Goal: Task Accomplishment & Management: Complete application form

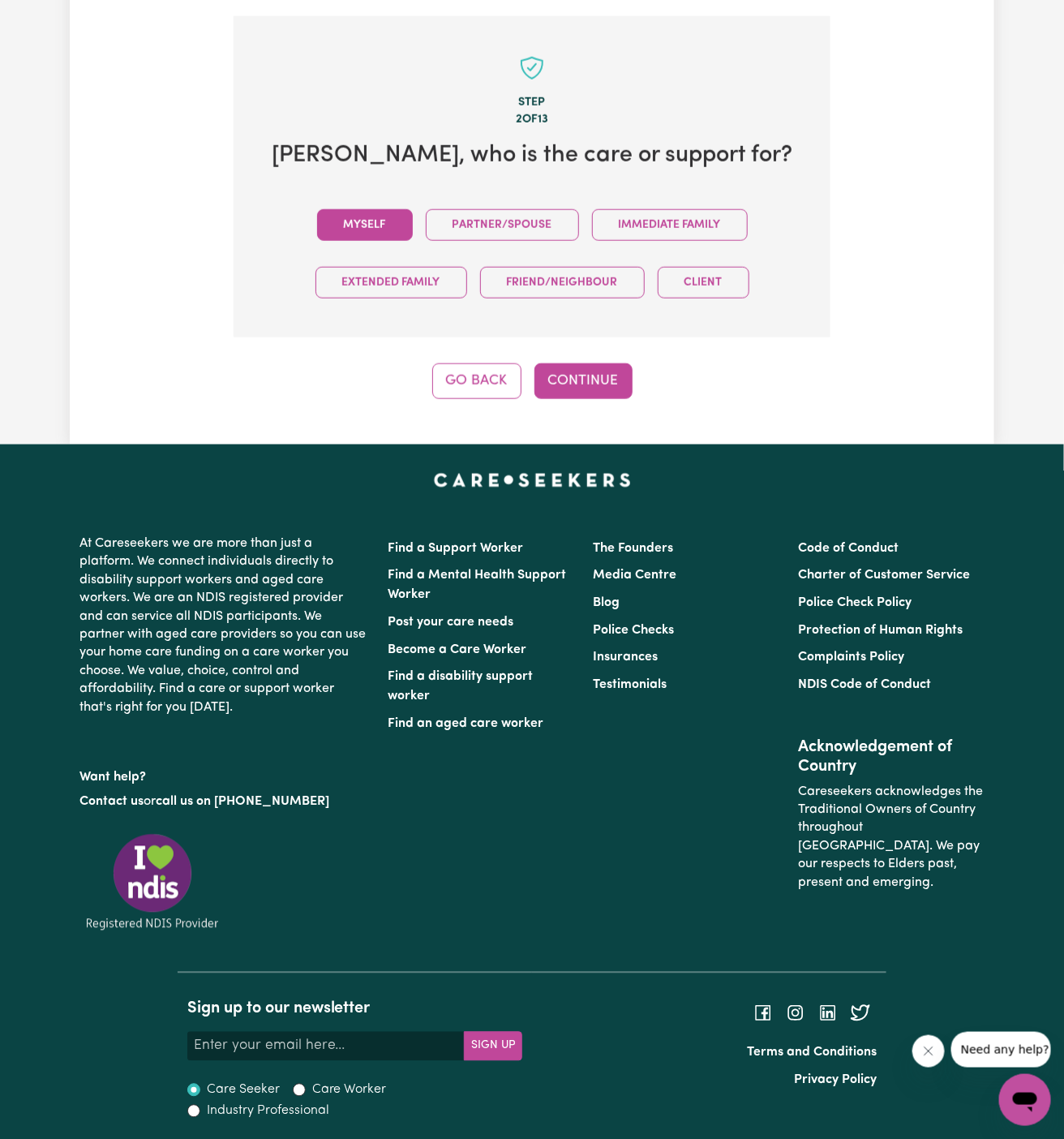
drag, startPoint x: 390, startPoint y: 232, endPoint x: 376, endPoint y: 226, distance: 15.2
click at [376, 226] on button "Myself" at bounding box center [365, 225] width 96 height 31
click at [572, 380] on button "Continue" at bounding box center [583, 381] width 98 height 36
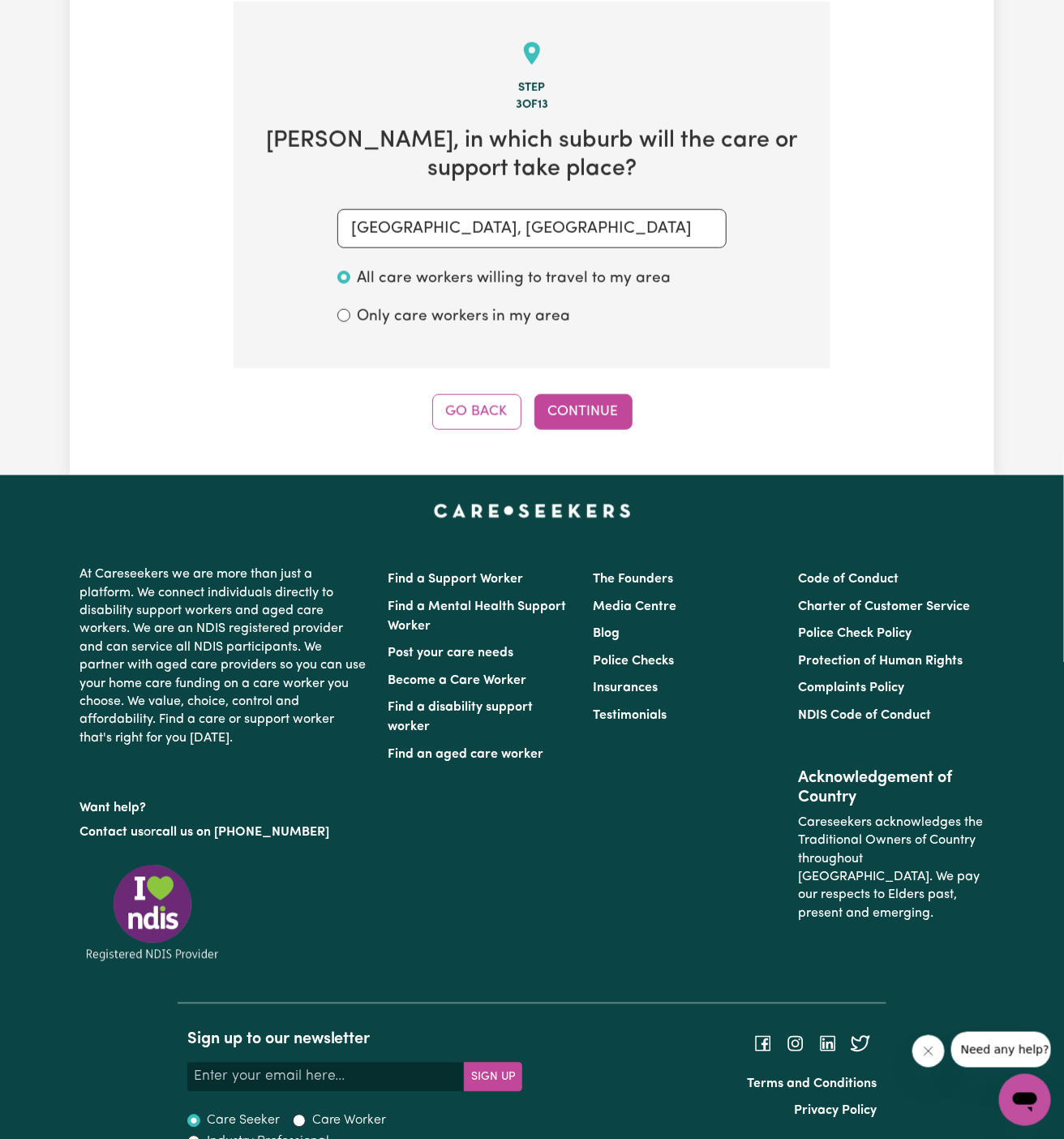
click at [601, 389] on div "Step 3 of 13 Abdul , in which suburb will the care or support take place? HECKE…" at bounding box center [532, 215] width 597 height 428
click at [599, 396] on button "Continue" at bounding box center [583, 411] width 98 height 36
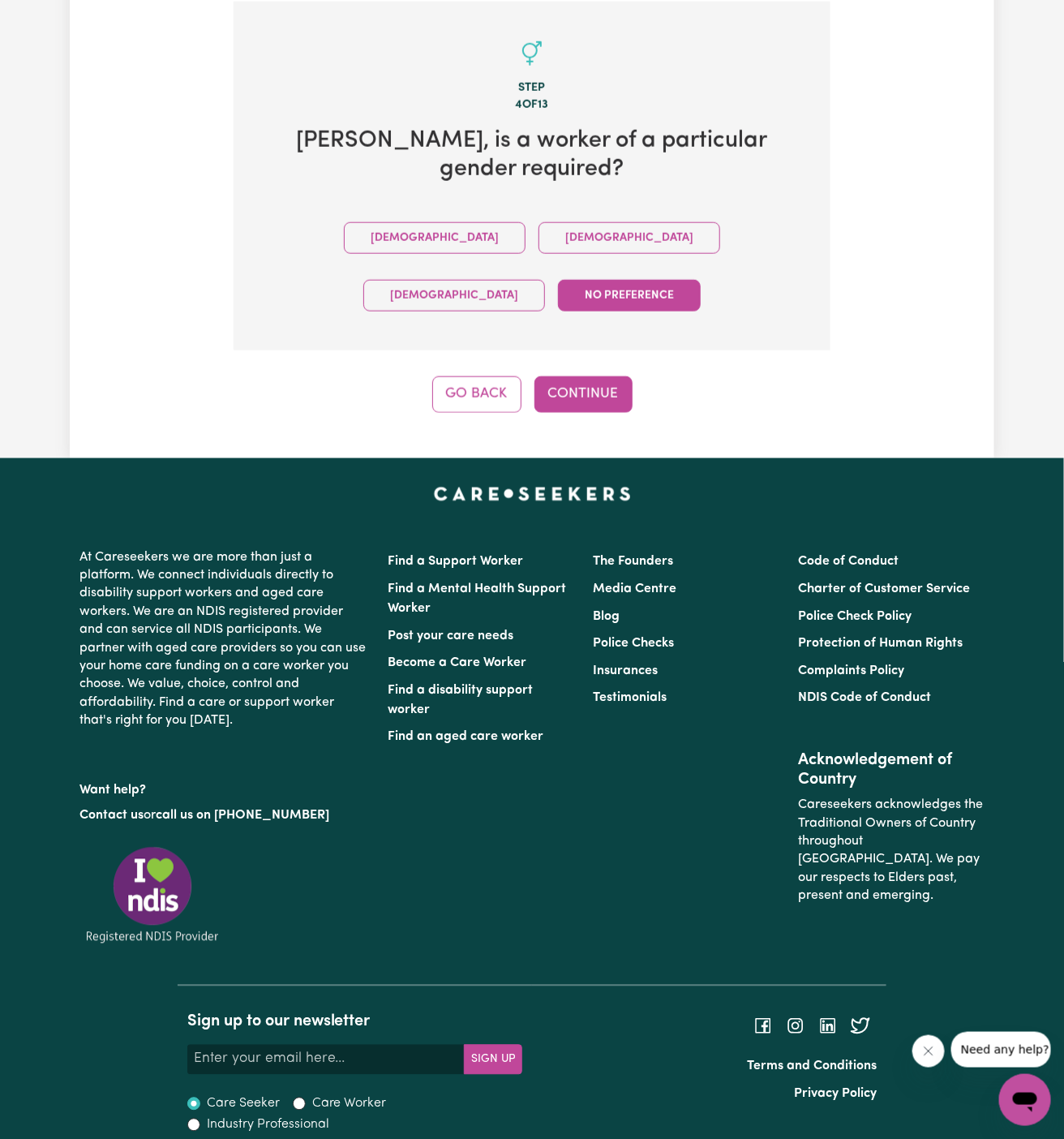
scroll to position [504, 0]
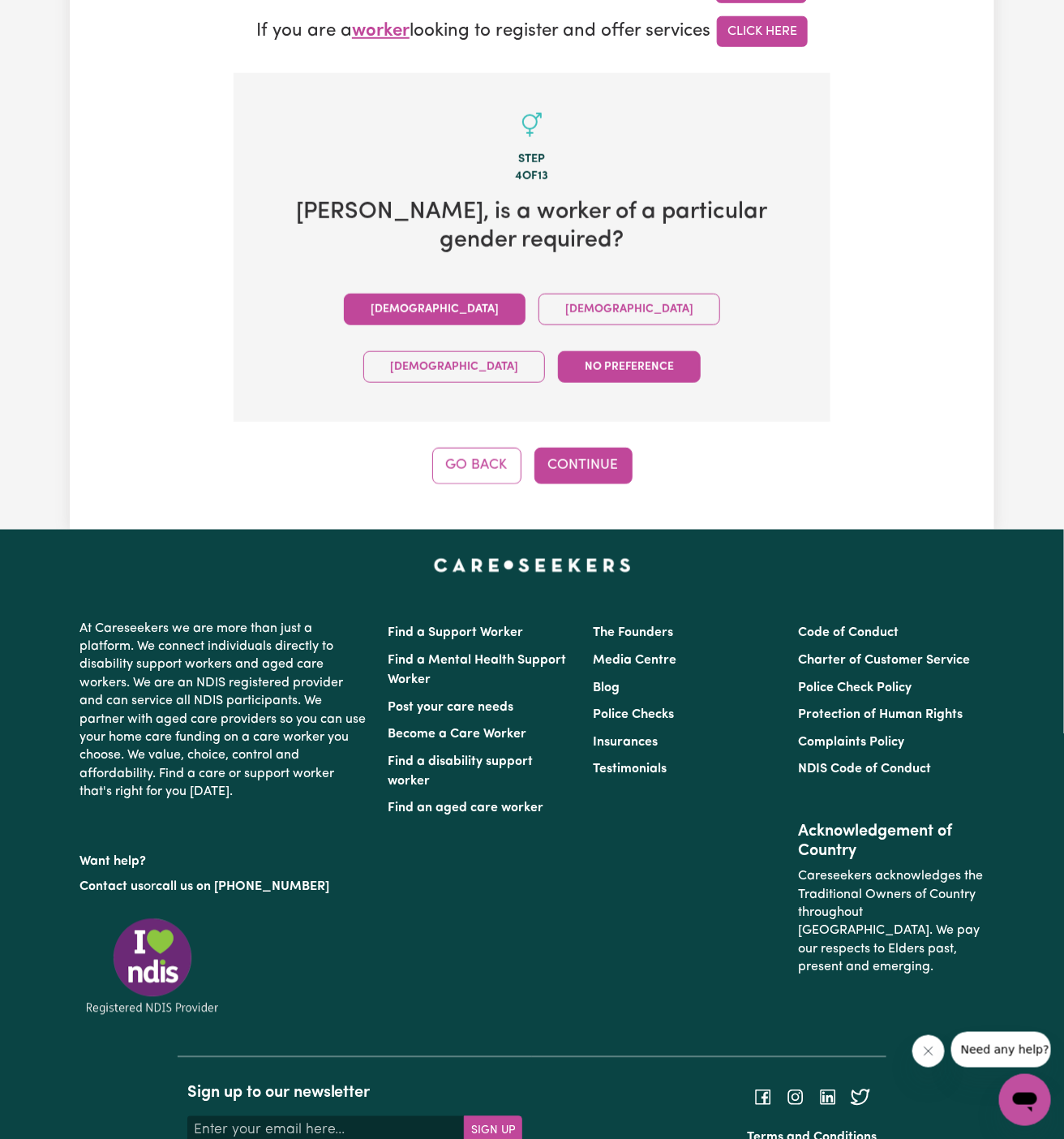
click at [355, 294] on button "Male" at bounding box center [434, 310] width 182 height 31
click at [567, 447] on button "Continue" at bounding box center [583, 465] width 98 height 36
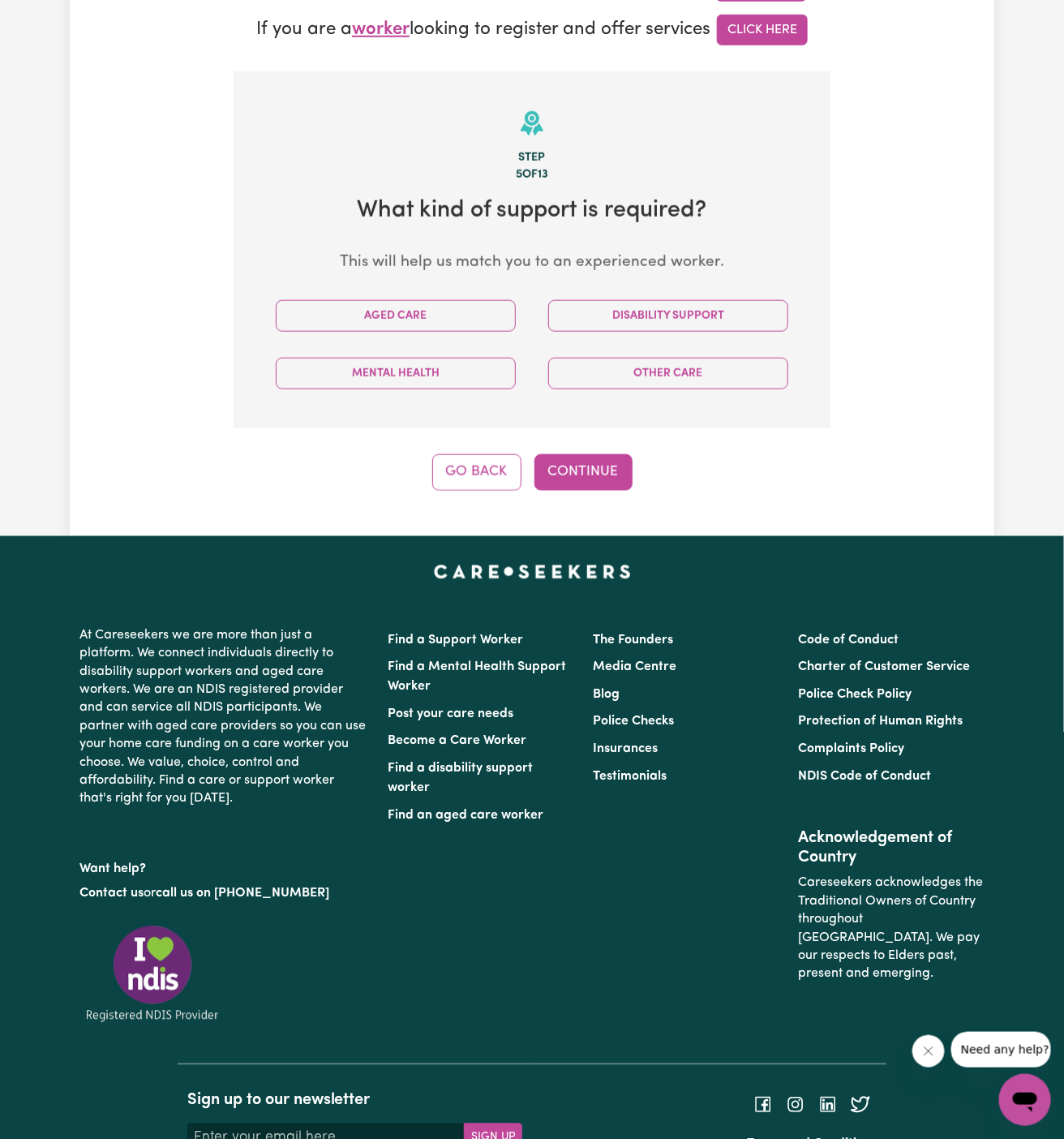
scroll to position [575, 0]
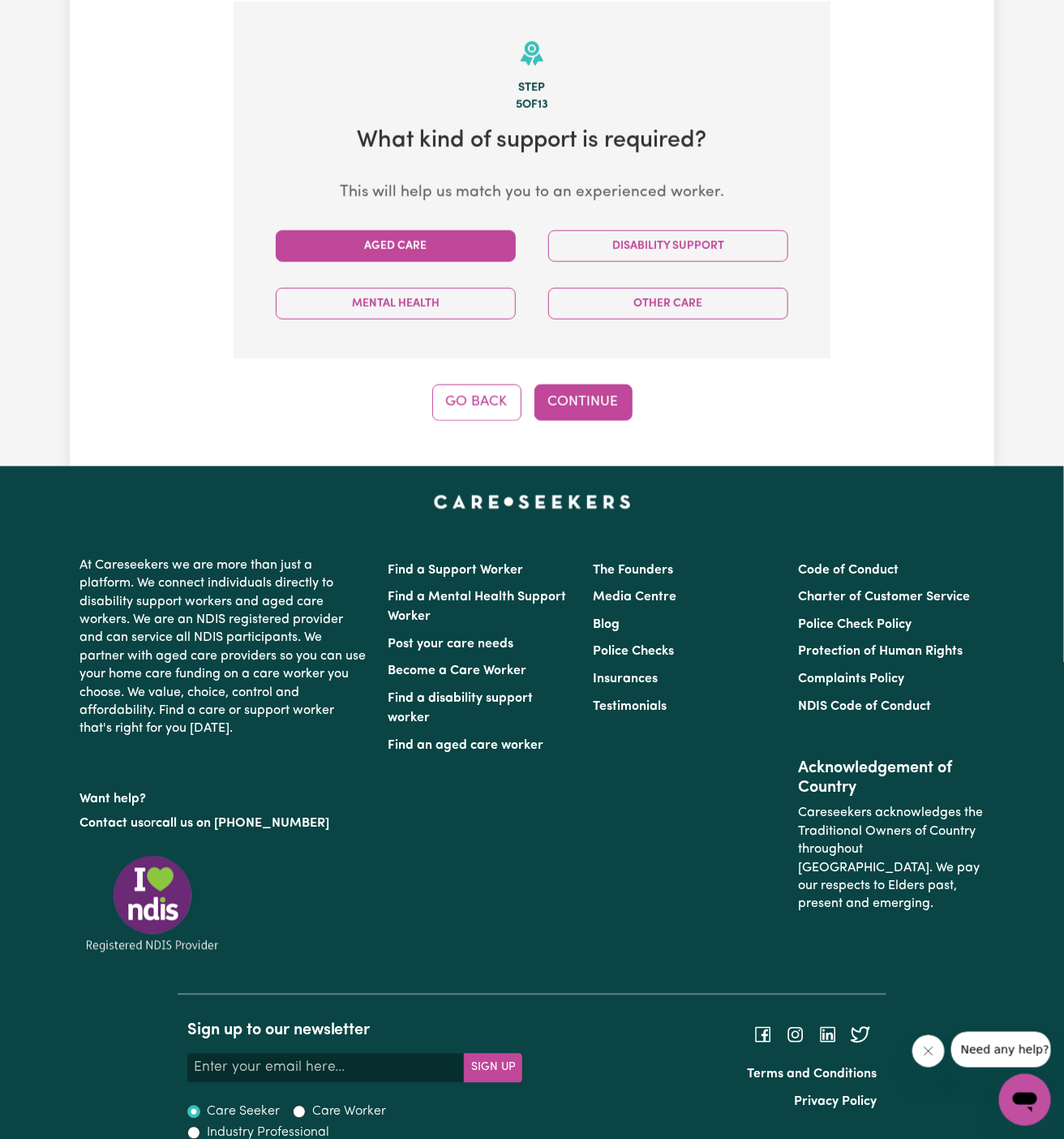
click at [462, 248] on button "Aged Care" at bounding box center [396, 246] width 240 height 31
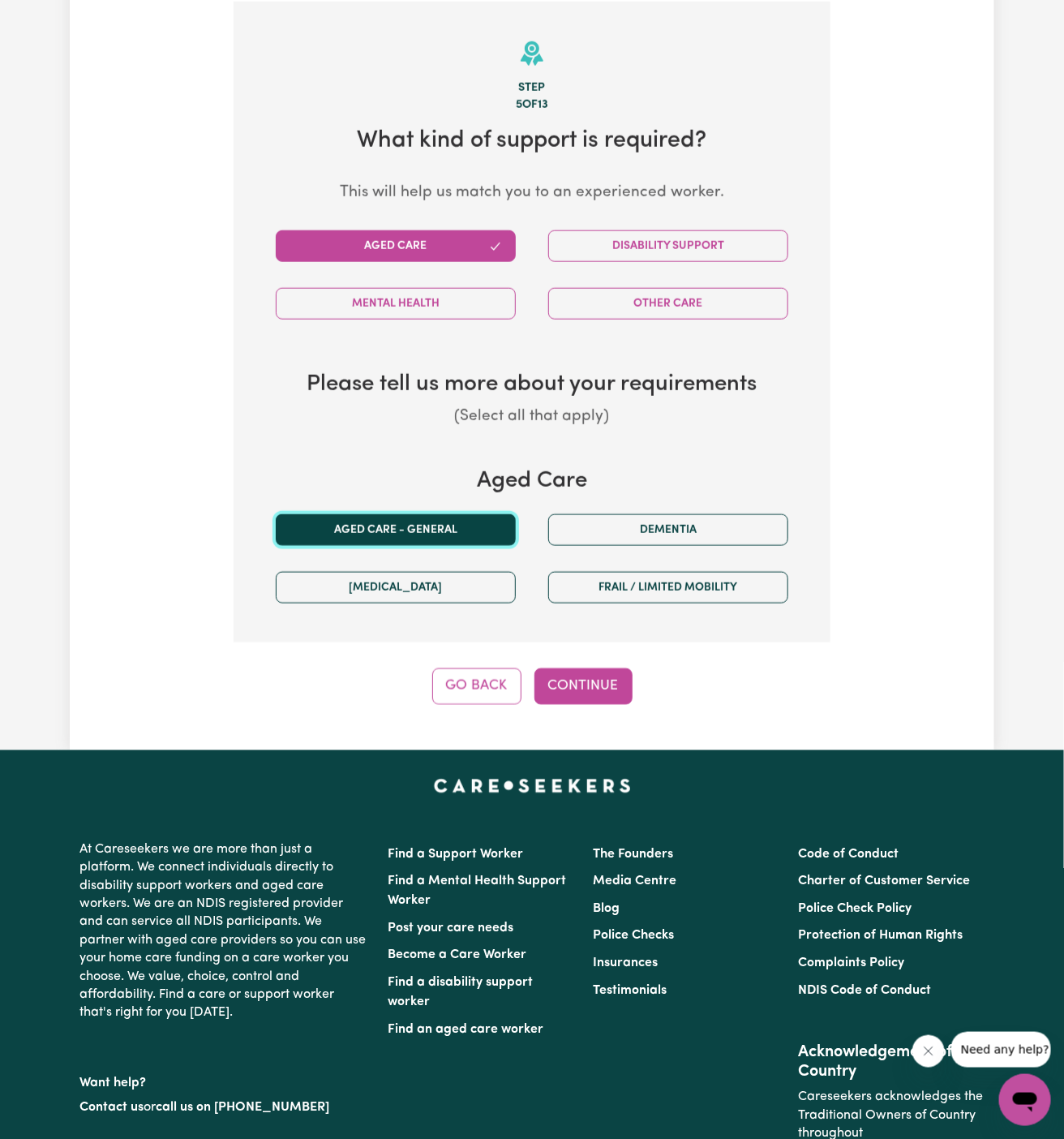
click at [431, 531] on button "Aged care - General" at bounding box center [396, 530] width 240 height 31
click at [609, 679] on button "Continue" at bounding box center [583, 686] width 98 height 36
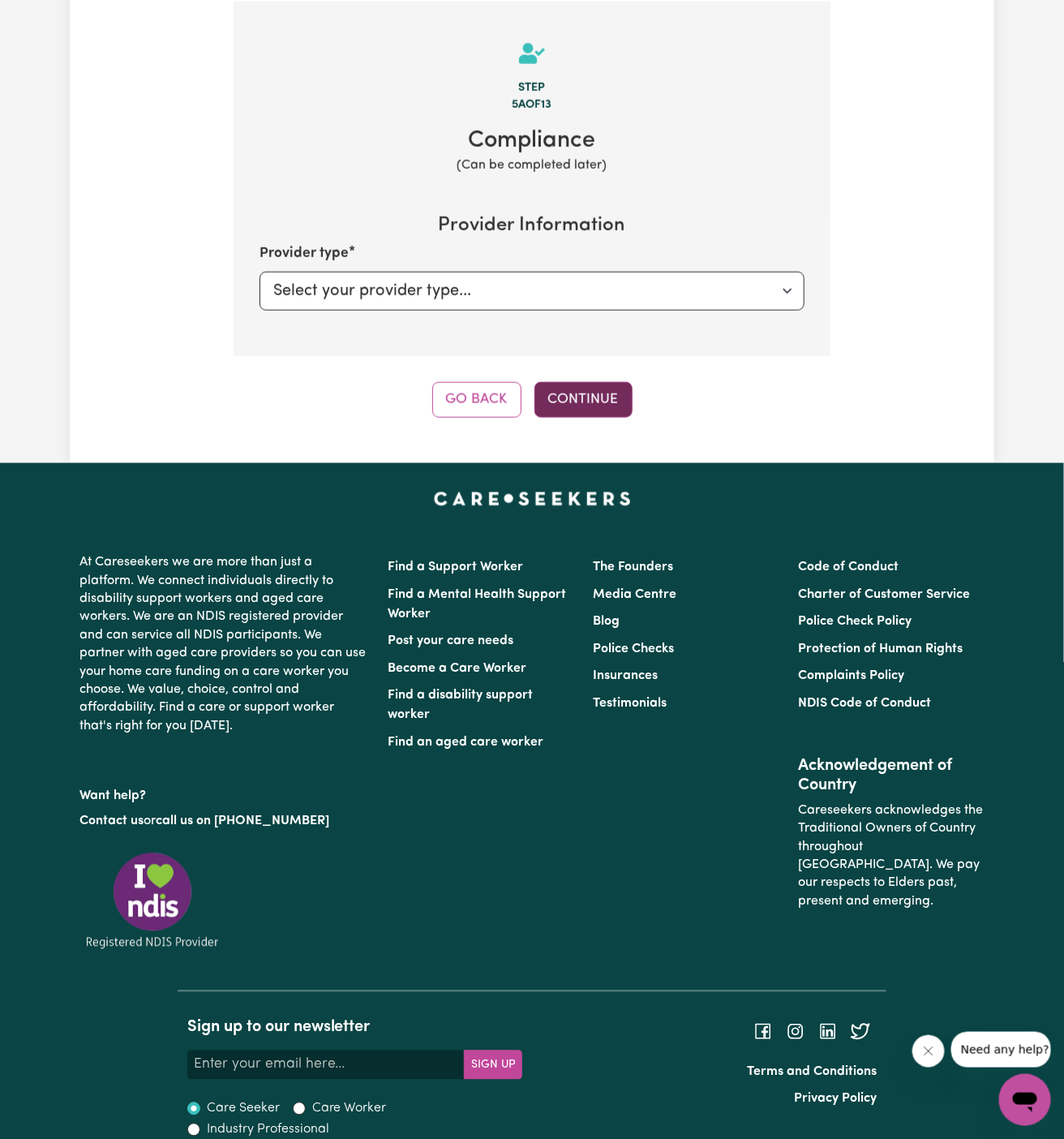
click at [589, 405] on button "Continue" at bounding box center [583, 399] width 98 height 36
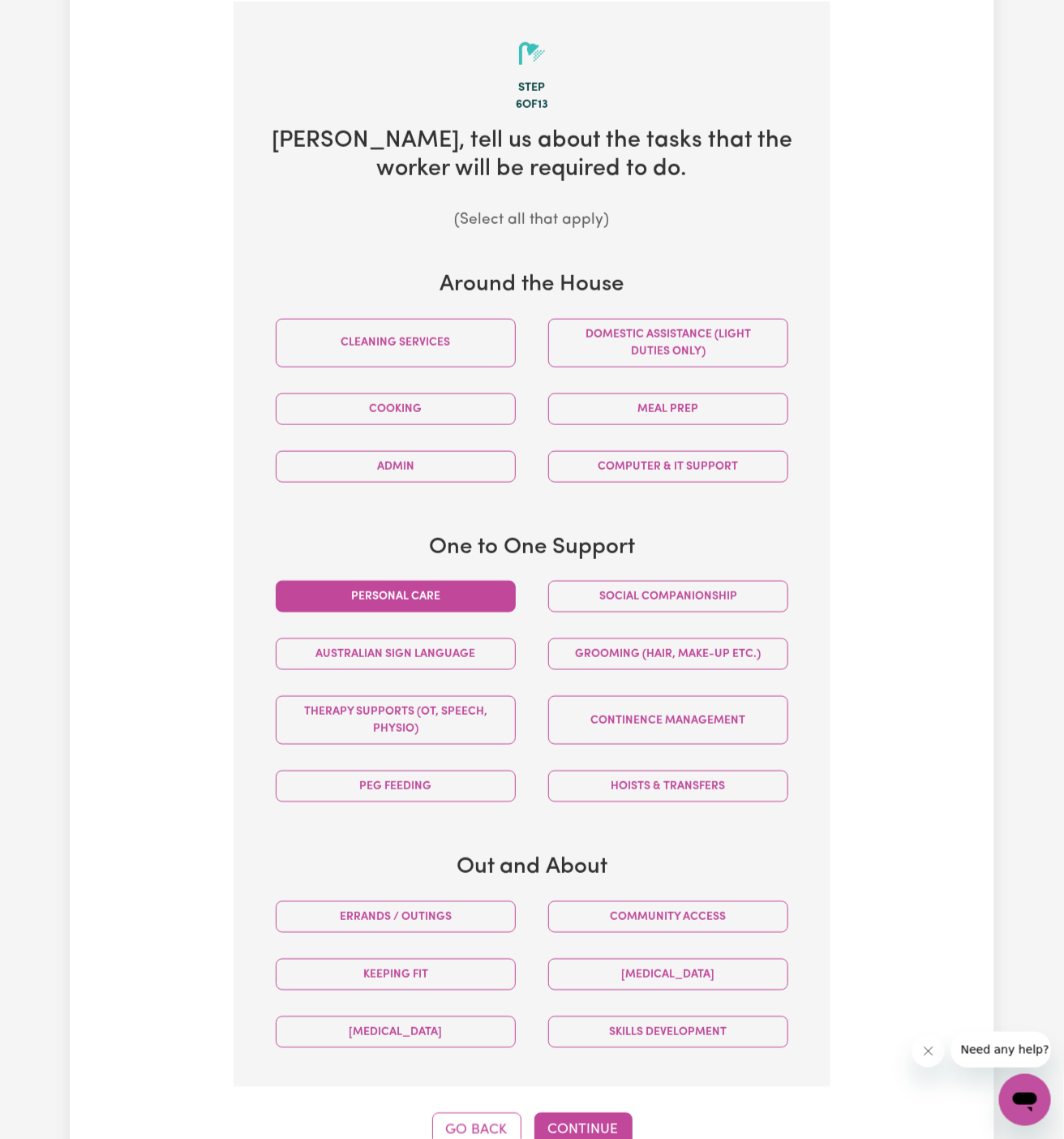
drag, startPoint x: 440, startPoint y: 591, endPoint x: 572, endPoint y: 591, distance: 132.0
click at [442, 591] on button "Personal care" at bounding box center [396, 596] width 240 height 31
click at [608, 581] on button "Social companionship" at bounding box center [668, 596] width 240 height 31
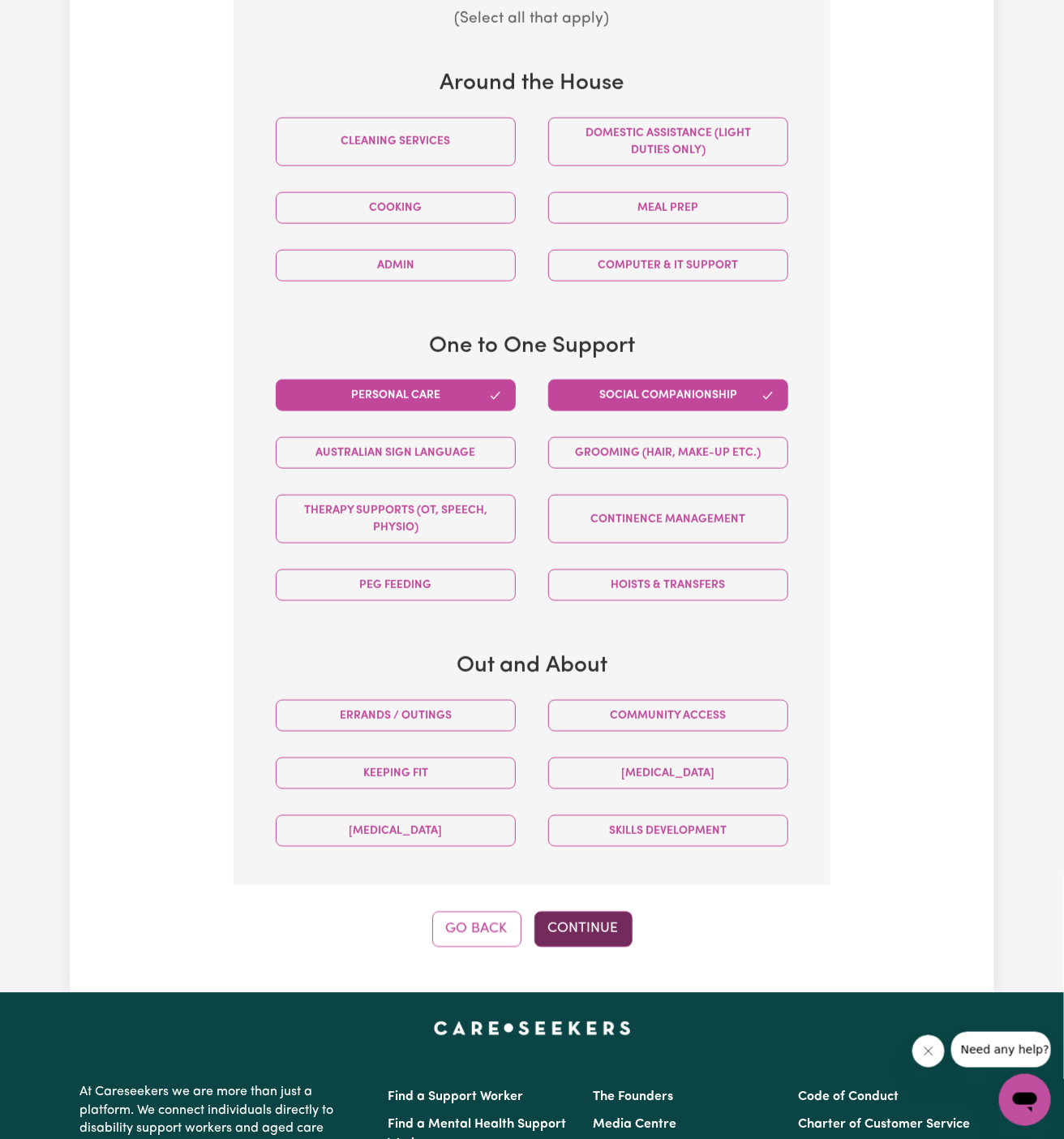
click at [602, 925] on button "Continue" at bounding box center [583, 929] width 98 height 36
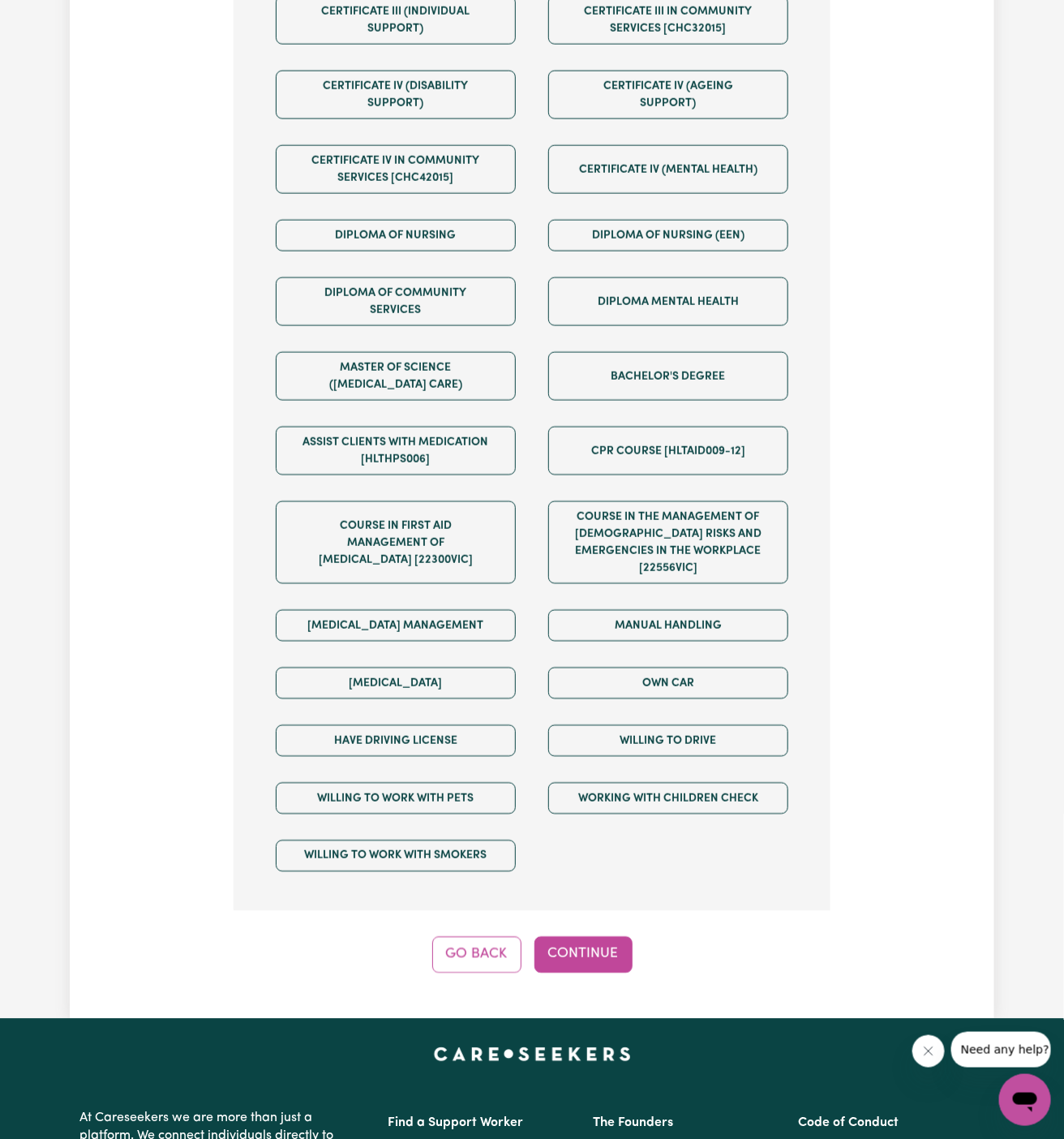
scroll to position [855, 0]
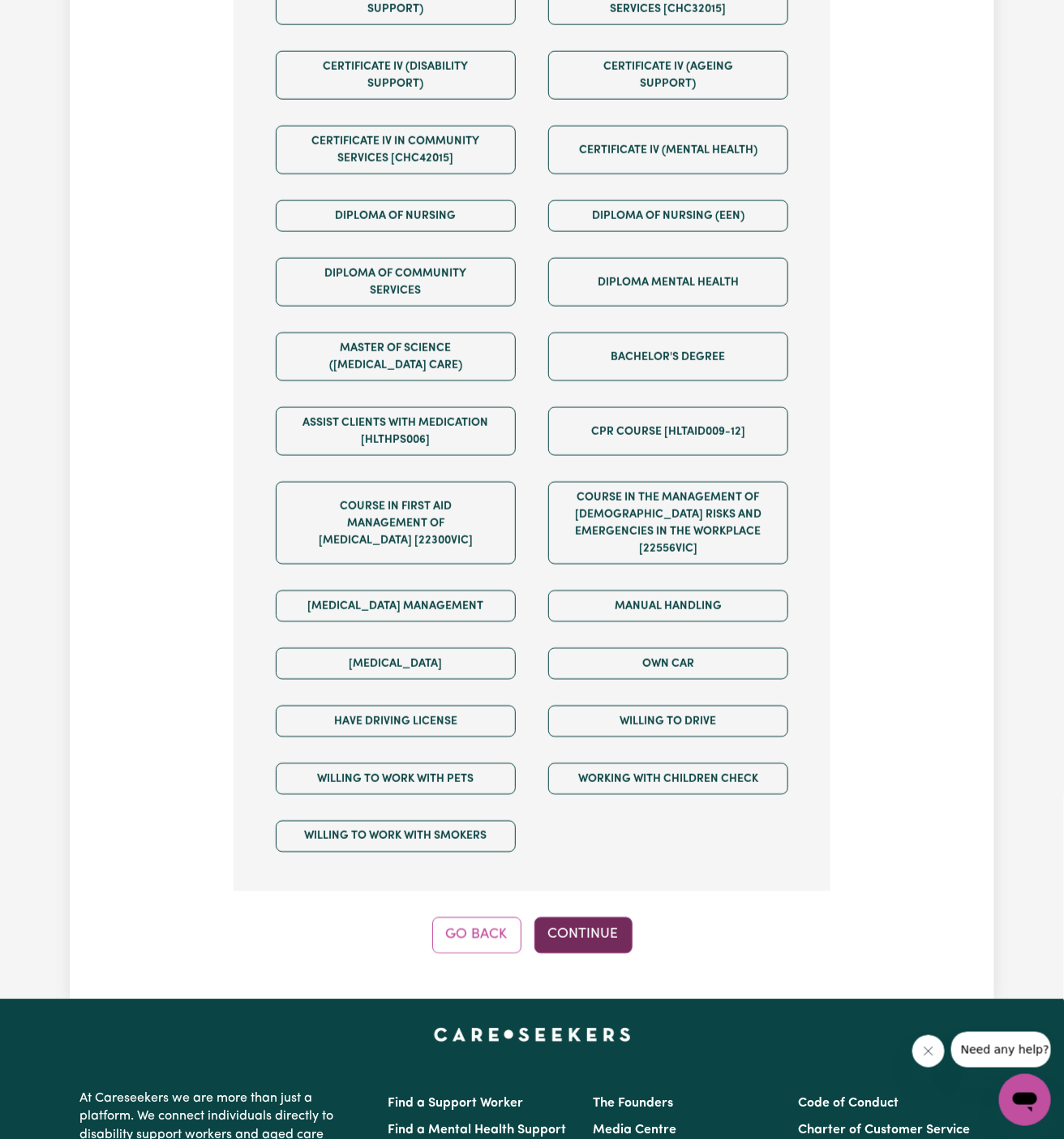
click at [583, 917] on button "Continue" at bounding box center [583, 935] width 98 height 36
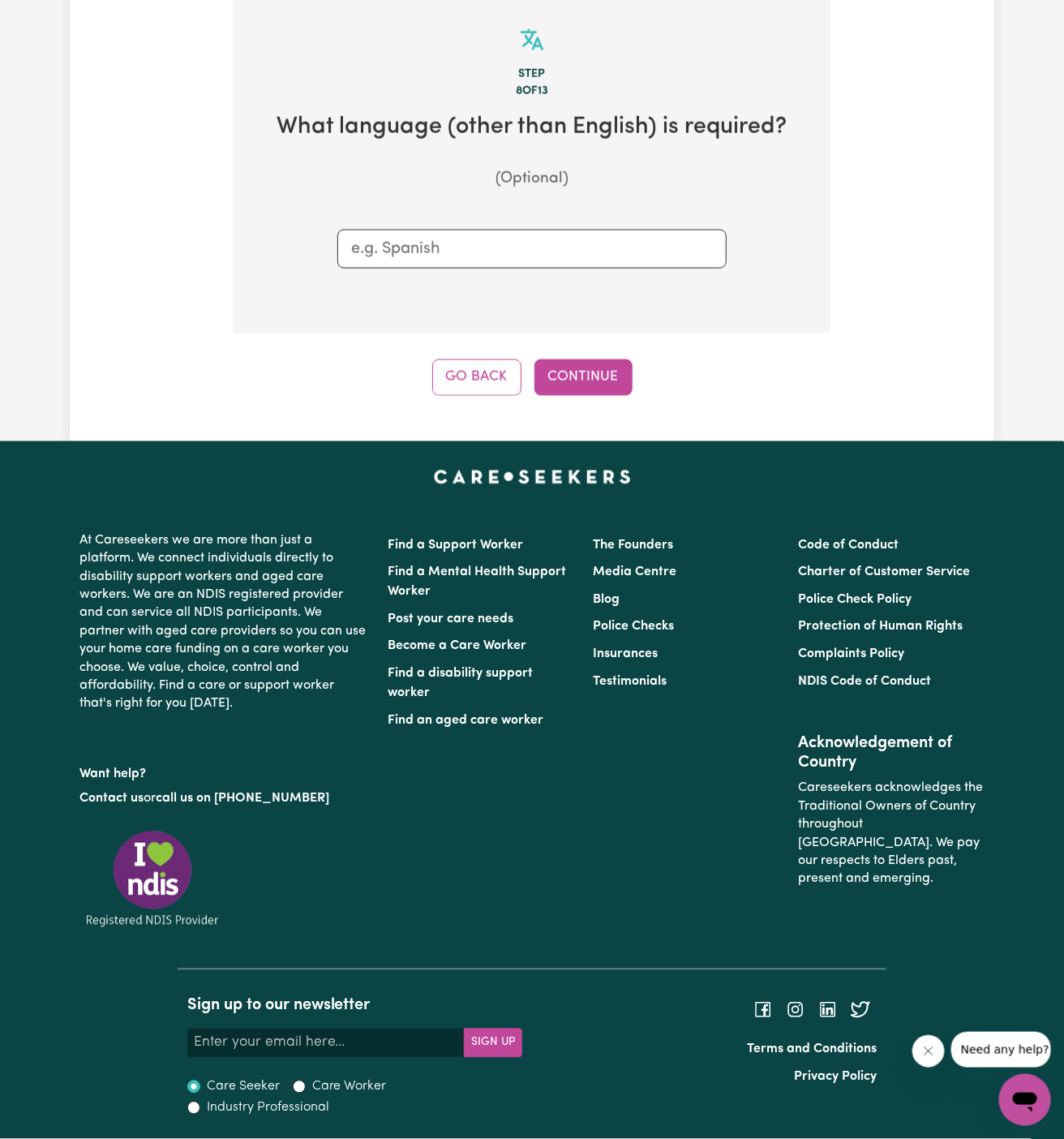
scroll to position [575, 0]
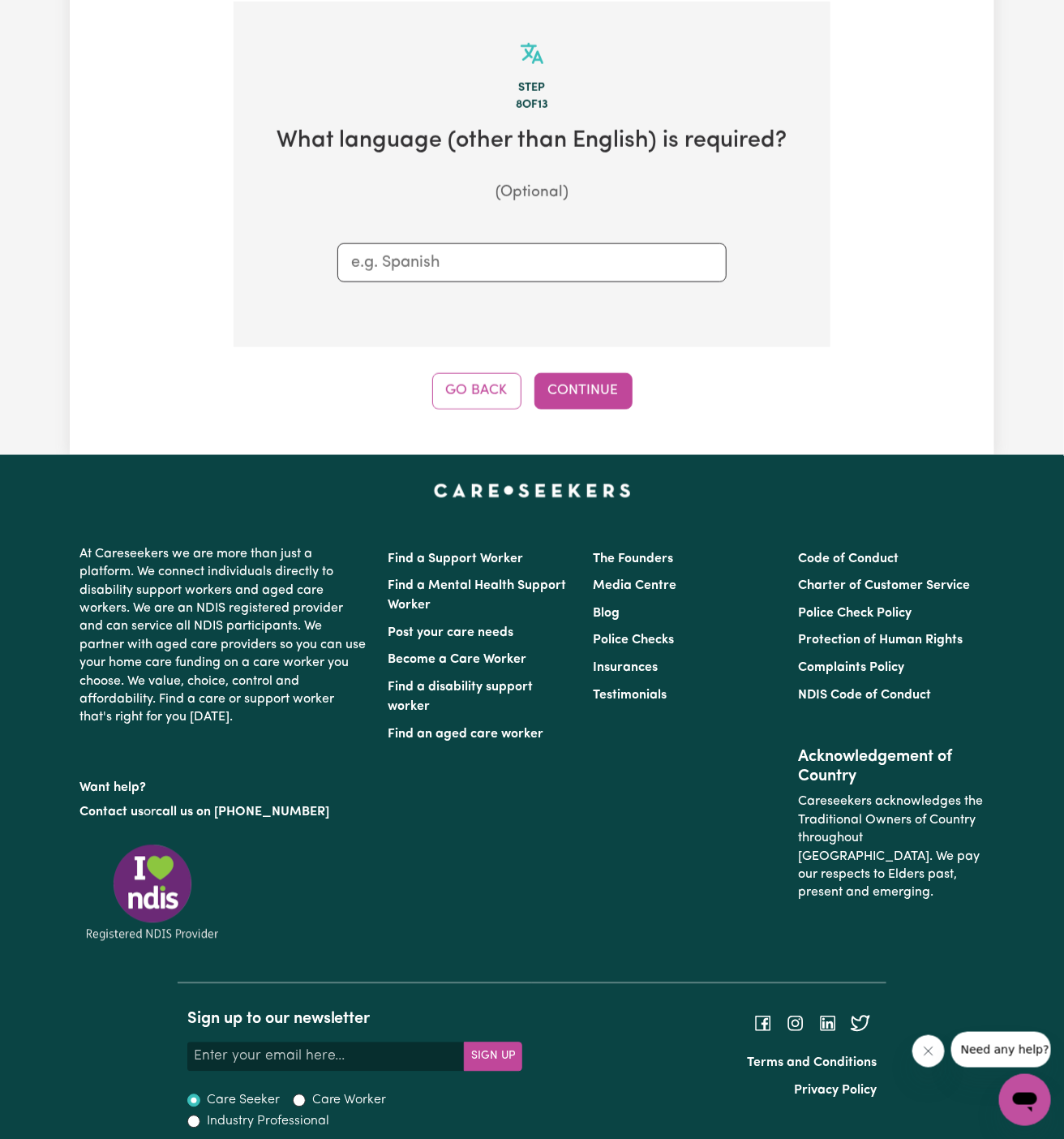
click at [485, 271] on input "text" at bounding box center [532, 263] width 361 height 24
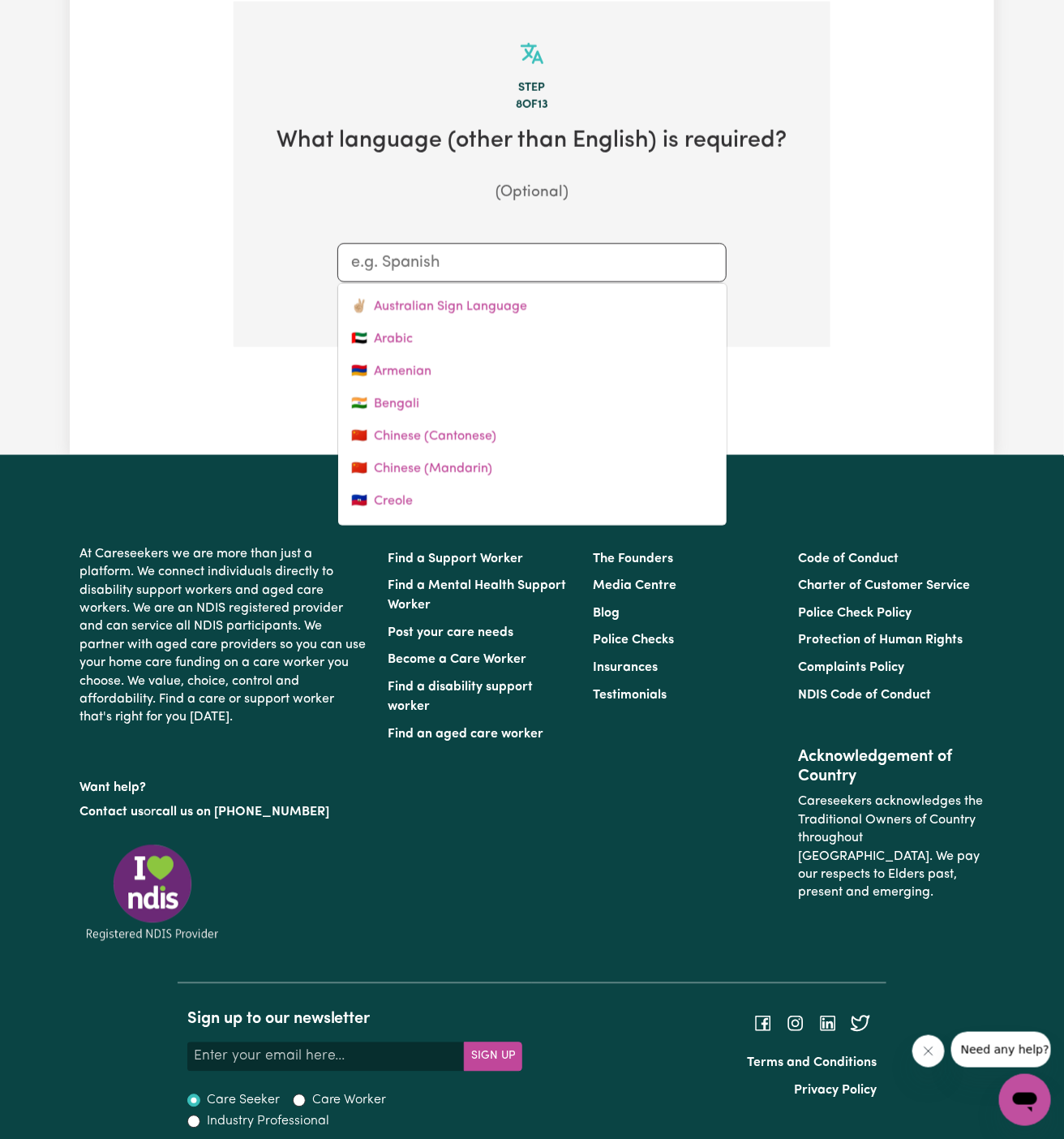
type input "a"
type input "australian Sign Language"
type input "ar"
type input "arabic"
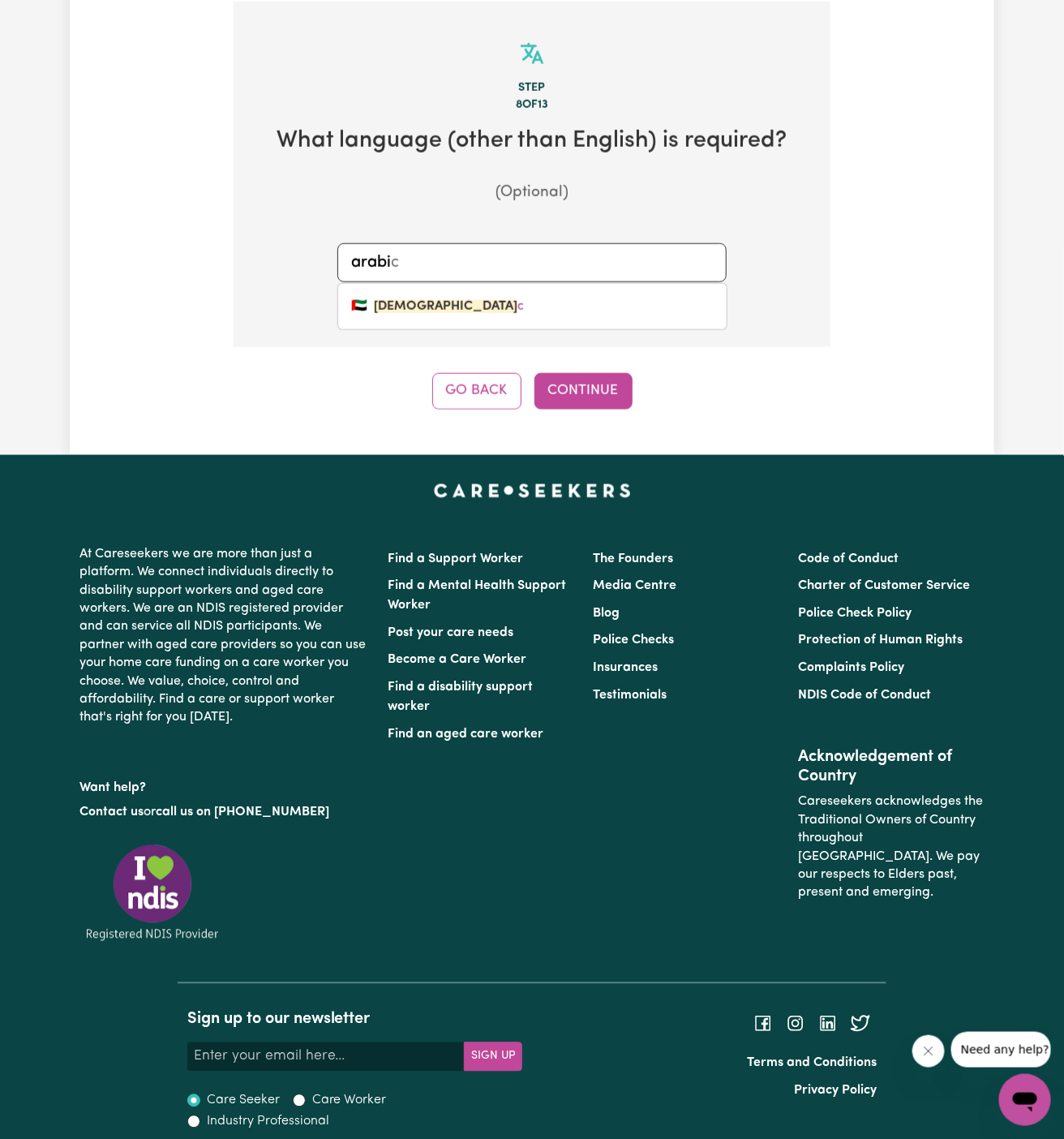
type input "arabic"
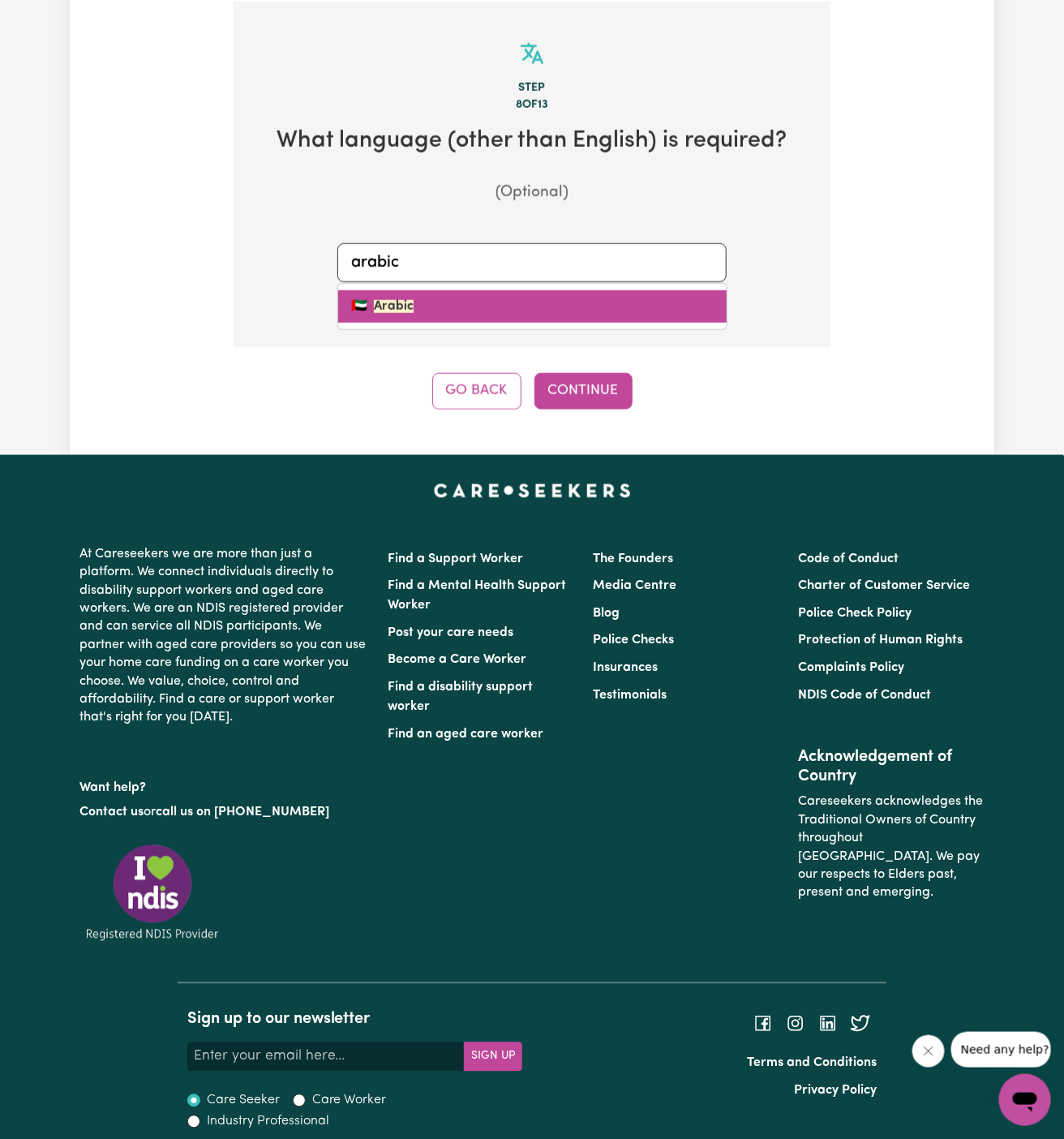
click at [460, 300] on link "🇦🇪 Arabic" at bounding box center [532, 306] width 388 height 32
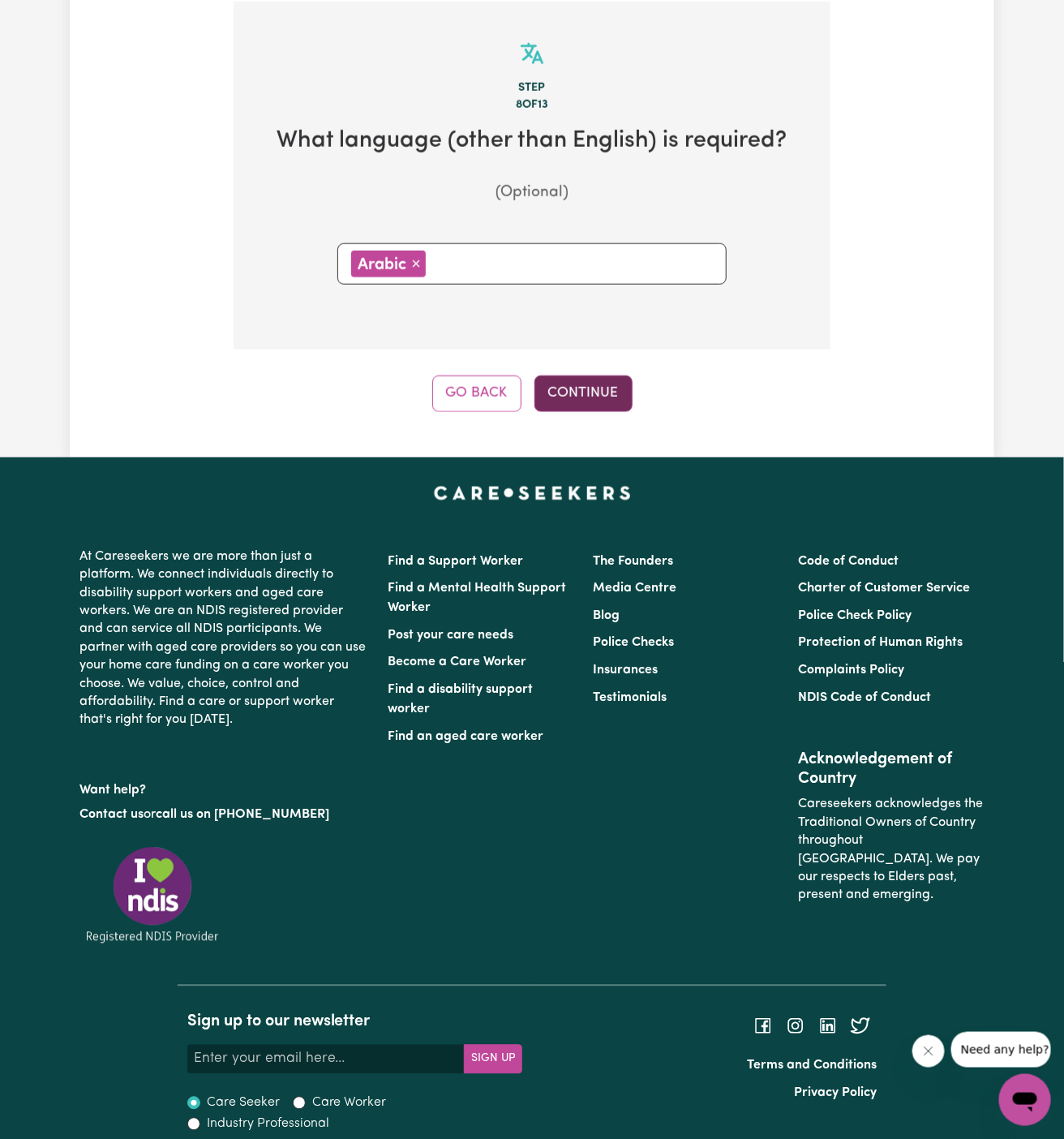
click at [566, 388] on button "Continue" at bounding box center [583, 393] width 98 height 36
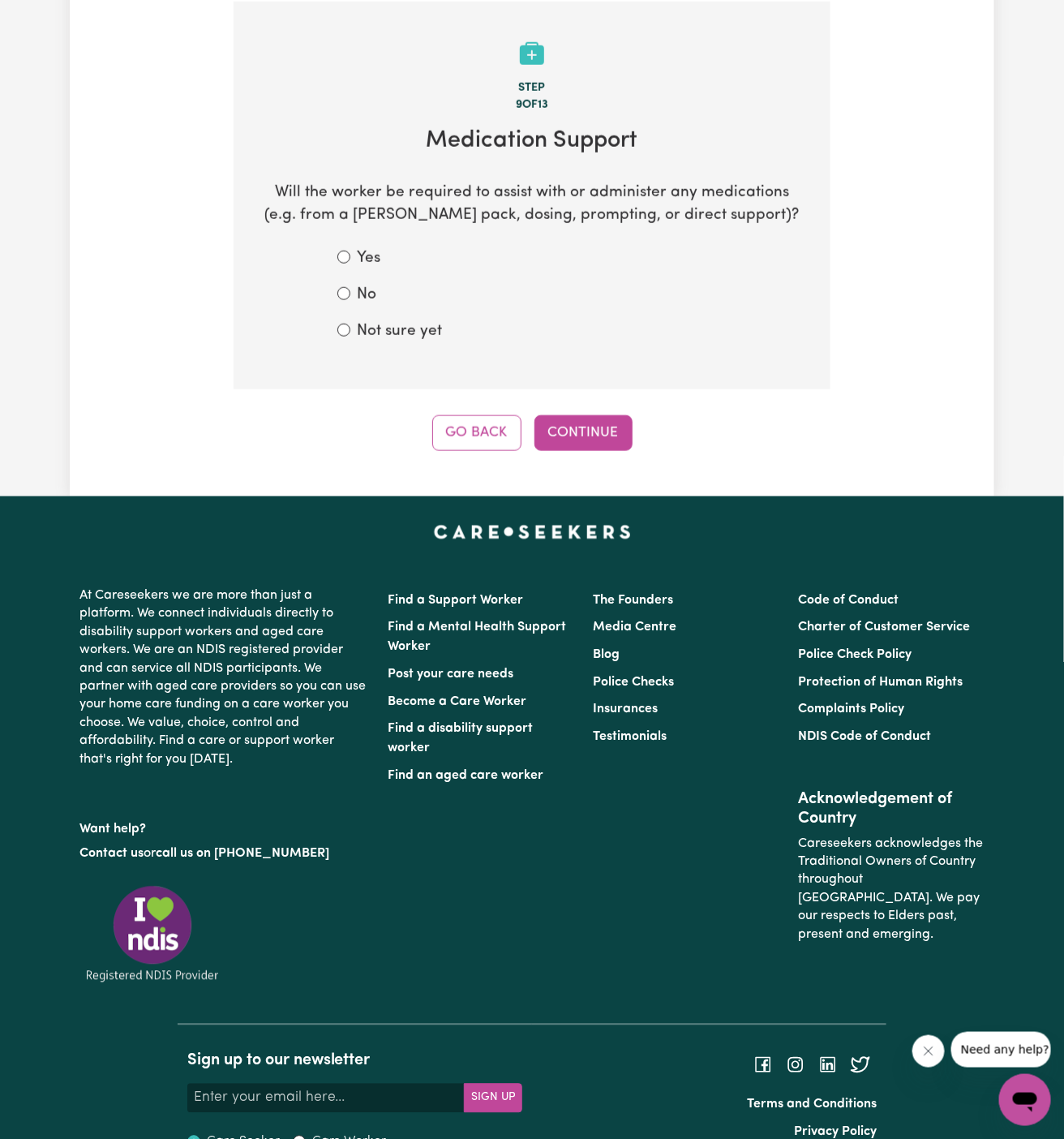
click at [373, 329] on label "Not sure yet" at bounding box center [399, 332] width 85 height 23
click at [350, 329] on input "Not sure yet" at bounding box center [344, 330] width 13 height 13
radio input "true"
click at [555, 419] on button "Continue" at bounding box center [583, 433] width 98 height 36
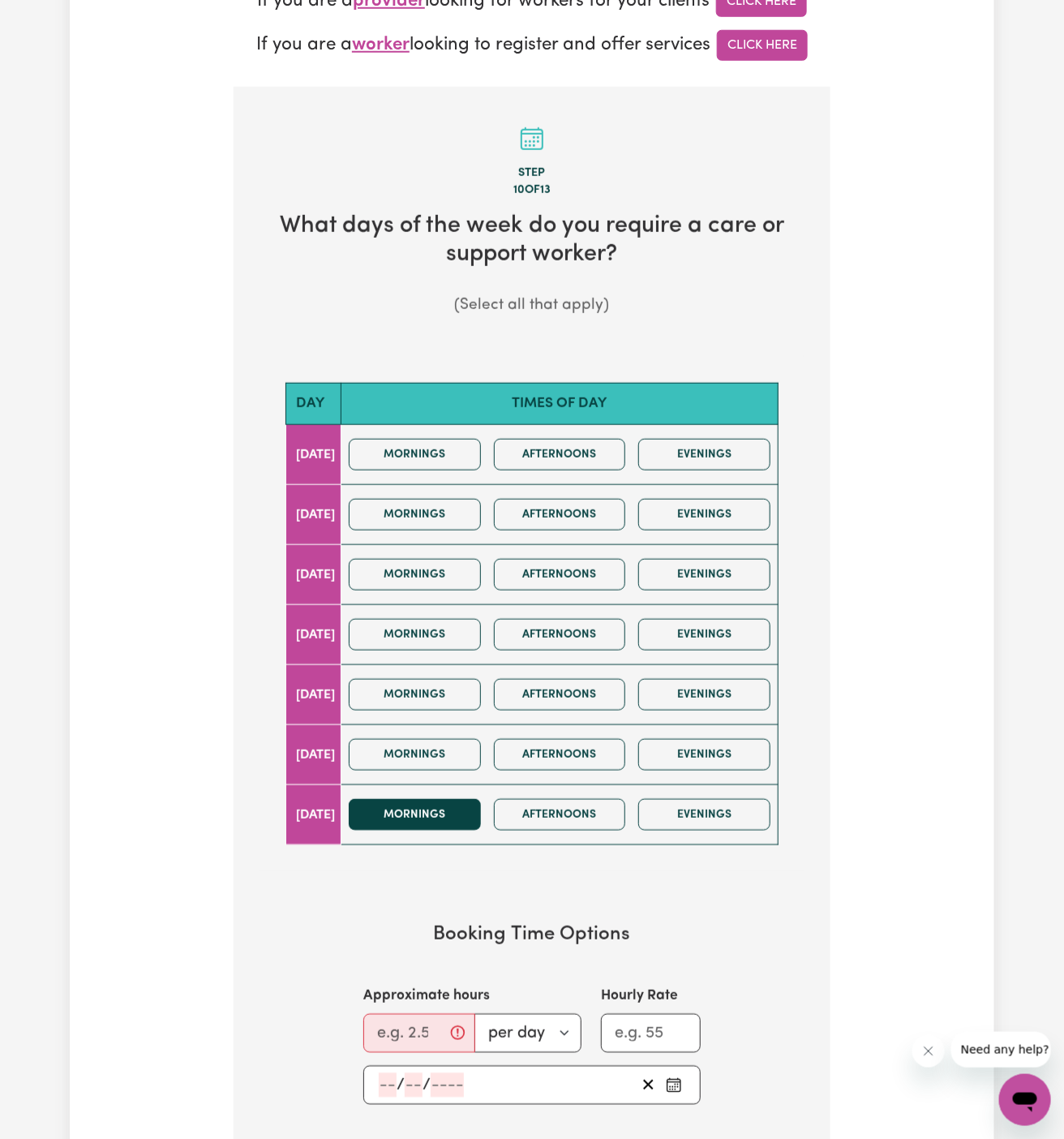
scroll to position [532, 0]
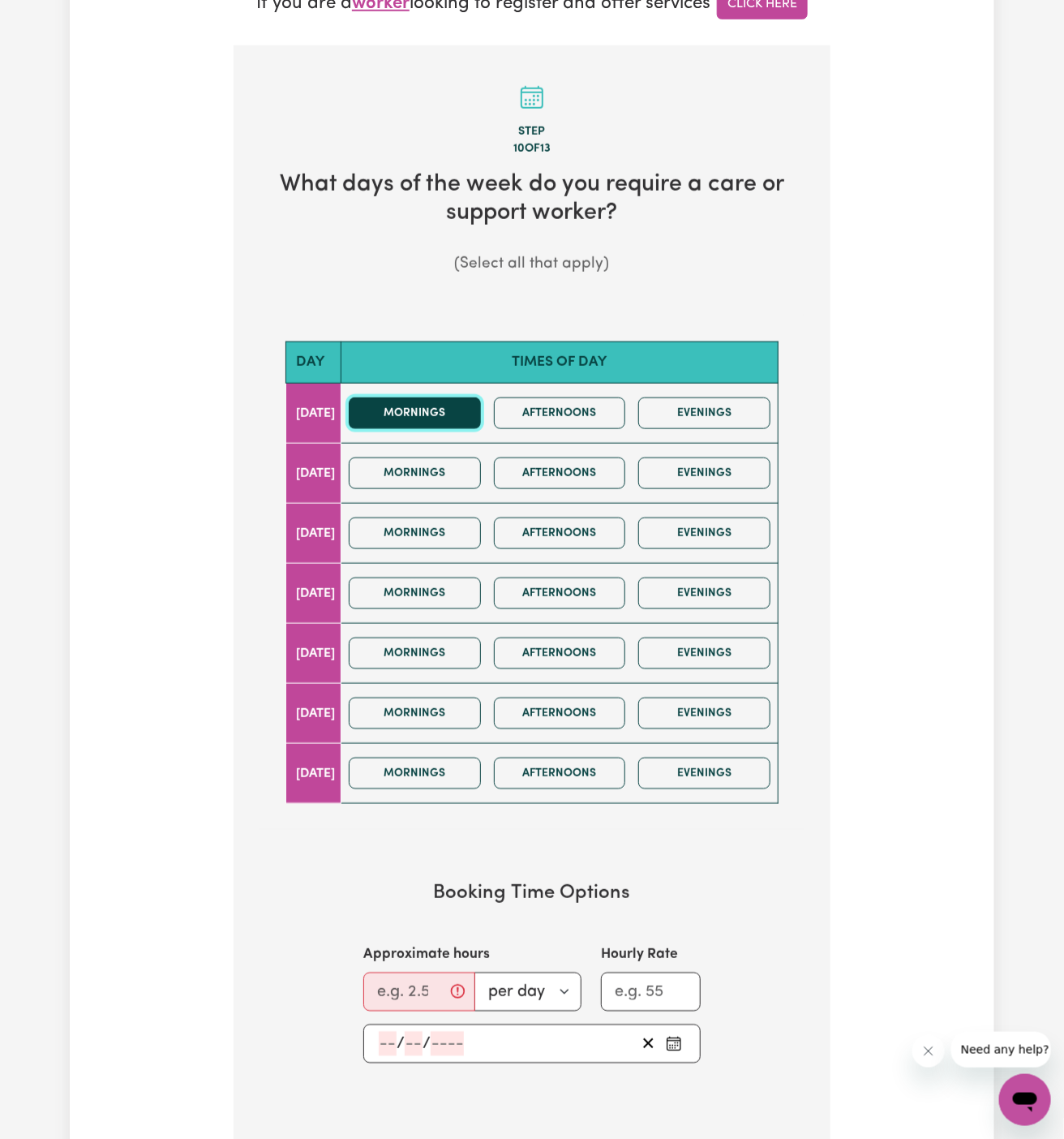
click at [450, 415] on button "Mornings" at bounding box center [414, 413] width 132 height 31
click at [450, 473] on button "Mornings" at bounding box center [414, 473] width 132 height 31
click at [450, 546] on div "Mornings Afternoons Evenings" at bounding box center [559, 533] width 434 height 57
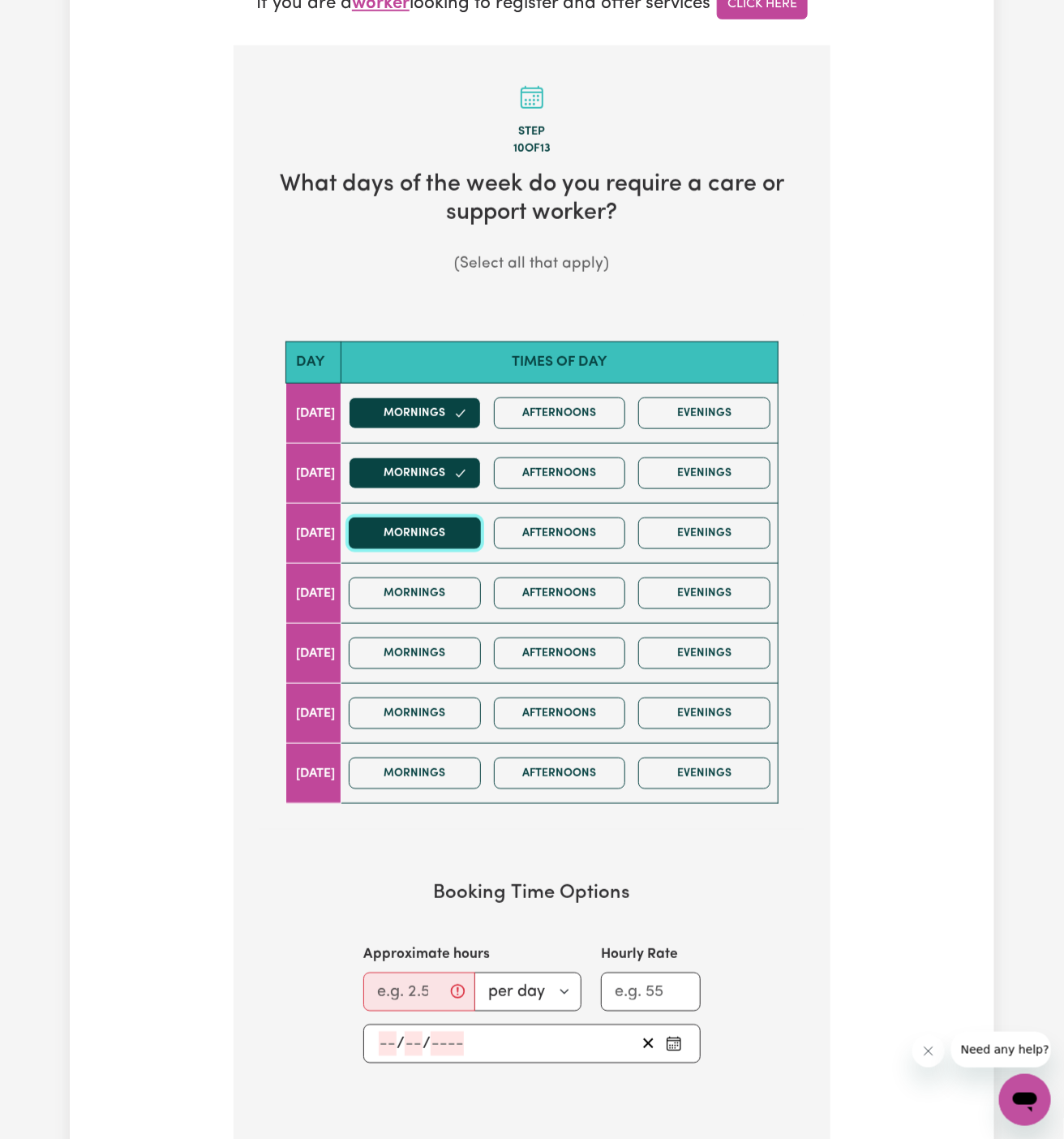
click at [444, 540] on button "Mornings" at bounding box center [414, 533] width 132 height 31
click at [444, 581] on button "Mornings" at bounding box center [414, 594] width 132 height 31
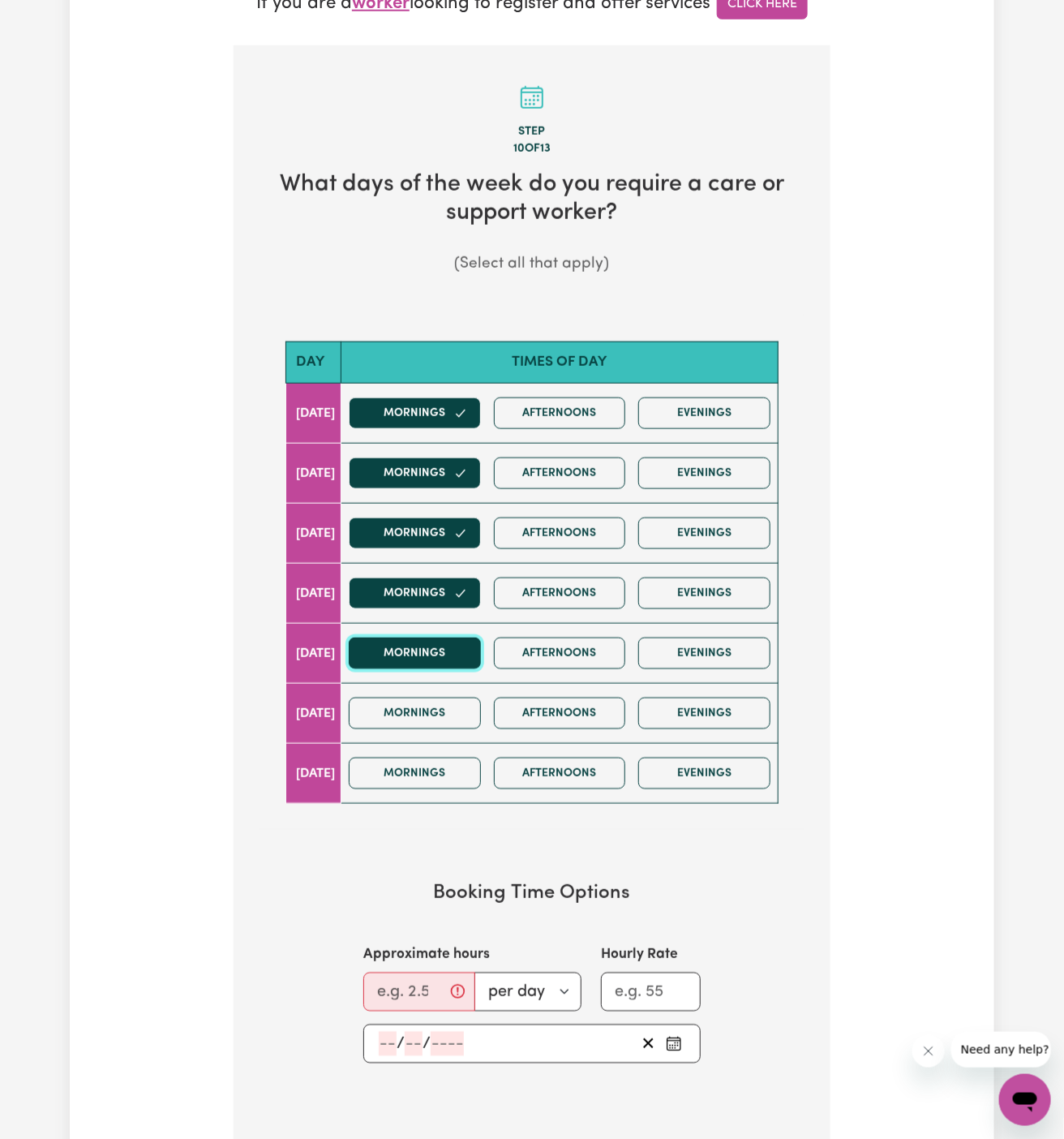
click at [458, 643] on button "Mornings" at bounding box center [414, 654] width 132 height 31
click at [458, 698] on button "Mornings" at bounding box center [414, 714] width 132 height 31
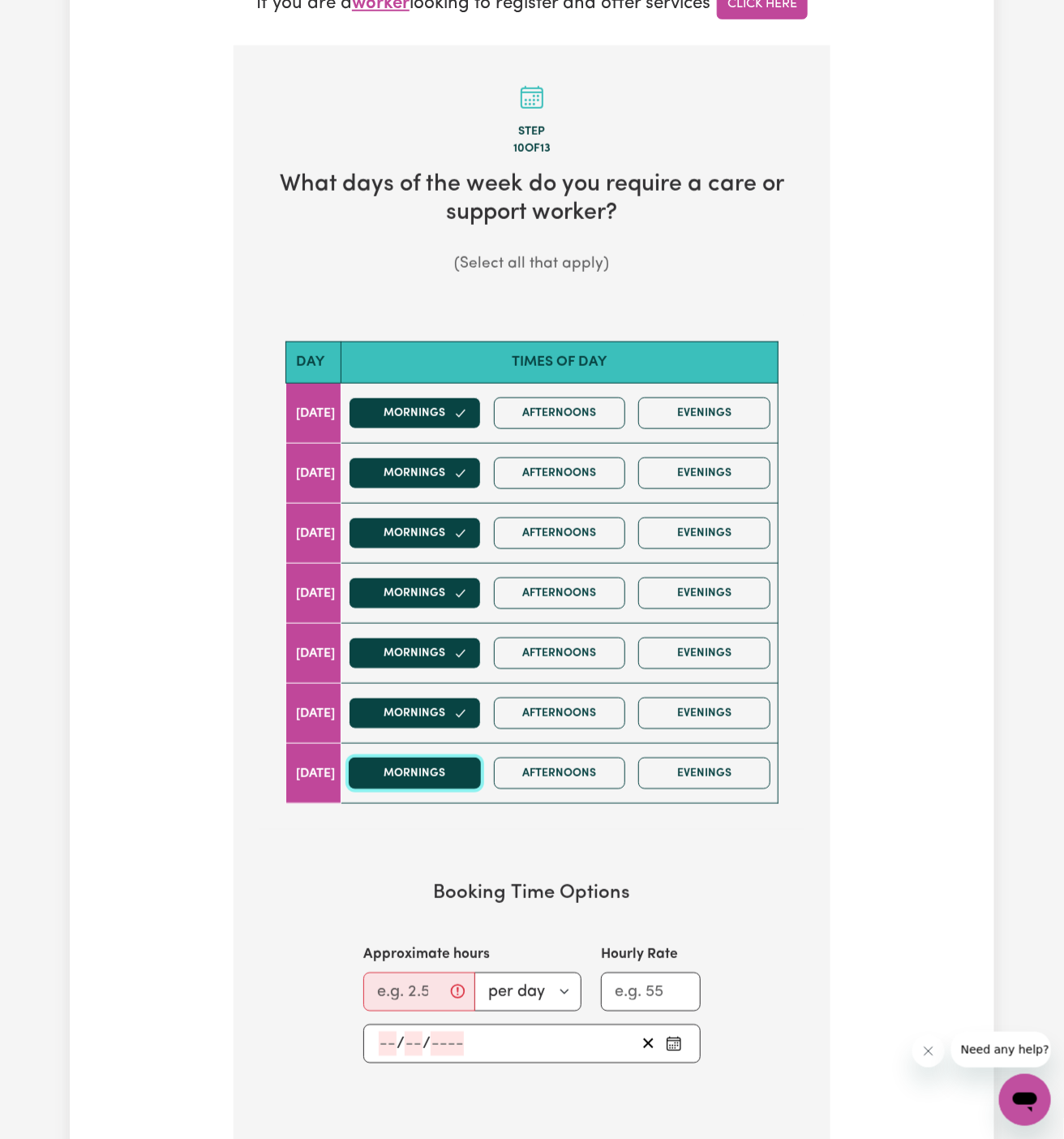
click at [455, 758] on button "Mornings" at bounding box center [414, 774] width 132 height 31
click at [455, 783] on div "Mornings Afternoons Evenings" at bounding box center [559, 773] width 434 height 57
click at [406, 989] on input "Approximate hours" at bounding box center [419, 992] width 112 height 39
type input "1"
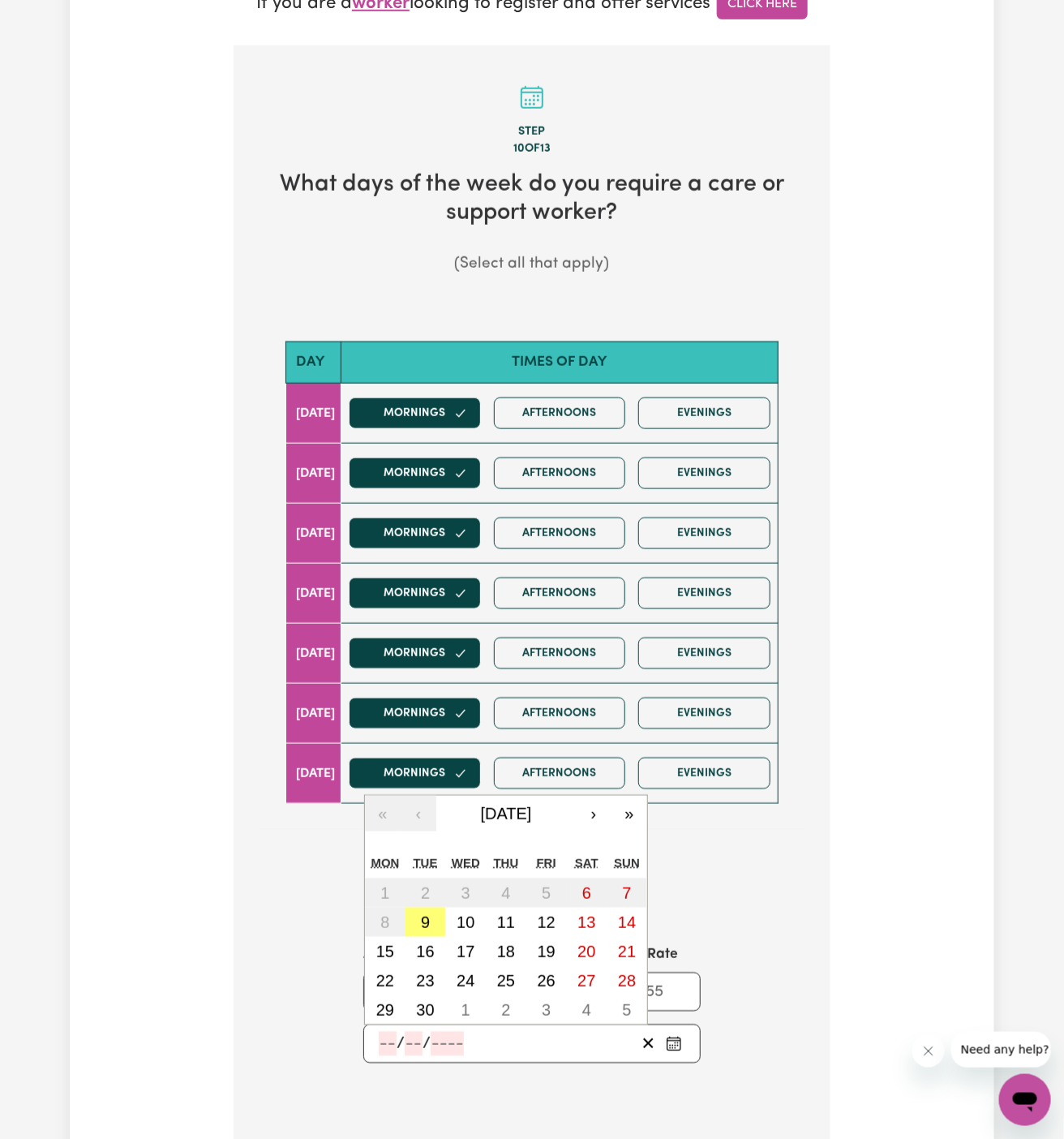
click at [385, 1035] on input "number" at bounding box center [387, 1044] width 18 height 24
click at [466, 916] on abbr "10" at bounding box center [465, 922] width 18 height 18
type input "2025-09-10"
type input "10"
type input "9"
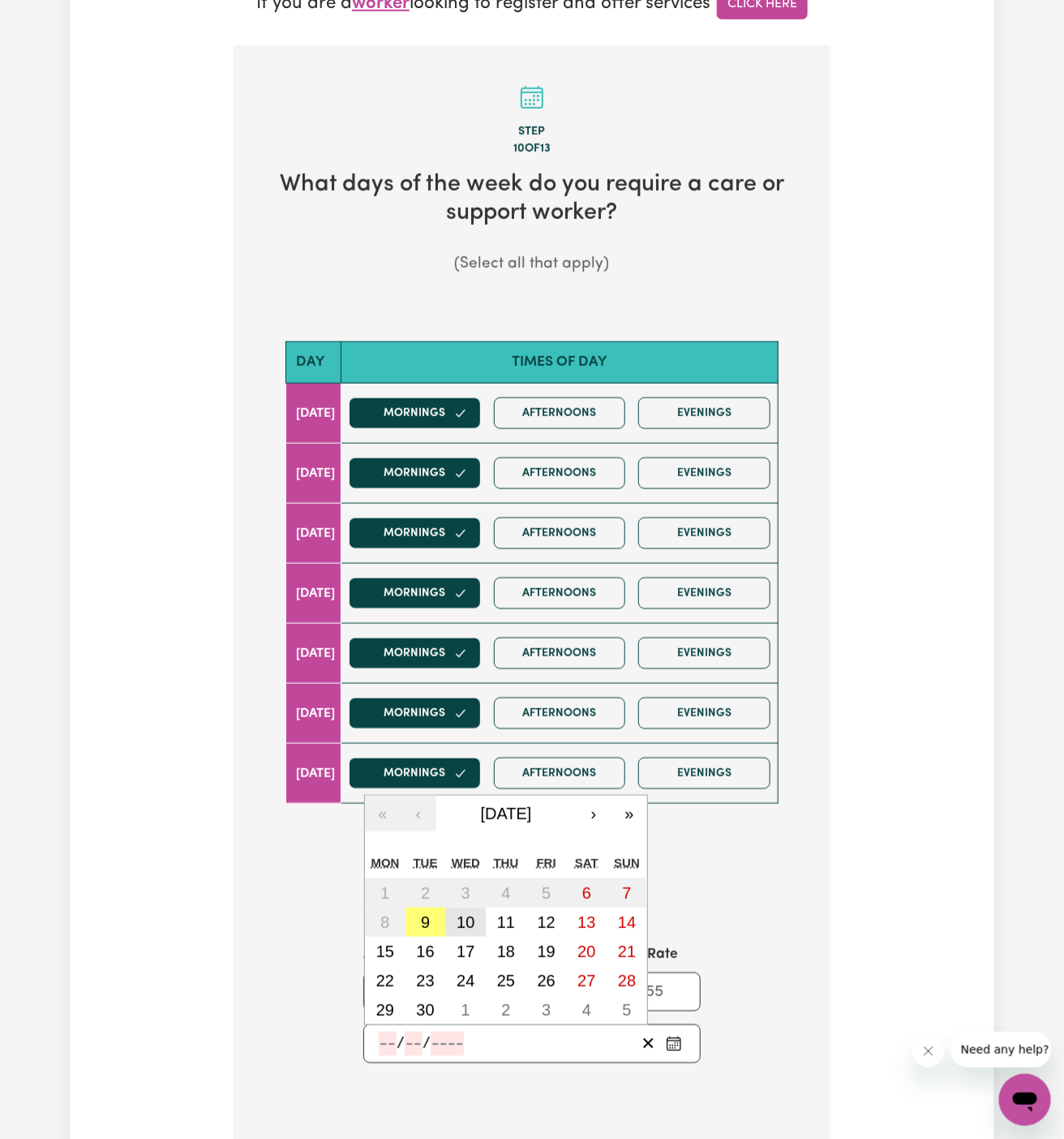
type input "2025"
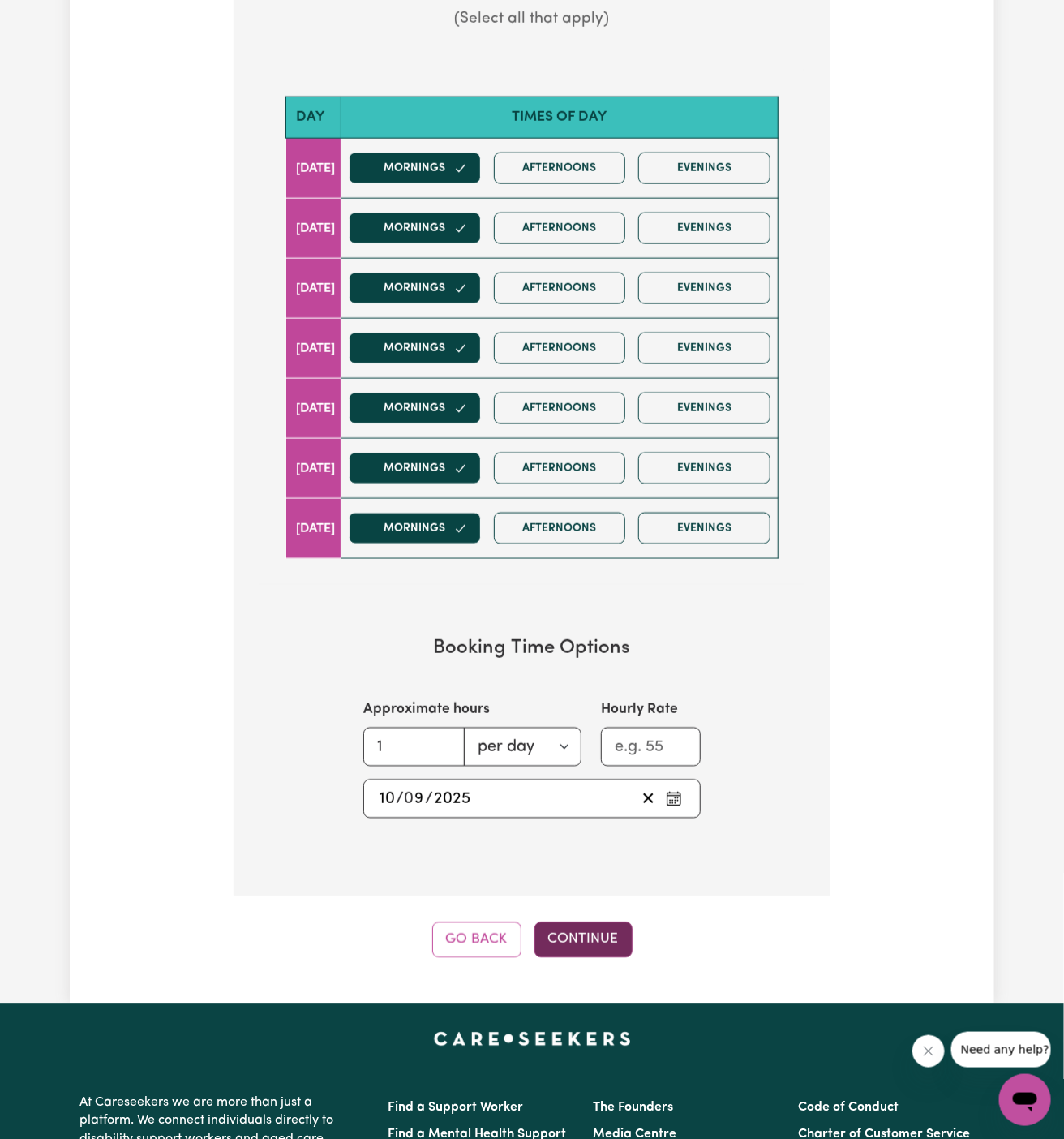
click at [587, 933] on button "Continue" at bounding box center [583, 940] width 98 height 36
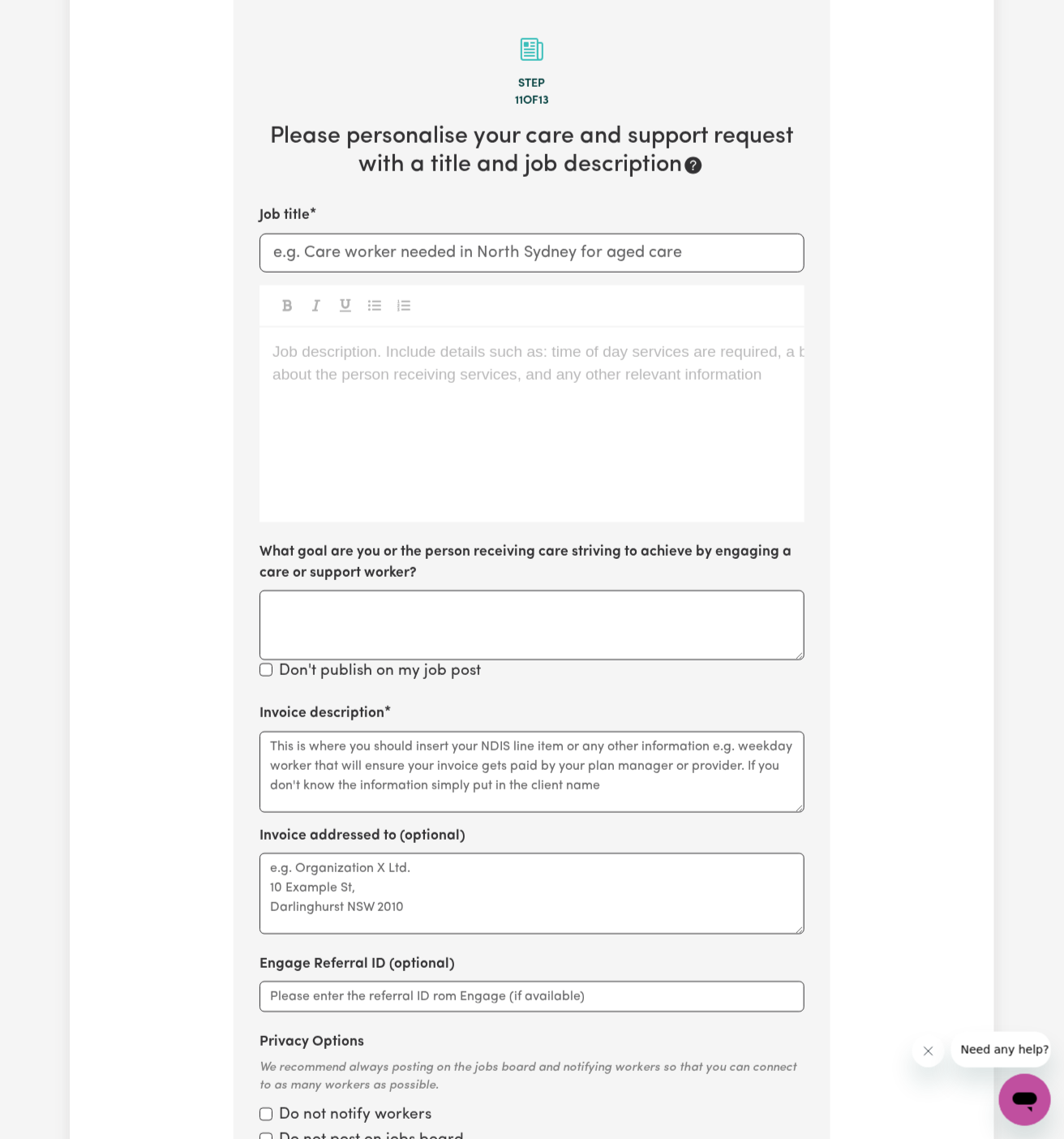
scroll to position [575, 0]
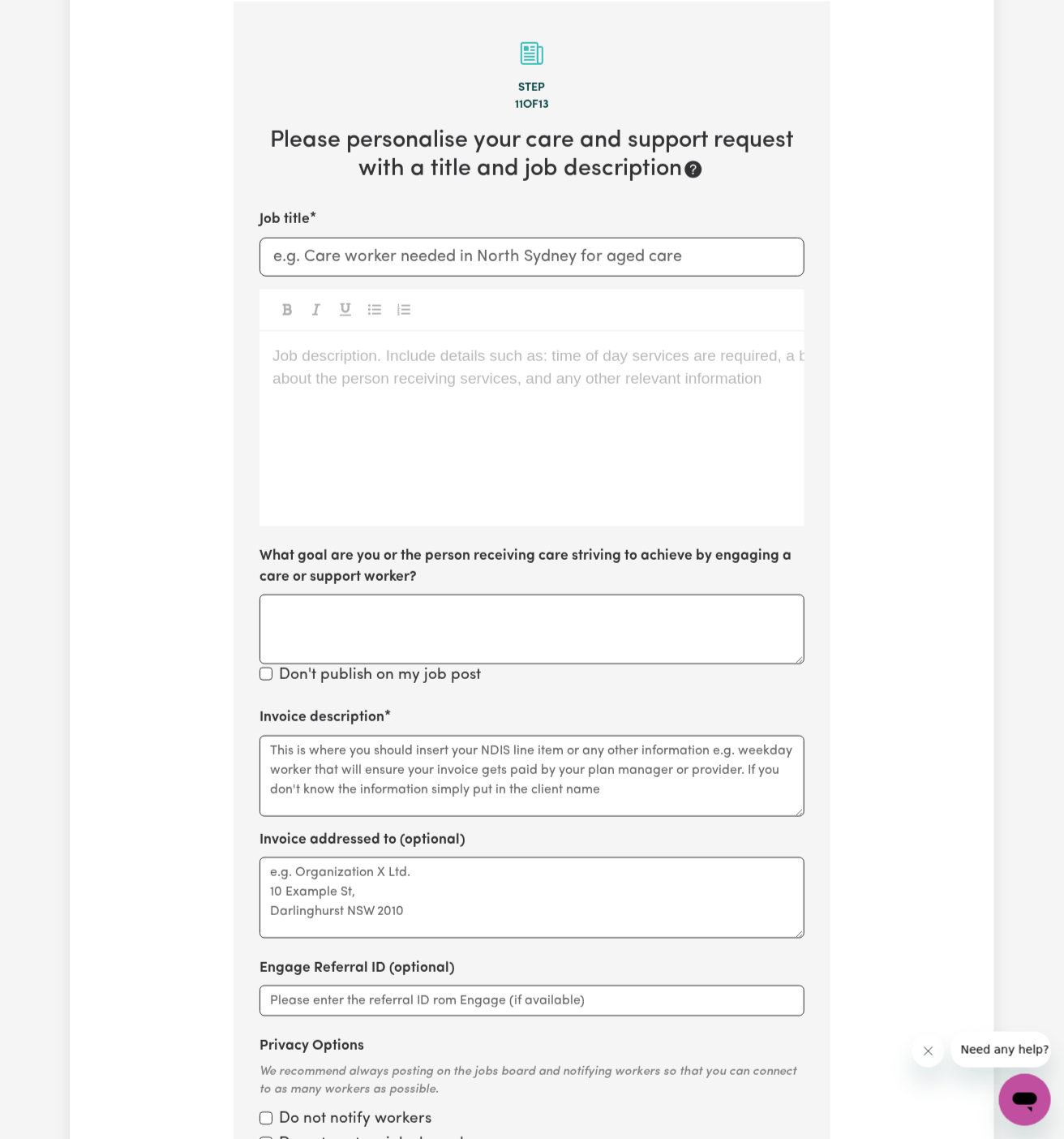
click at [453, 360] on p "Job description. Include details such as: time of day services are required, a …" at bounding box center [532, 356] width 520 height 23
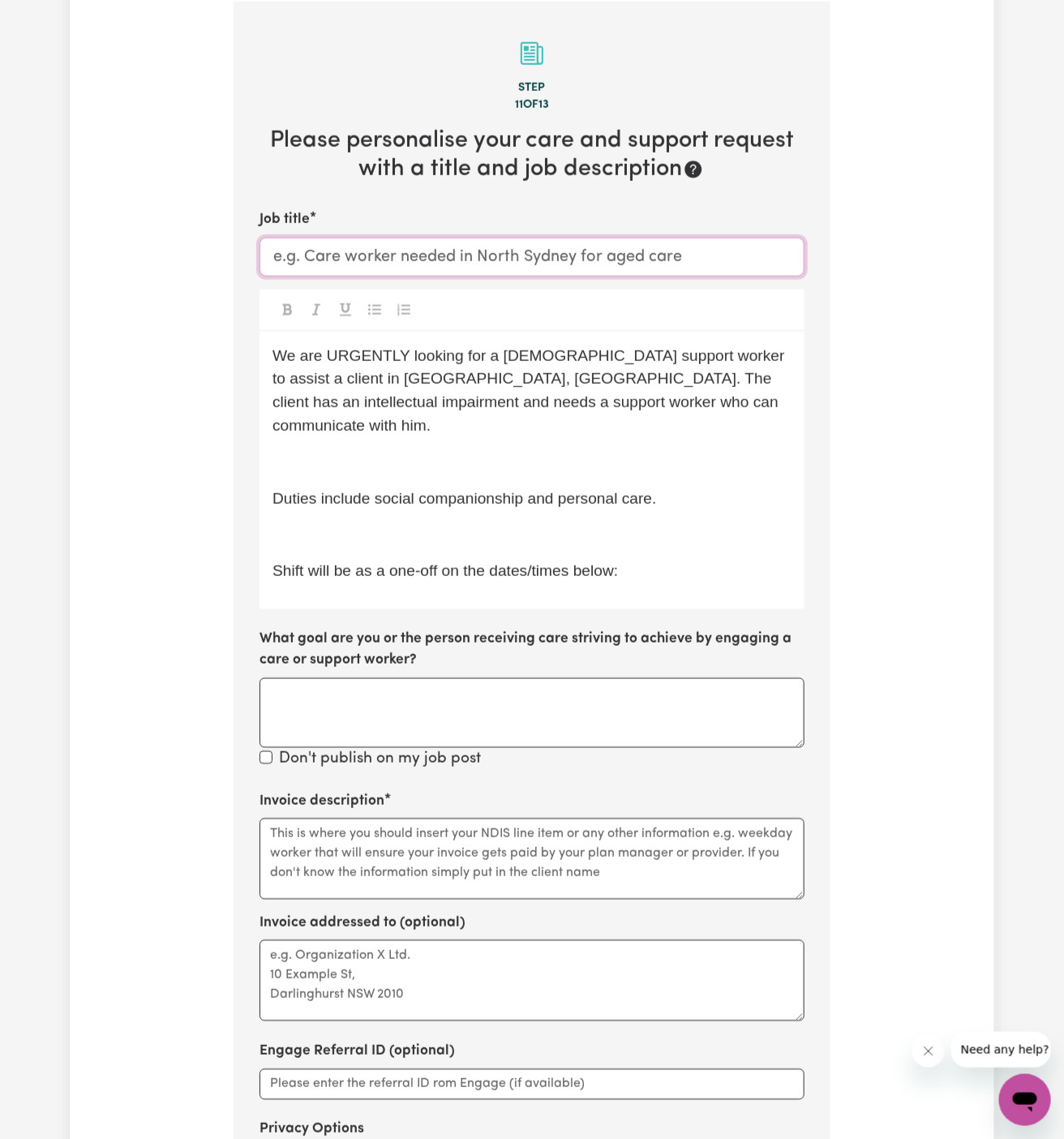
click at [538, 251] on input "Job title" at bounding box center [532, 257] width 545 height 39
paste input "Female Support Worker Needed In Caboolture, QLD"
click at [519, 262] on input "Female Support Worker Needed In Caboolture, QLD" at bounding box center [532, 257] width 545 height 39
click at [301, 255] on input "Female Support Worker Needed In Caboolture, QLD" at bounding box center [532, 257] width 545 height 39
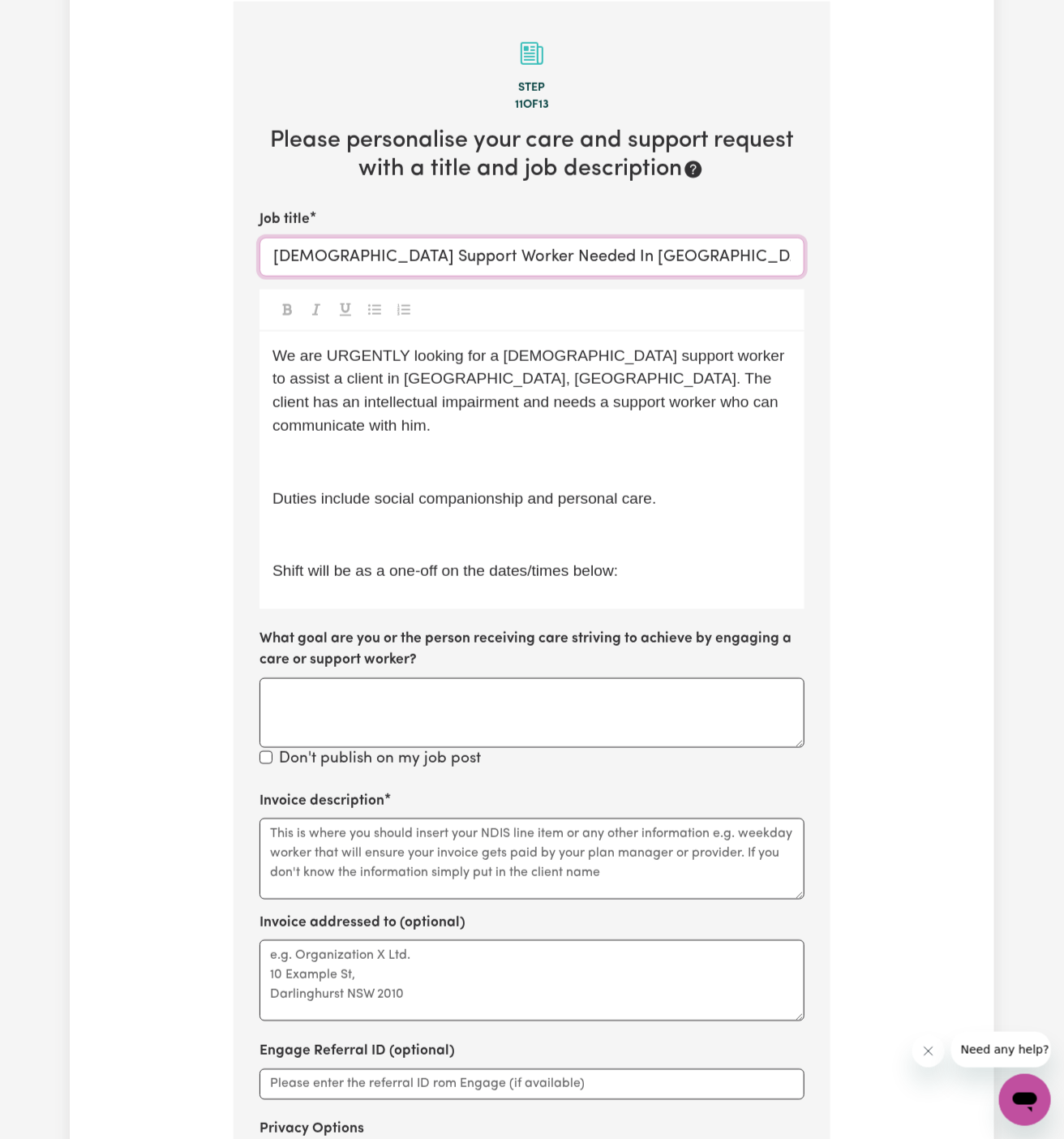
drag, startPoint x: 301, startPoint y: 255, endPoint x: 215, endPoint y: 255, distance: 86.0
click at [215, 255] on div "Tell us your care and support requirements Welcome to Careseekers. We are excit…" at bounding box center [532, 434] width 924 height 1814
click at [224, 255] on div "Tell us your care and support requirements Welcome to Careseekers. We are excit…" at bounding box center [532, 434] width 617 height 1814
drag, startPoint x: 300, startPoint y: 255, endPoint x: 242, endPoint y: 255, distance: 58.0
click at [242, 255] on section "Step 11 of 13 Please personalise your care and support request with a title and…" at bounding box center [532, 641] width 597 height 1278
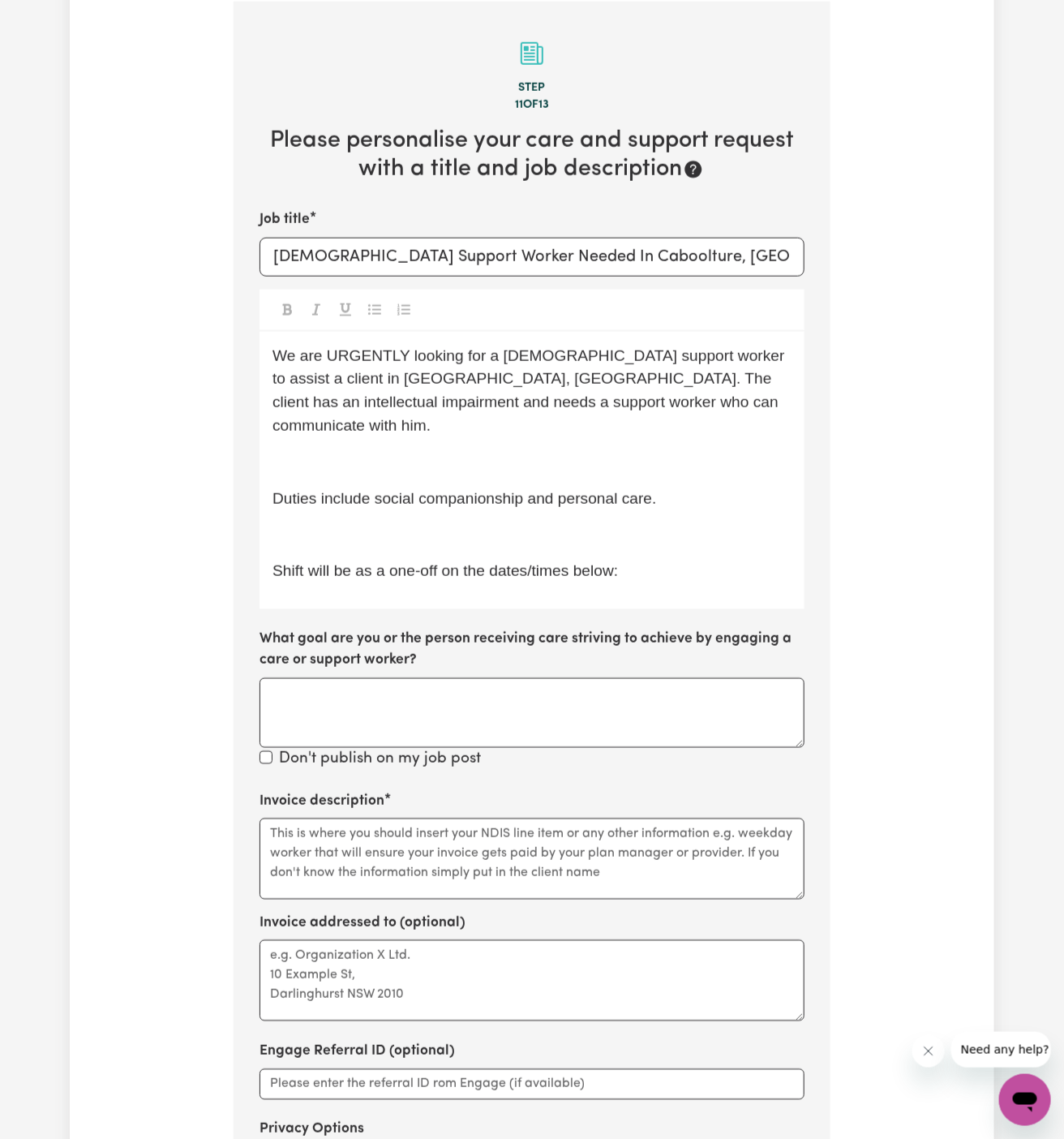
click at [359, 350] on span "We are URGENTLY looking for a female support worker to assist a client in Caboo…" at bounding box center [531, 391] width 517 height 87
click at [427, 357] on span "We are looking for a female support worker to assist a client in Caboolture, QL…" at bounding box center [532, 391] width 520 height 87
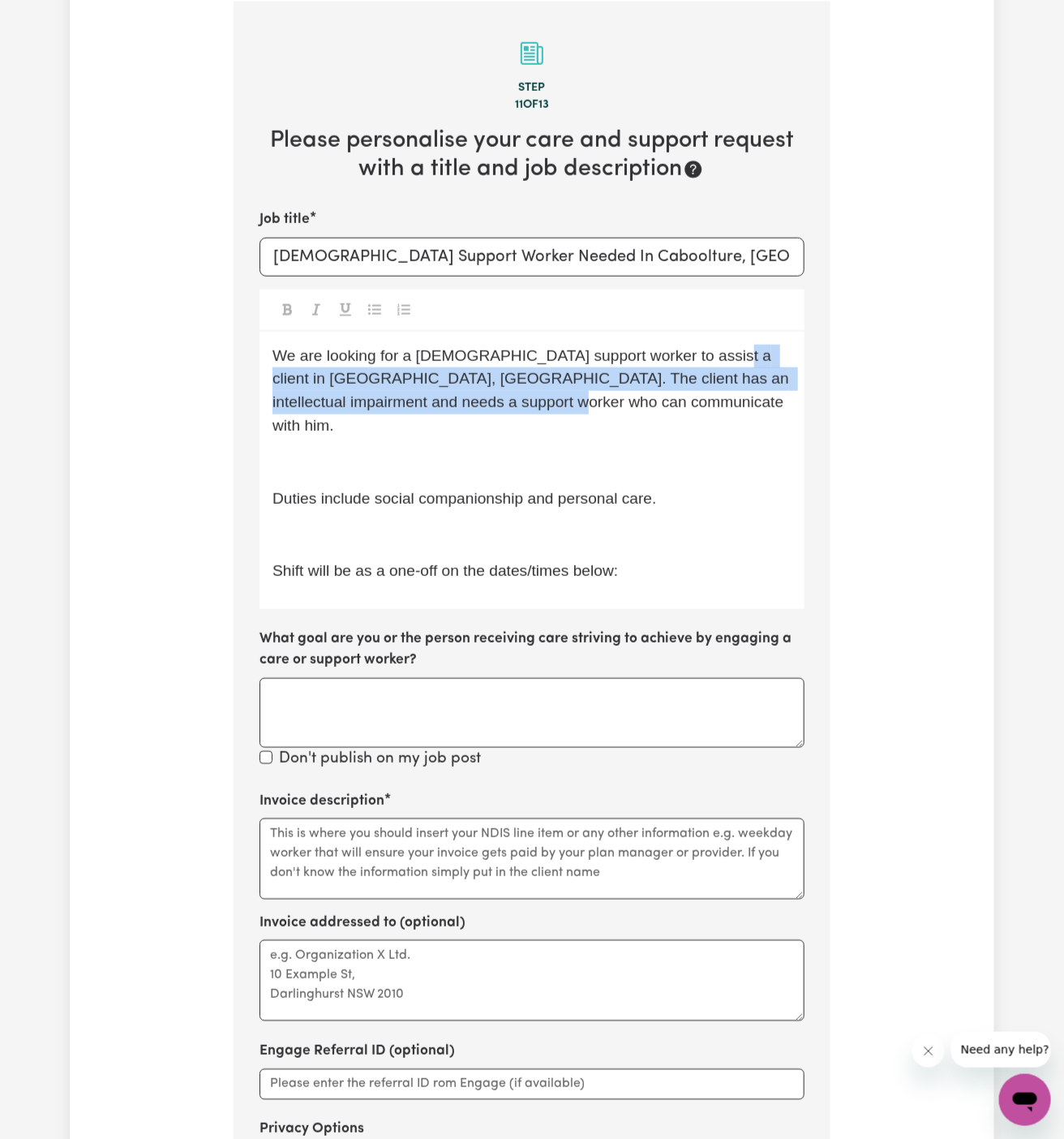
drag, startPoint x: 692, startPoint y: 364, endPoint x: 579, endPoint y: 400, distance: 118.6
click at [579, 400] on p "We are looking for a male support worker to assist a client in Caboolture, QLD.…" at bounding box center [532, 391] width 520 height 93
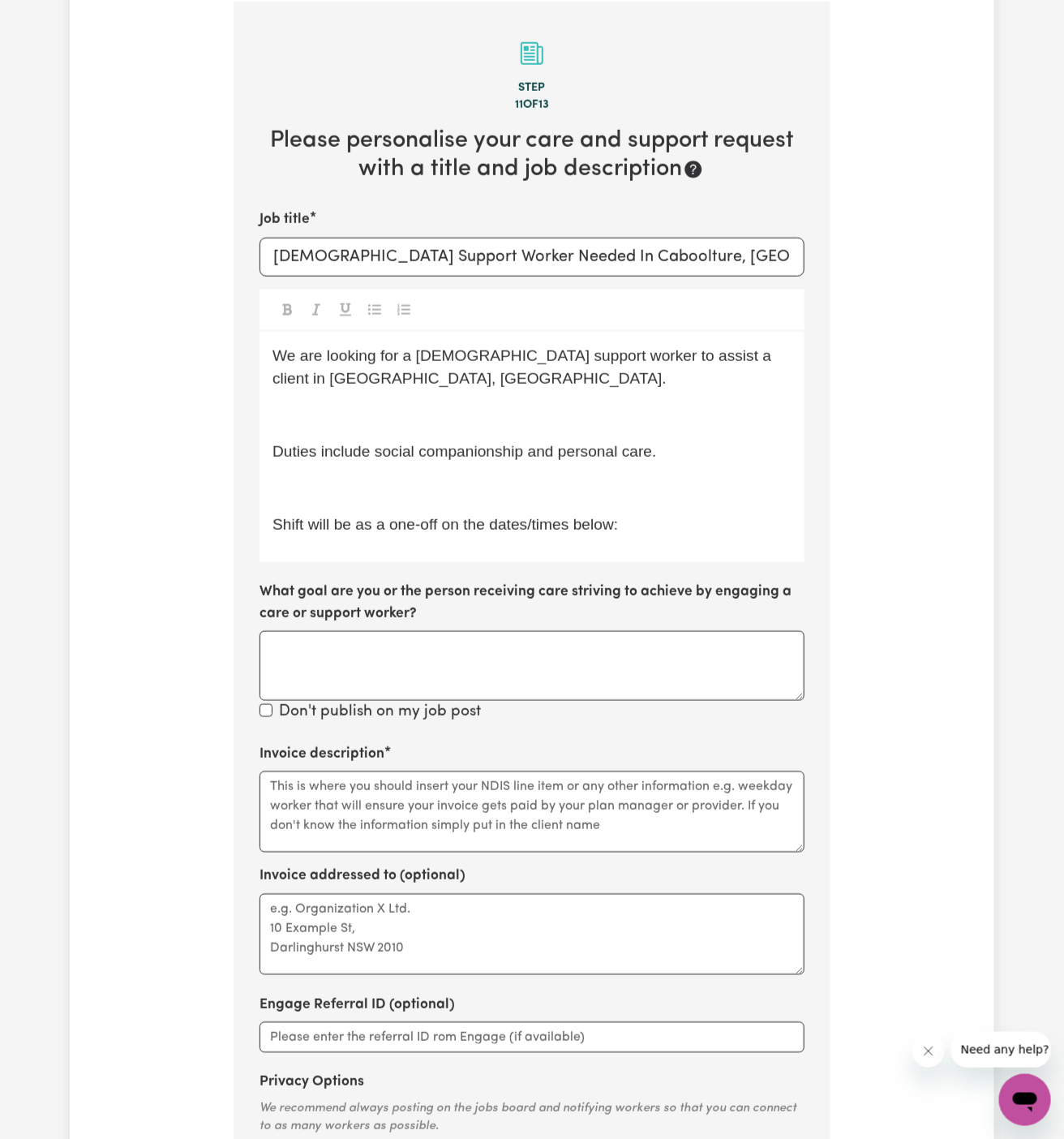
click at [381, 436] on div "We are looking for a male support worker to assist a client in Heckenberg, NSW.…" at bounding box center [532, 447] width 545 height 231
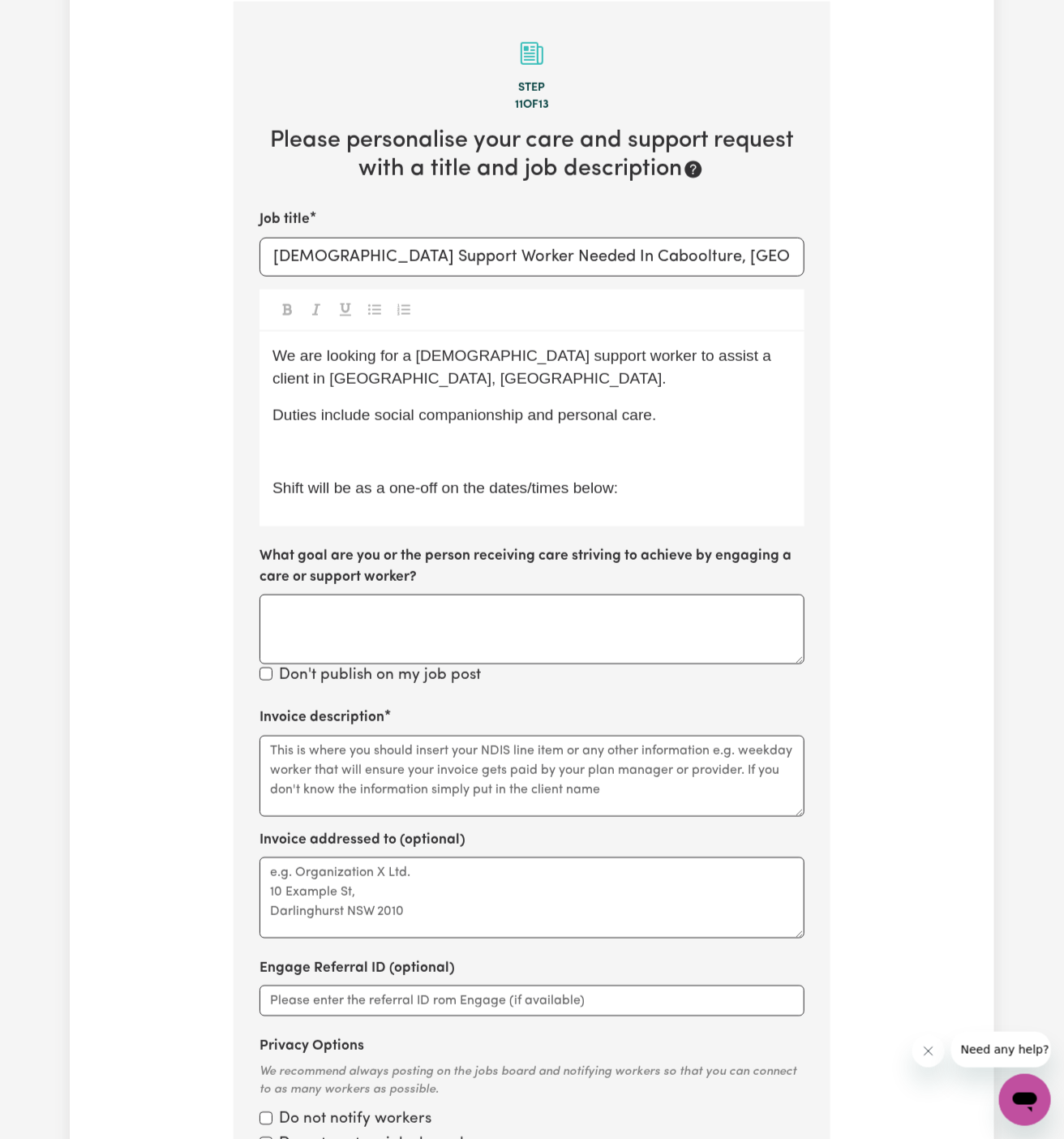
click at [439, 382] on p "We are looking for a male support worker to assist a client in Heckenberg, NSW." at bounding box center [532, 368] width 520 height 47
click at [407, 360] on span "We are looking for a male support worker to assist a client in Heckenberg, NSW." at bounding box center [524, 368] width 504 height 41
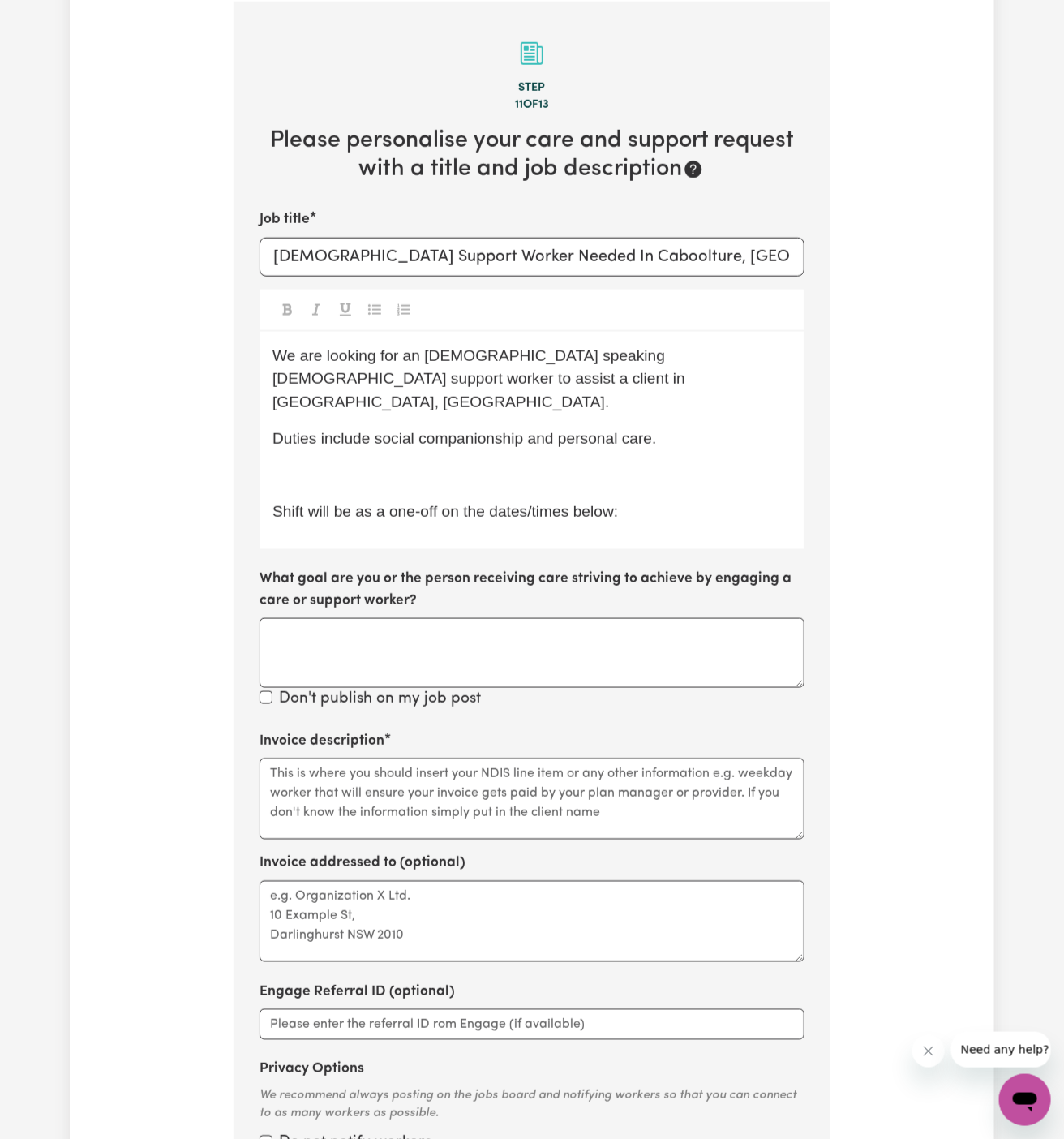
click at [486, 367] on p "We are looking for an Arabic speaking male support worker to assist a client in…" at bounding box center [532, 379] width 520 height 69
click at [578, 427] on p "Duties include social companionship and personal care." at bounding box center [532, 438] width 520 height 23
click at [454, 464] on p "﻿" at bounding box center [532, 475] width 520 height 23
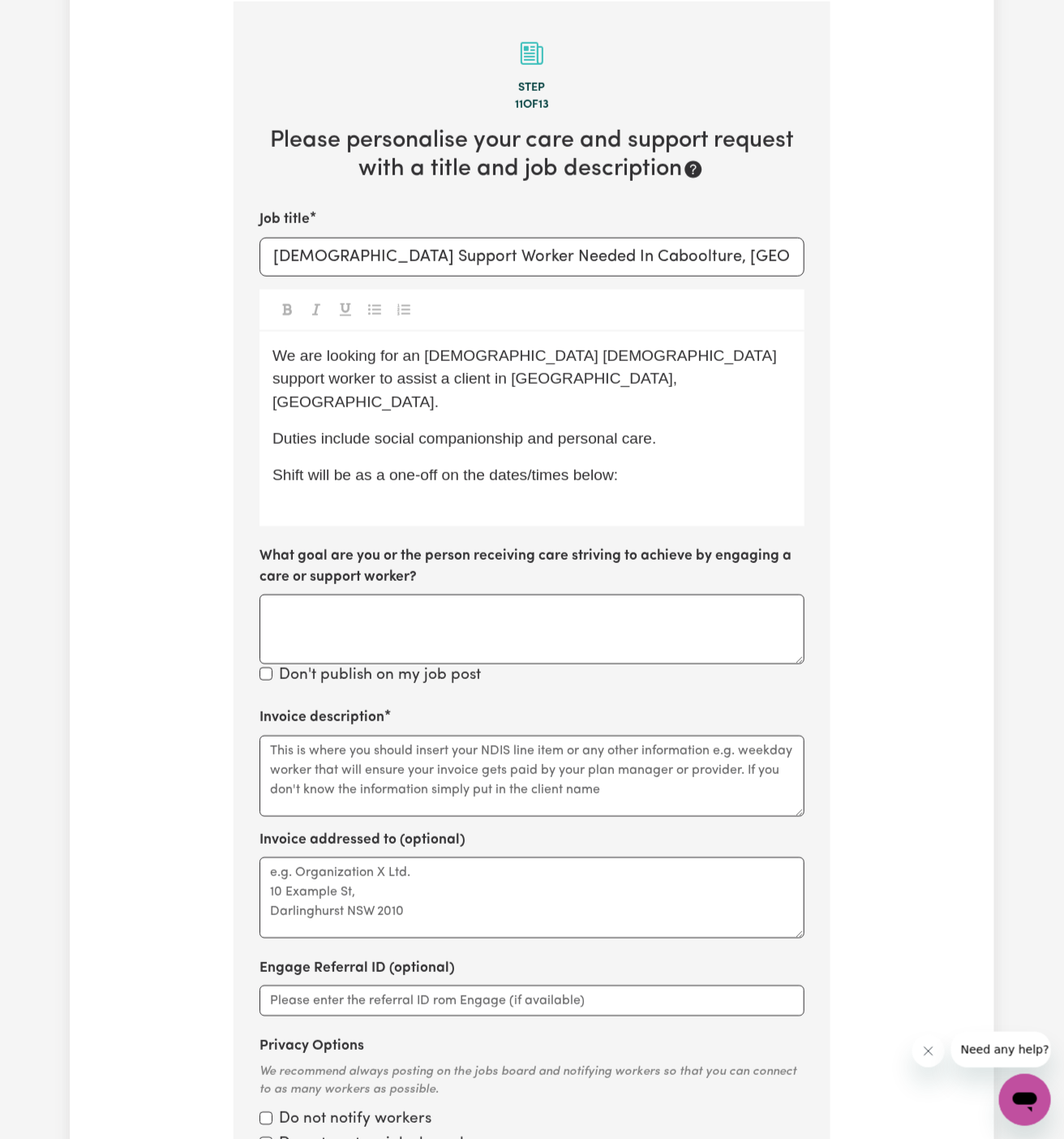
click at [653, 463] on div "We are looking for an Arabic-speaking male support worker to assist a client in…" at bounding box center [532, 429] width 545 height 195
click at [421, 467] on span "Shift will be as a one-off on the dates/times below:" at bounding box center [446, 475] width 346 height 17
drag, startPoint x: 356, startPoint y: 455, endPoint x: 709, endPoint y: 448, distance: 353.1
click at [709, 464] on p "Shift will be as a one-off on the dates/times below:" at bounding box center [532, 475] width 520 height 23
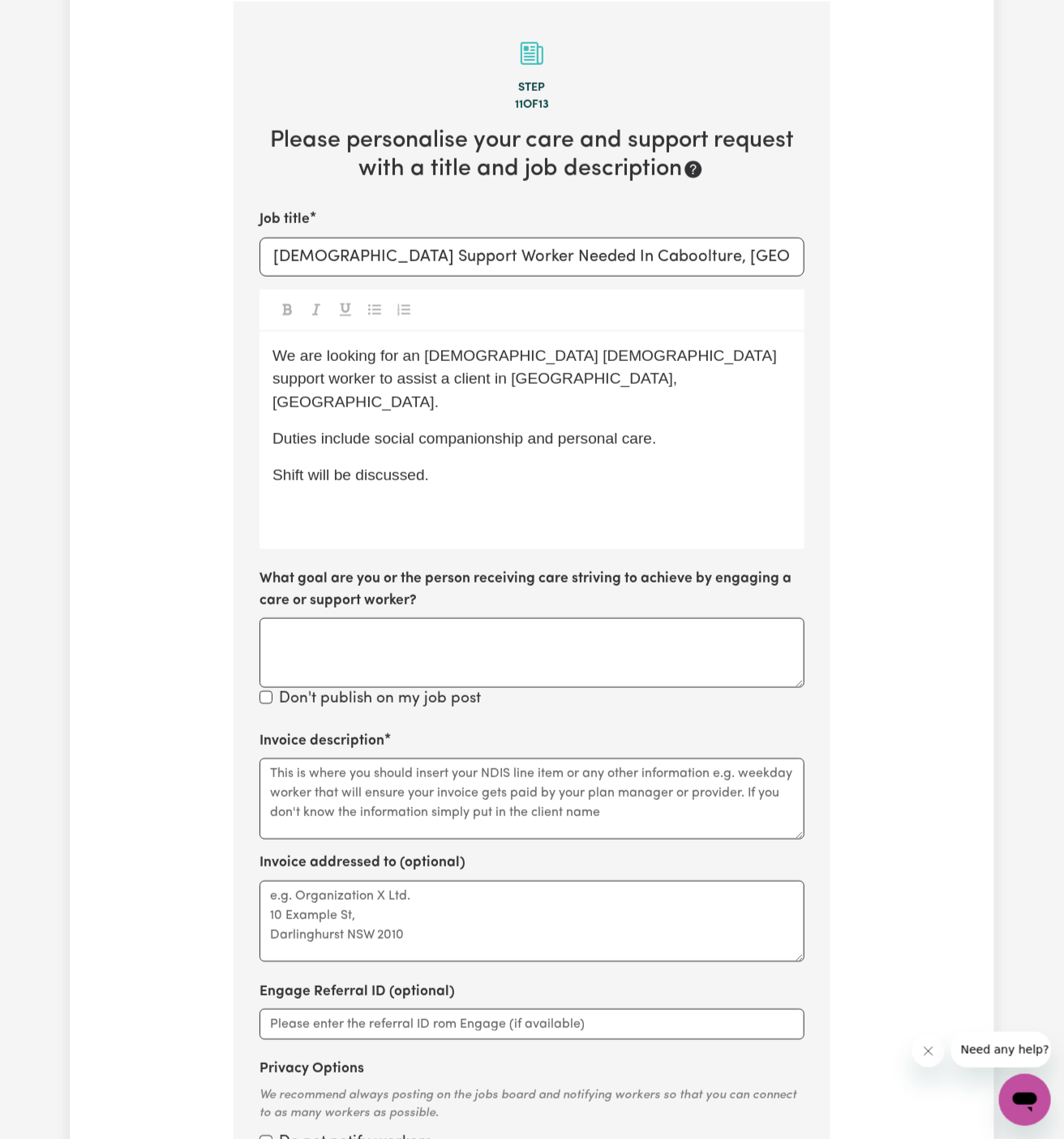
click at [543, 464] on p "Shift will be discussed." at bounding box center [532, 475] width 520 height 23
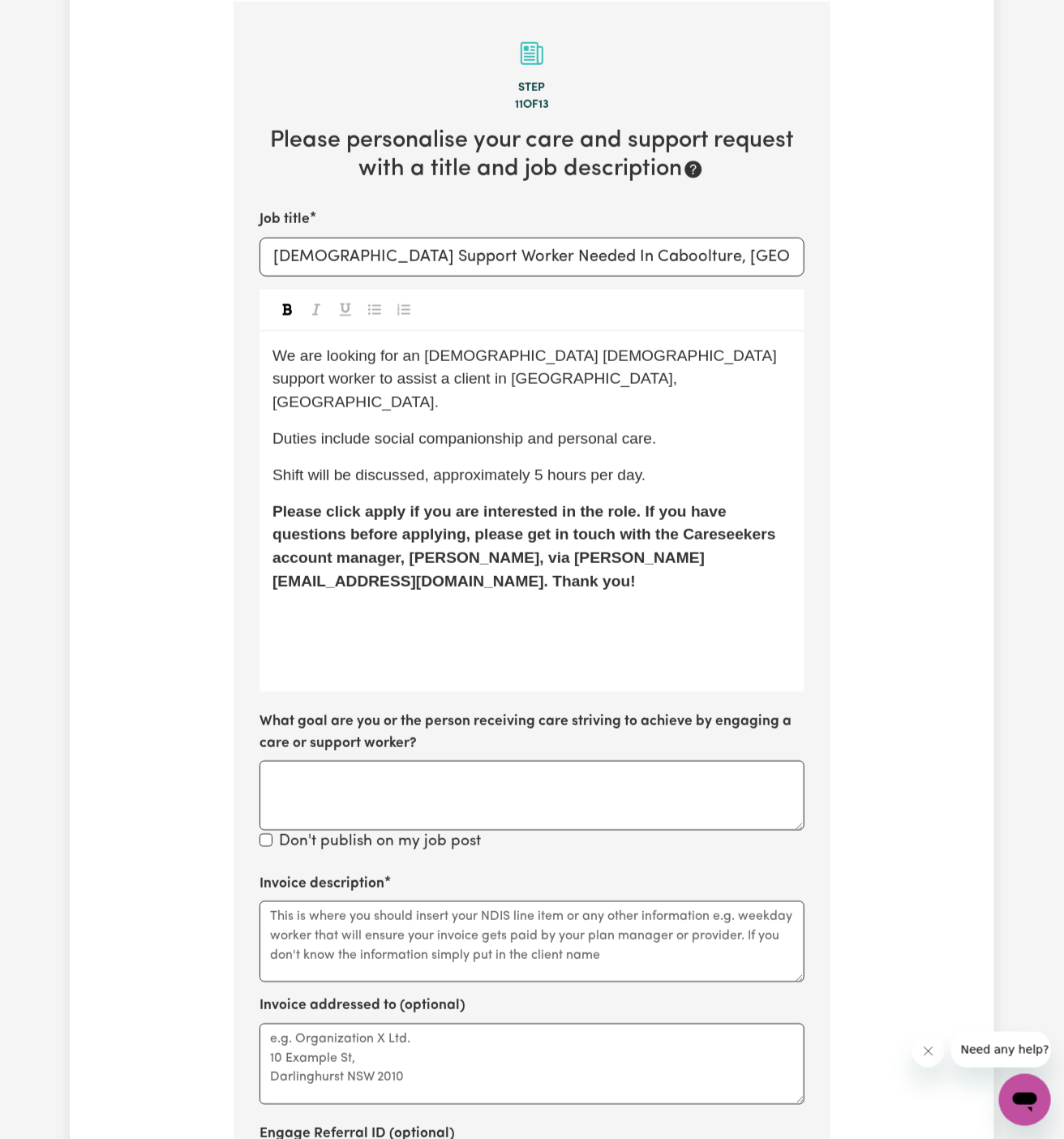
click at [416, 527] on span "Please click apply if you are interested in the role. If you have questions bef…" at bounding box center [526, 546] width 508 height 87
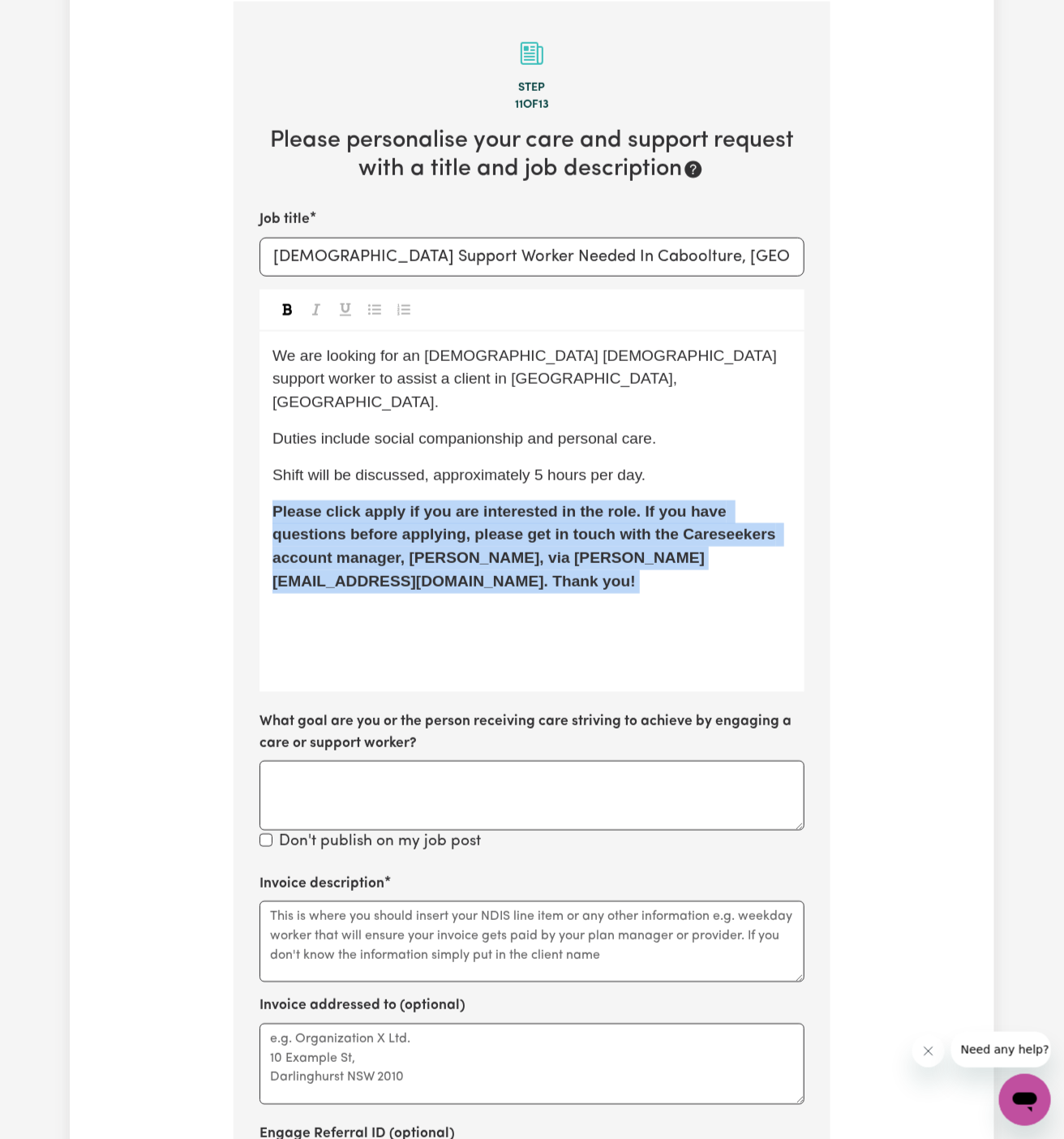
click at [416, 527] on span "Please click apply if you are interested in the role. If you have questions bef…" at bounding box center [526, 546] width 508 height 87
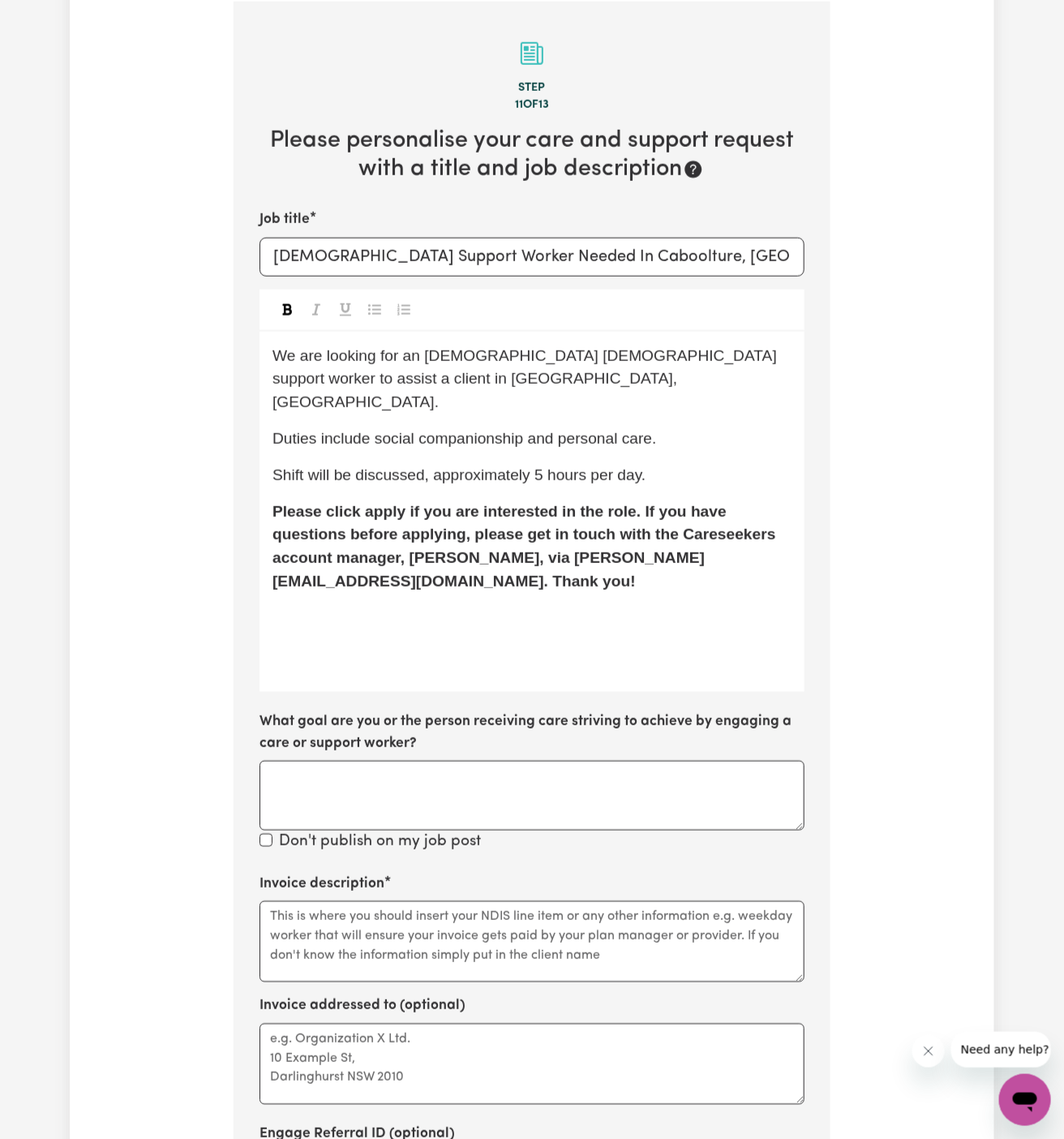
click at [516, 529] on span "Please click apply if you are interested in the role. If you have questions bef…" at bounding box center [526, 546] width 508 height 87
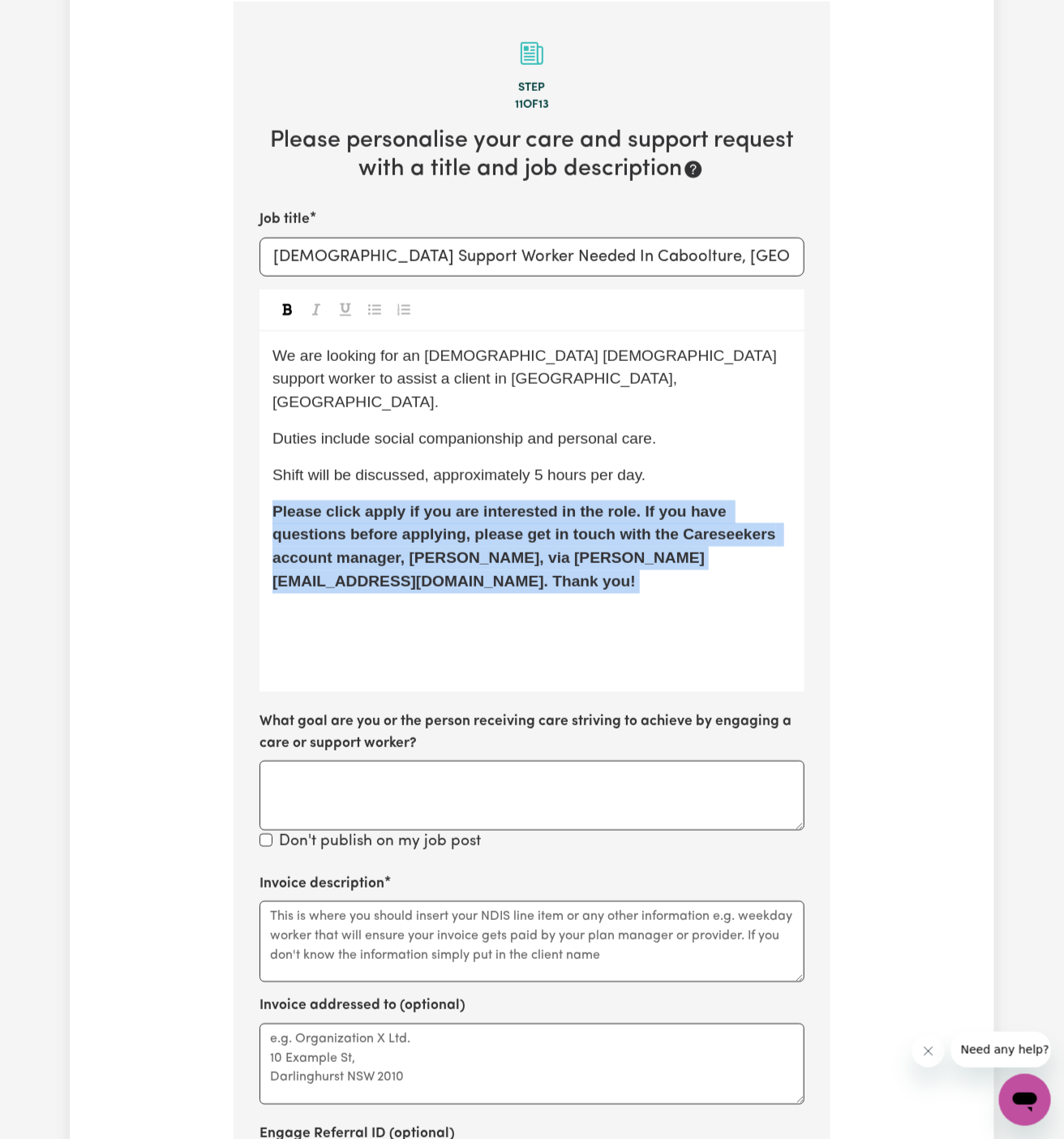
click at [516, 529] on span "Please click apply if you are interested in the role. If you have questions bef…" at bounding box center [526, 546] width 508 height 87
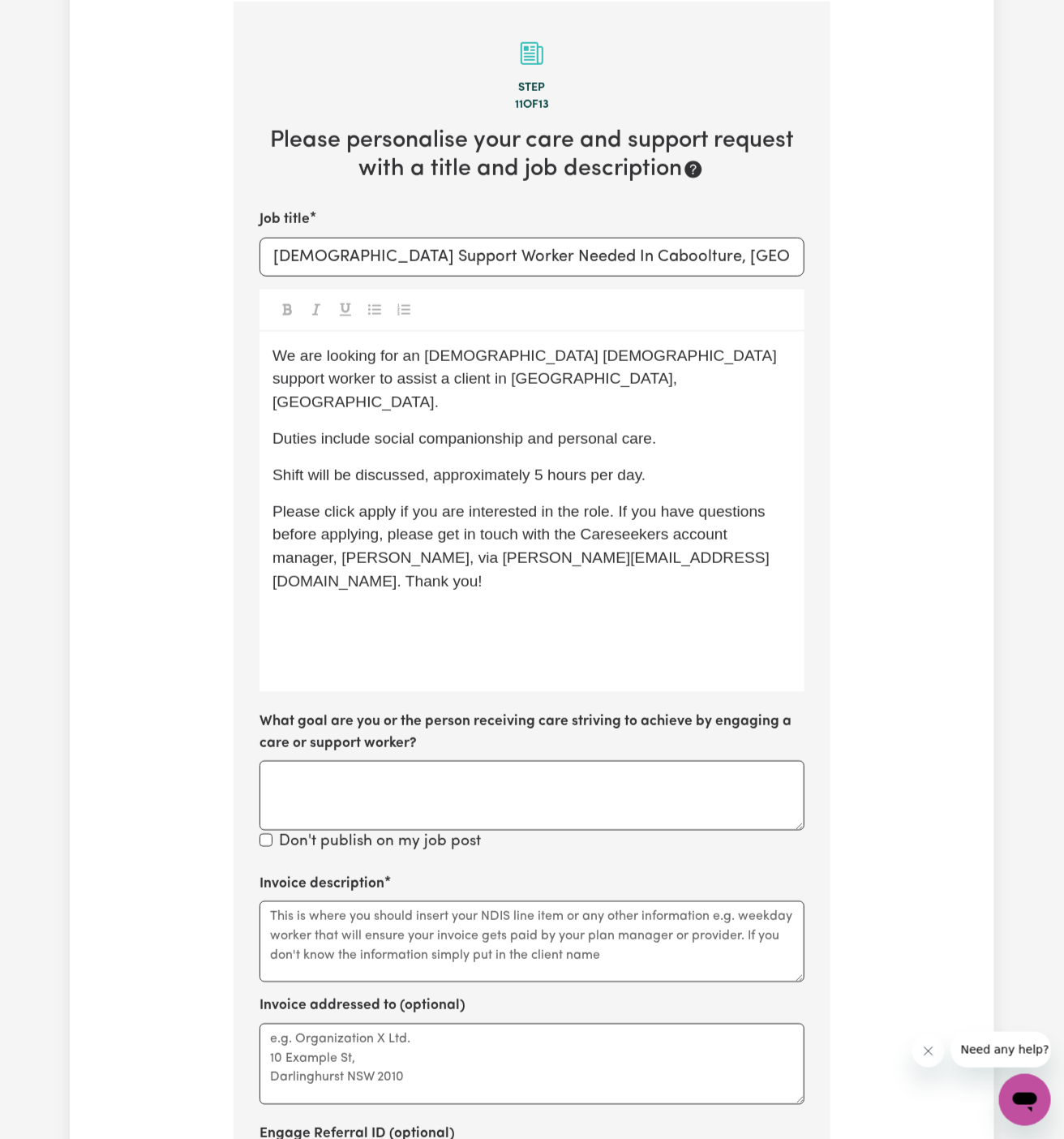
click at [516, 529] on span "Please click apply if you are interested in the role. If you have questions bef…" at bounding box center [521, 546] width 497 height 87
click at [496, 582] on div "We are looking for an Arabic-speaking male support worker to assist a client in…" at bounding box center [532, 512] width 545 height 361
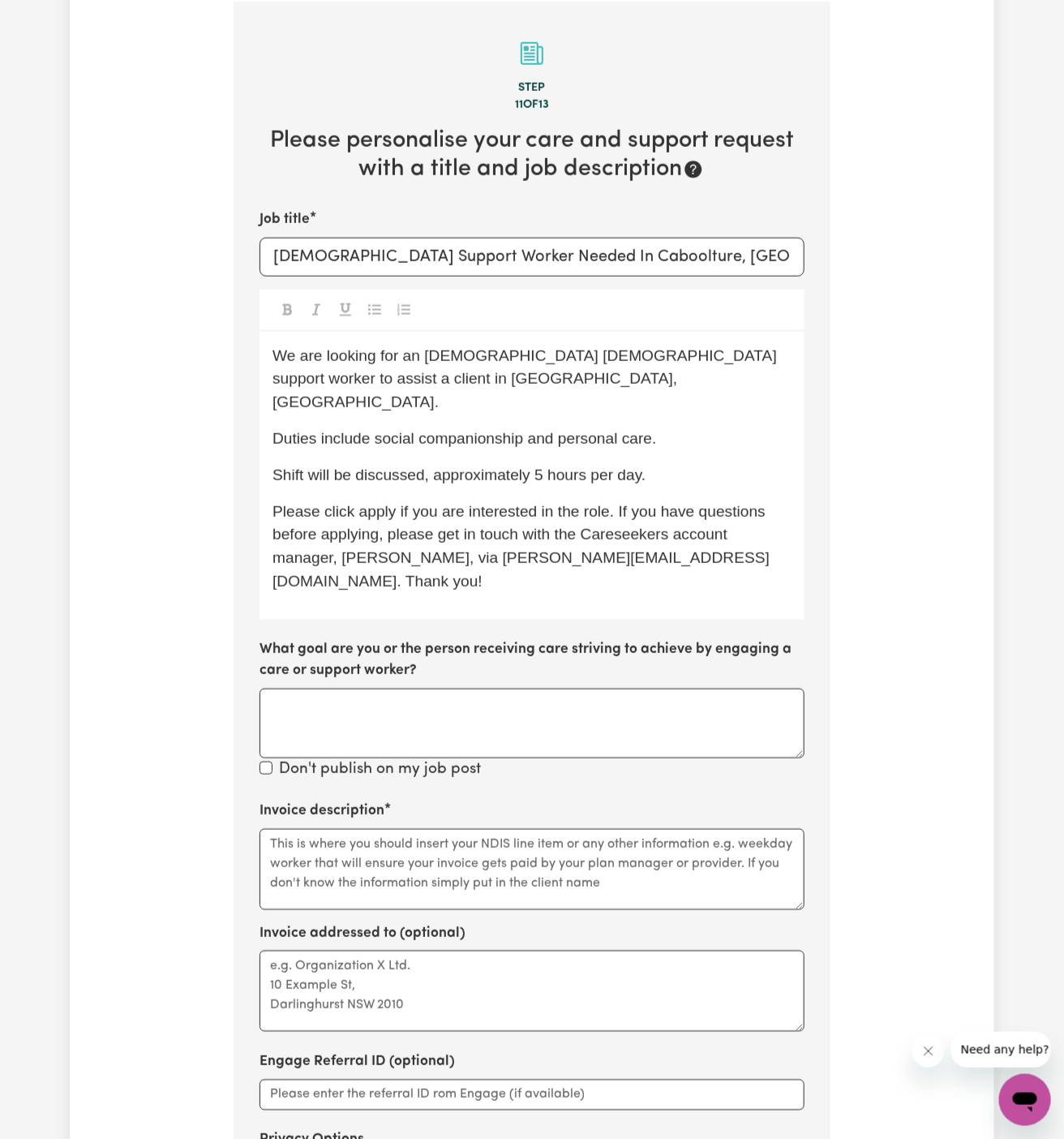
click at [372, 503] on span "Please click apply if you are interested in the role. If you have questions bef…" at bounding box center [521, 546] width 497 height 87
click at [458, 556] on div "We are looking for an Arabic-speaking male support worker to assist a client in…" at bounding box center [532, 475] width 545 height 288
drag, startPoint x: 520, startPoint y: 255, endPoint x: 772, endPoint y: 254, distance: 252.0
click at [772, 254] on input "Male Support Worker Needed In Caboolture, QLD" at bounding box center [532, 257] width 545 height 39
paste input "Heckenberg, NSW"
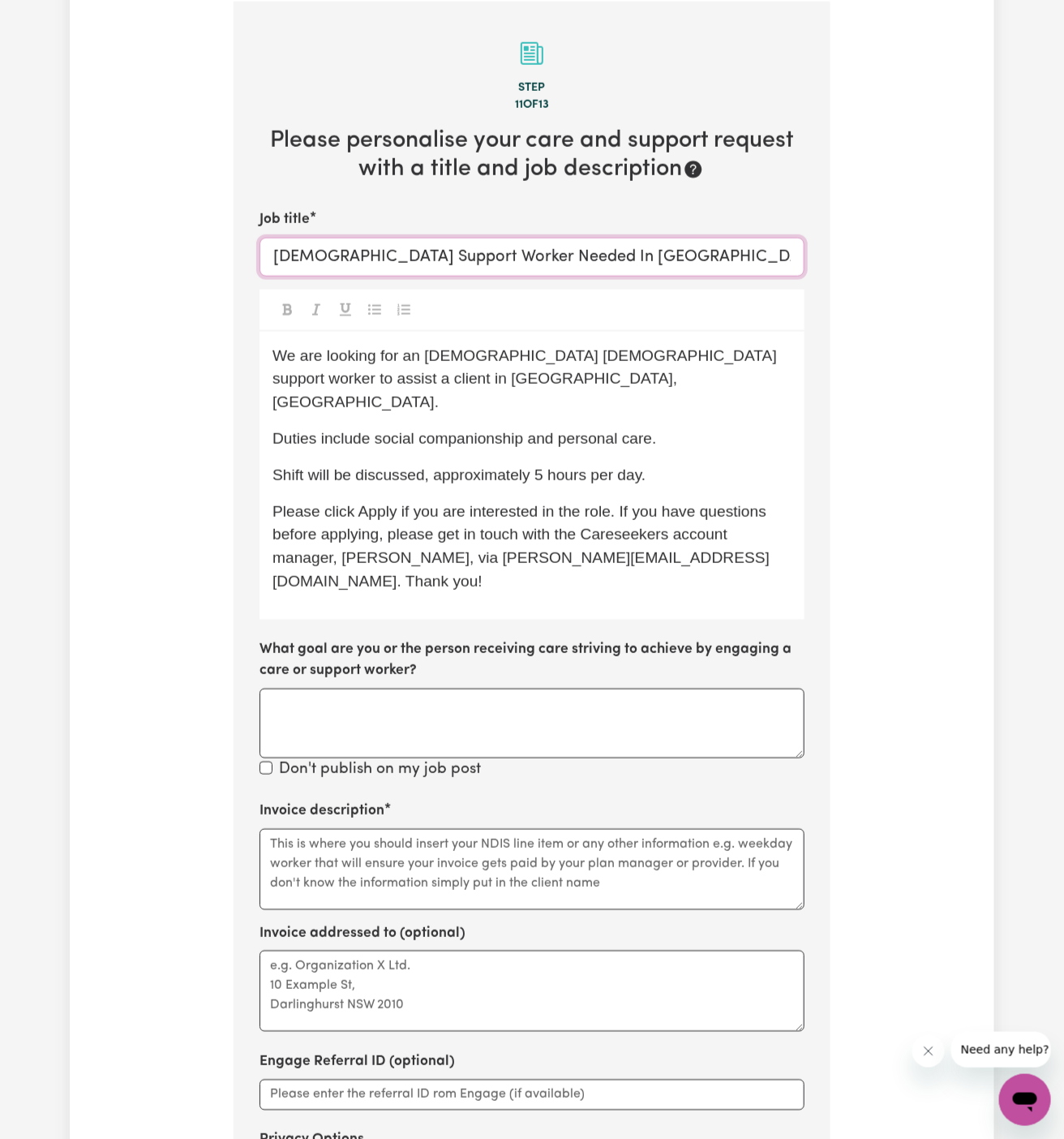
type input "Male Support Worker Needed In Heckenberg, NSW"
drag, startPoint x: 532, startPoint y: 361, endPoint x: 411, endPoint y: 360, distance: 121.0
click at [411, 360] on span "We are looking for an Arabic-speaking male support worker to assist a client in…" at bounding box center [527, 379] width 508 height 64
click at [455, 374] on span "We are looking for an Arabic-speaking male support worker to assist a client in…" at bounding box center [527, 379] width 508 height 64
drag, startPoint x: 421, startPoint y: 357, endPoint x: 527, endPoint y: 358, distance: 106.0
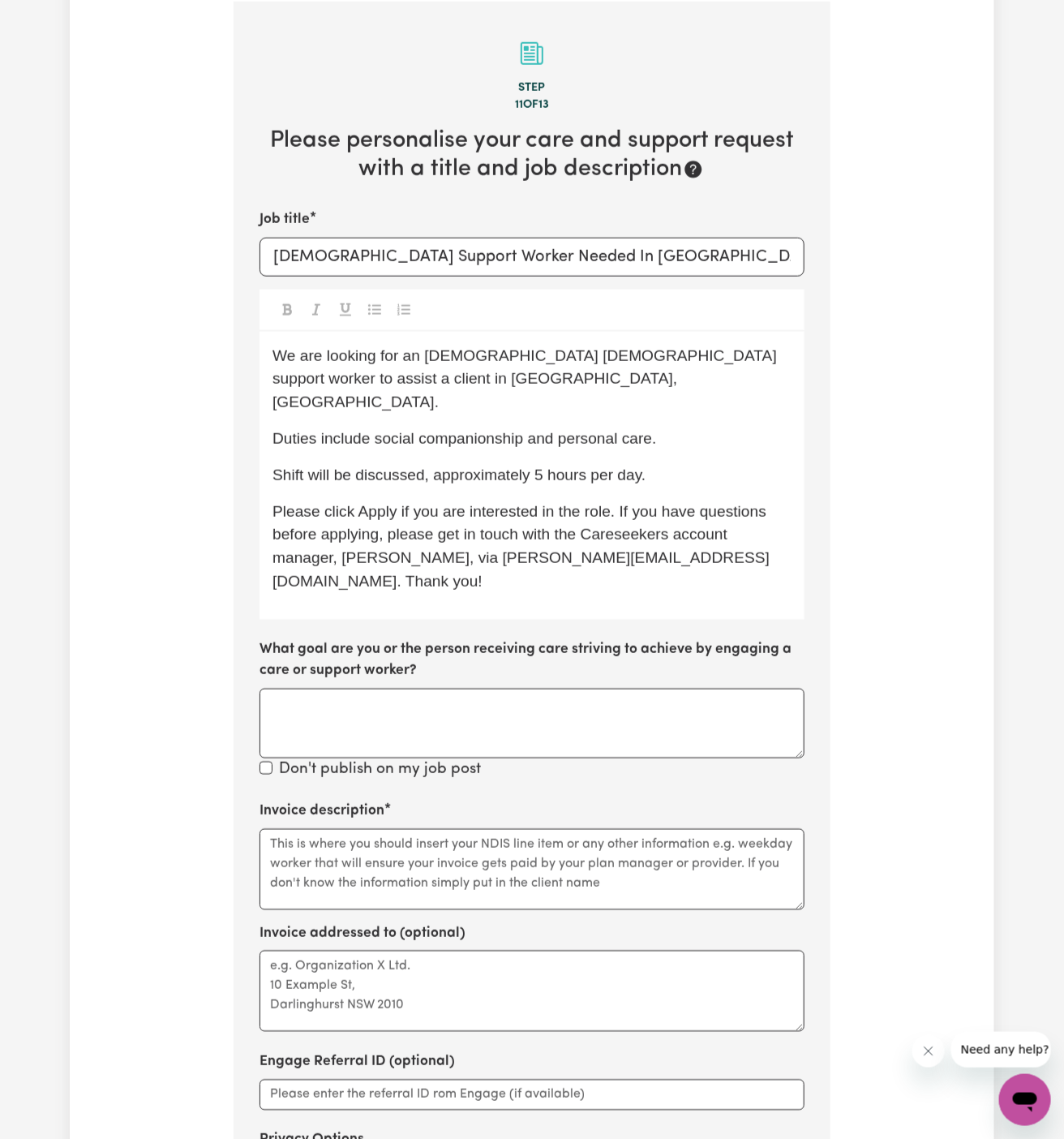
click at [527, 358] on span "We are looking for an Arabic-speaking male support worker to assist a client in…" at bounding box center [527, 379] width 508 height 64
click at [529, 358] on span "We are looking for an Arabic-speaking male support worker to assist a client in…" at bounding box center [527, 379] width 508 height 64
click at [658, 464] on p "Shift will be discussed, approximately 5 hours per day." at bounding box center [532, 475] width 520 height 23
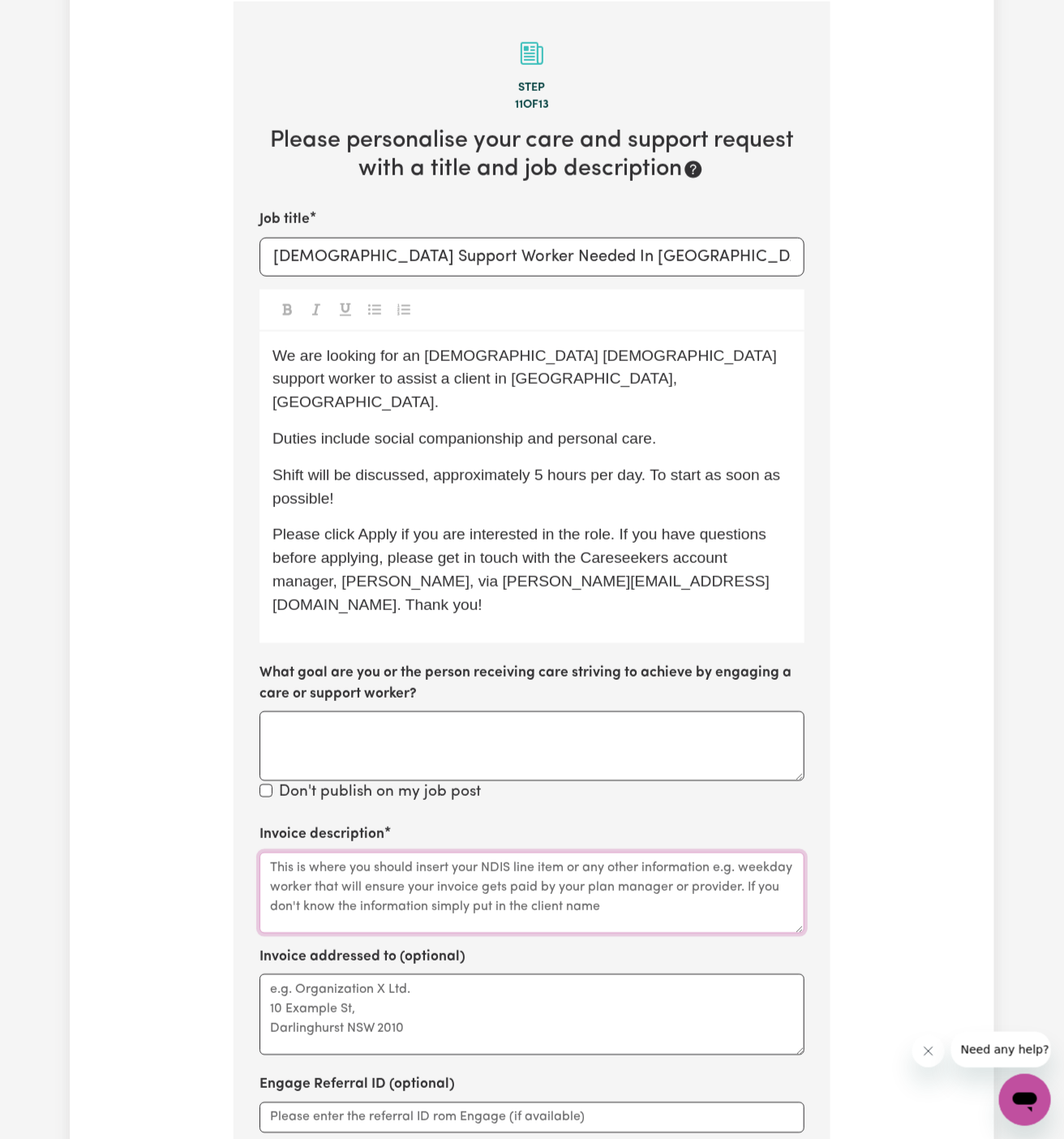
click at [382, 852] on textarea "Invoice description" at bounding box center [532, 893] width 545 height 81
click at [482, 852] on textarea "Invoice description" at bounding box center [532, 893] width 545 height 81
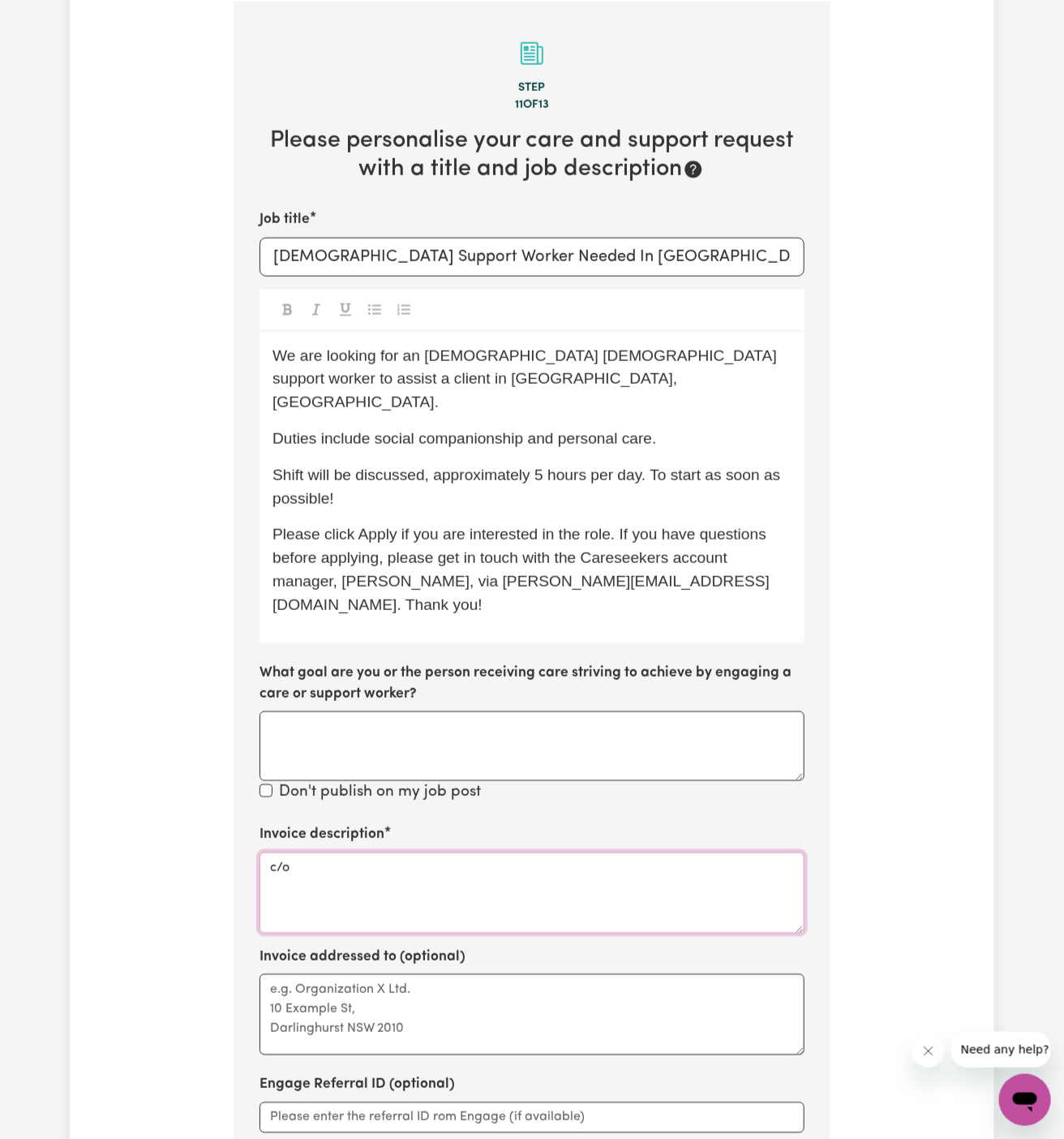
paste textarea "Senior Helpers"
click at [297, 852] on textarea "c/o Senior Helpers" at bounding box center [532, 893] width 545 height 81
type textarea "c/o Senior Helpers"
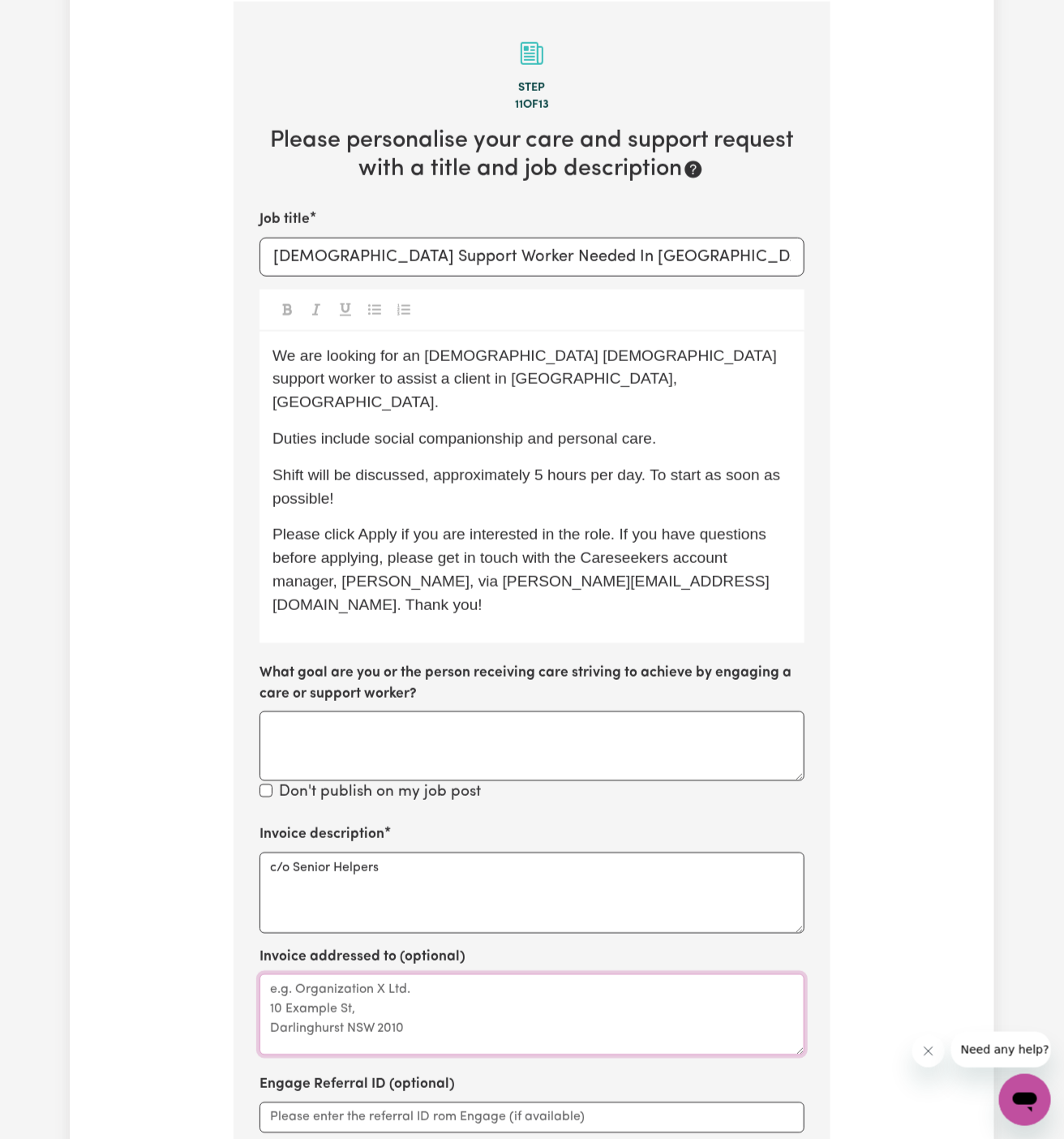
click at [333, 974] on textarea "Invoice addressed to (optional)" at bounding box center [532, 1015] width 545 height 81
paste textarea "c/o Senior Helpers"
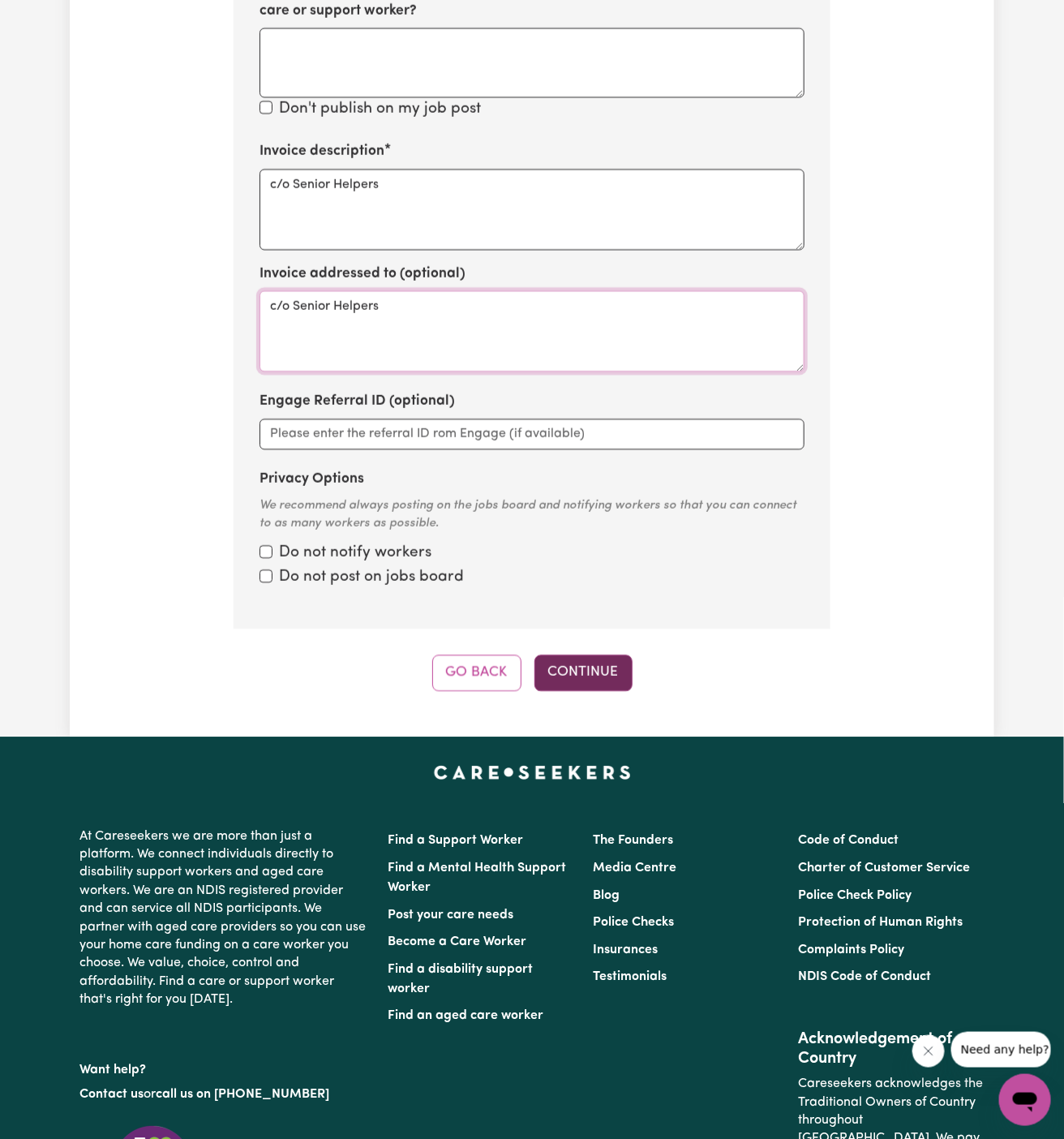
type textarea "c/o Senior Helpers"
click at [573, 655] on button "Continue" at bounding box center [583, 672] width 98 height 36
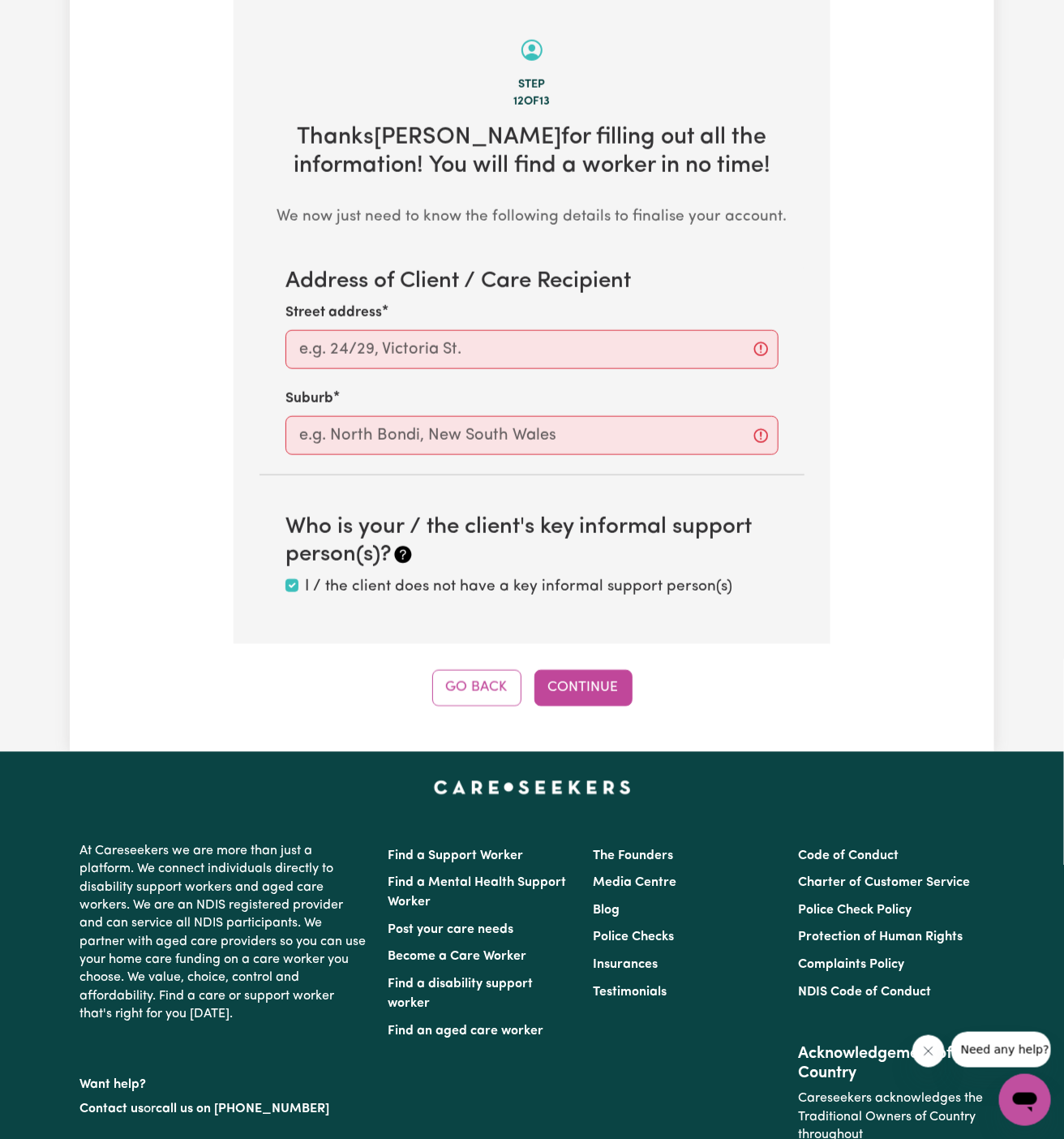
scroll to position [575, 0]
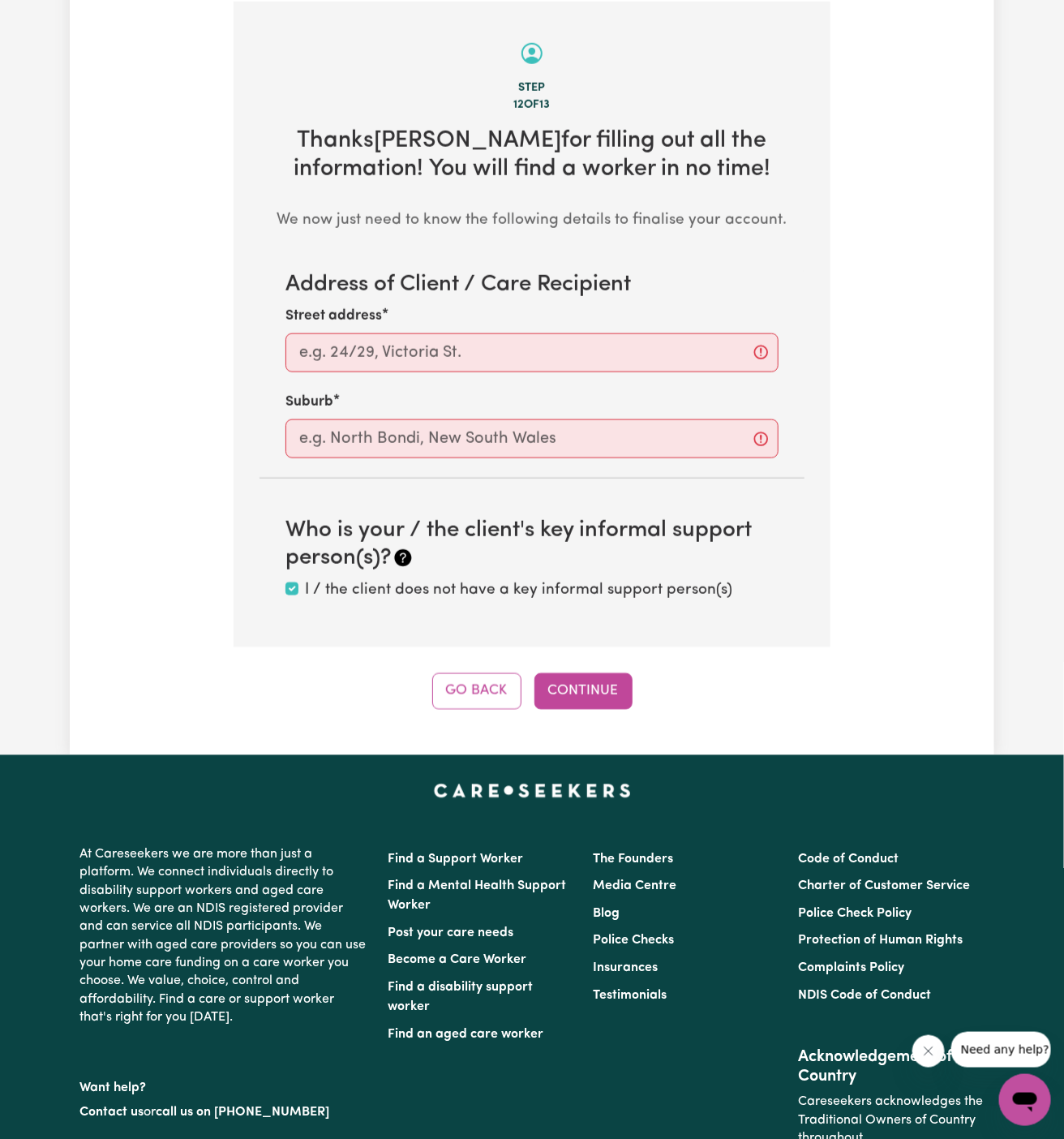
click at [632, 373] on section "Address of Client / Care Recipient Street address Suburb" at bounding box center [532, 365] width 545 height 187
click at [631, 354] on input "Street address" at bounding box center [532, 353] width 493 height 39
paste input "HECKENBERG"
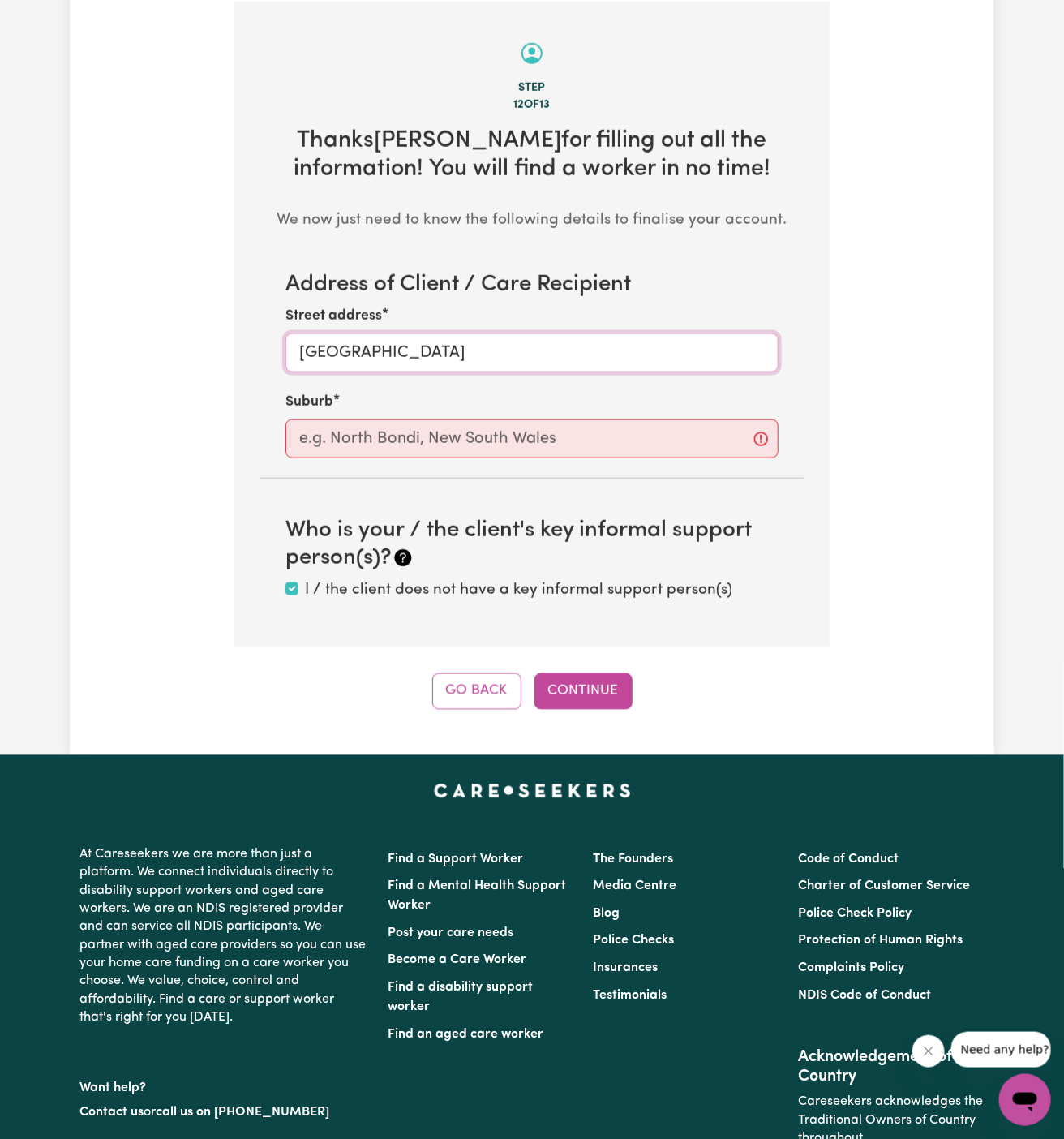
type input "HECKENBERG"
click at [589, 462] on div "Address of Client / Care Recipient Street address HECKENBERG Suburb Who is your…" at bounding box center [532, 436] width 545 height 330
click at [589, 457] on div at bounding box center [532, 439] width 493 height 39
click at [585, 450] on input "text" at bounding box center [532, 439] width 493 height 39
paste input "HECKENBERG"
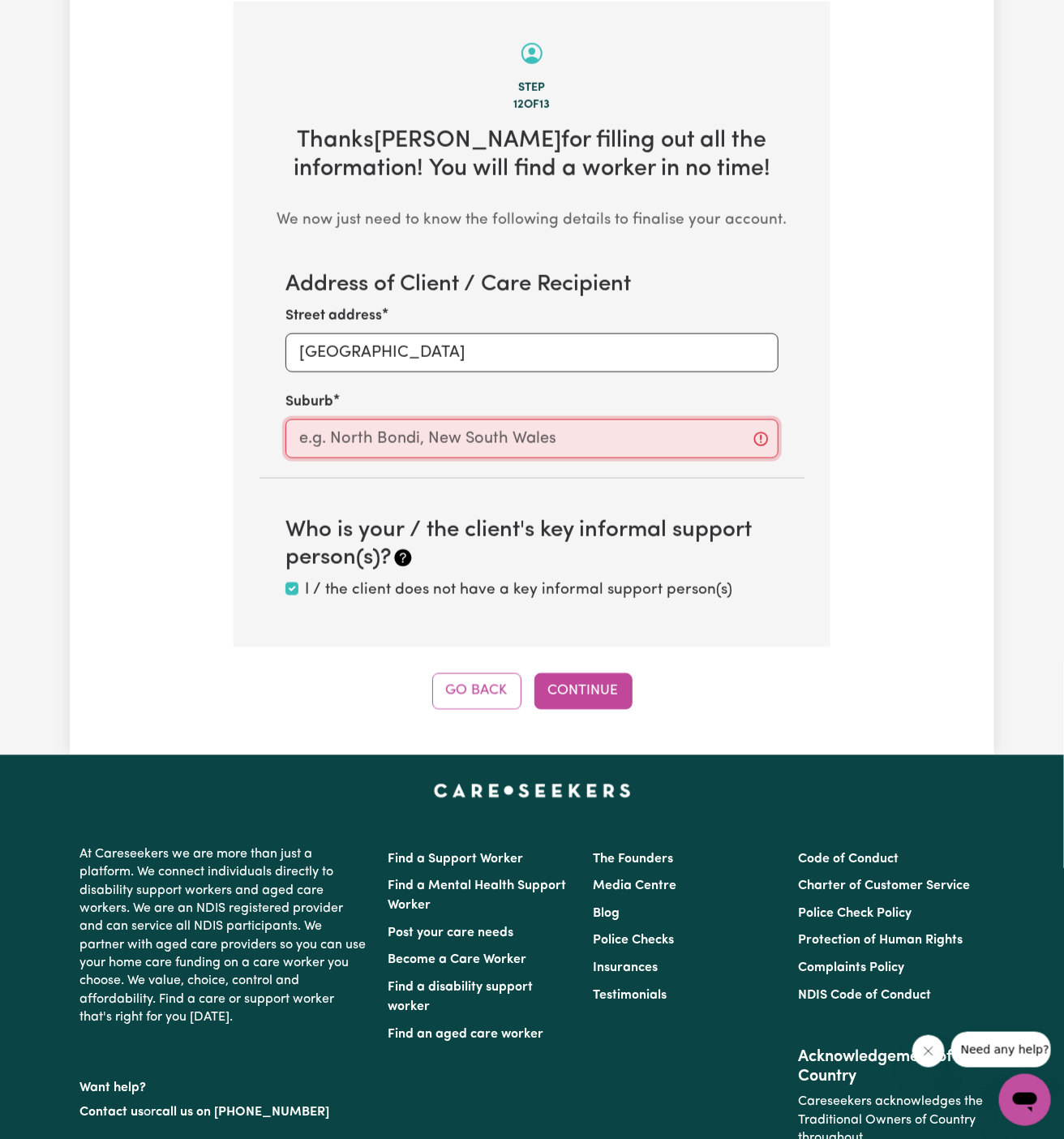
type input "HECKENBERG"
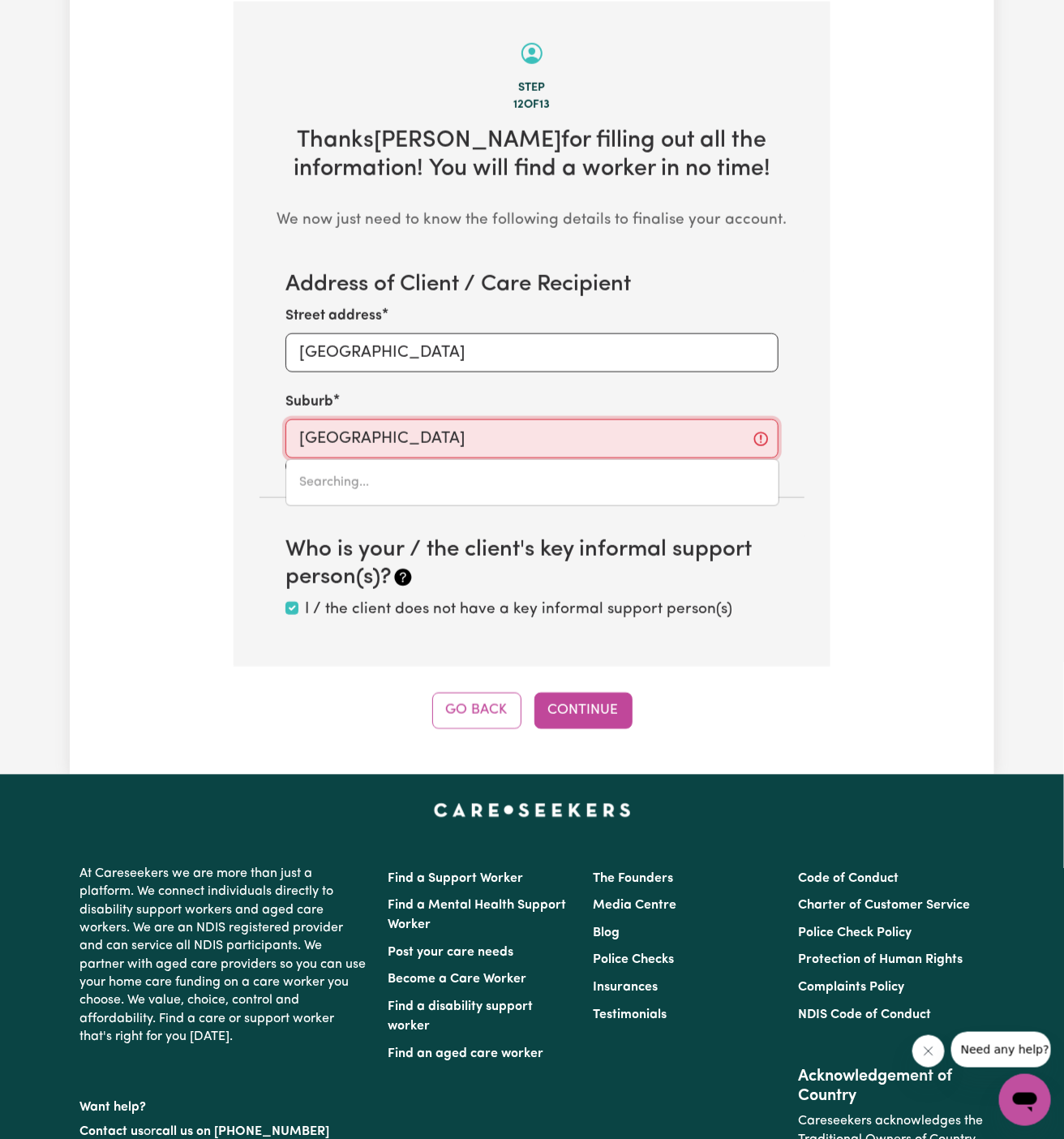
type input "HECKENBERG, New South Wales, 2168"
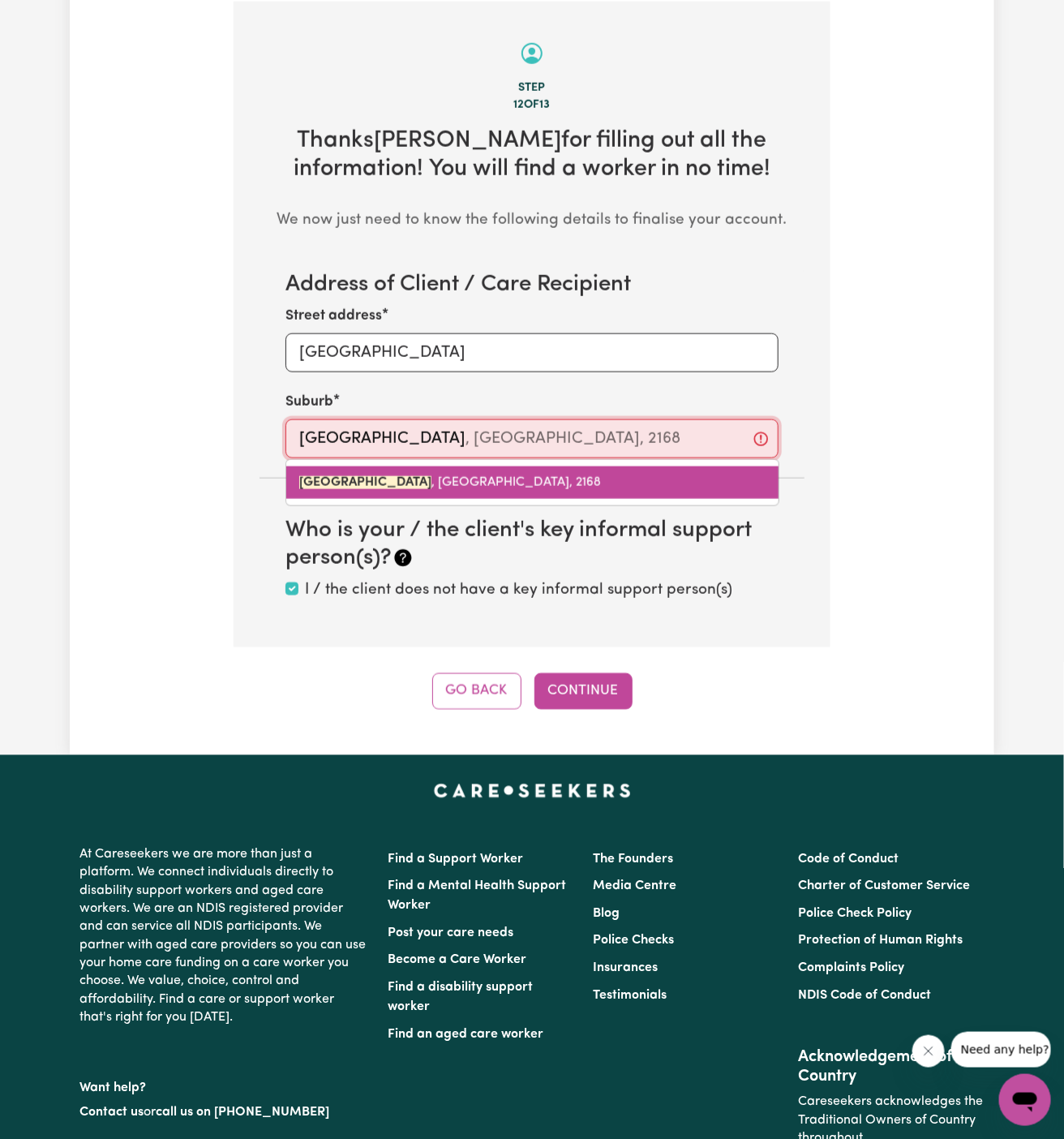
click at [487, 481] on span "HECKENBERG , New South Wales, 2168" at bounding box center [450, 483] width 301 height 13
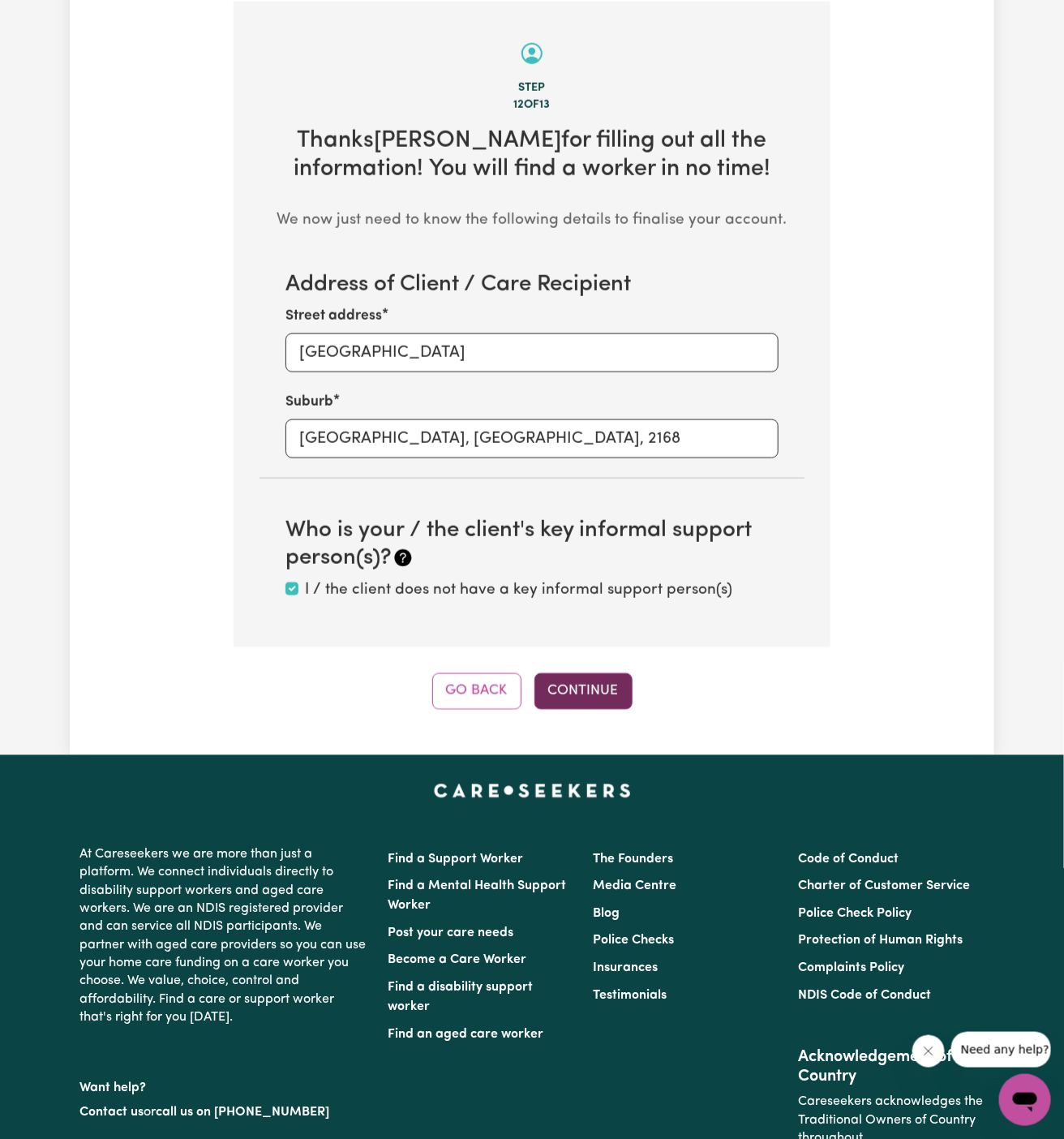
click at [586, 683] on button "Continue" at bounding box center [583, 691] width 98 height 36
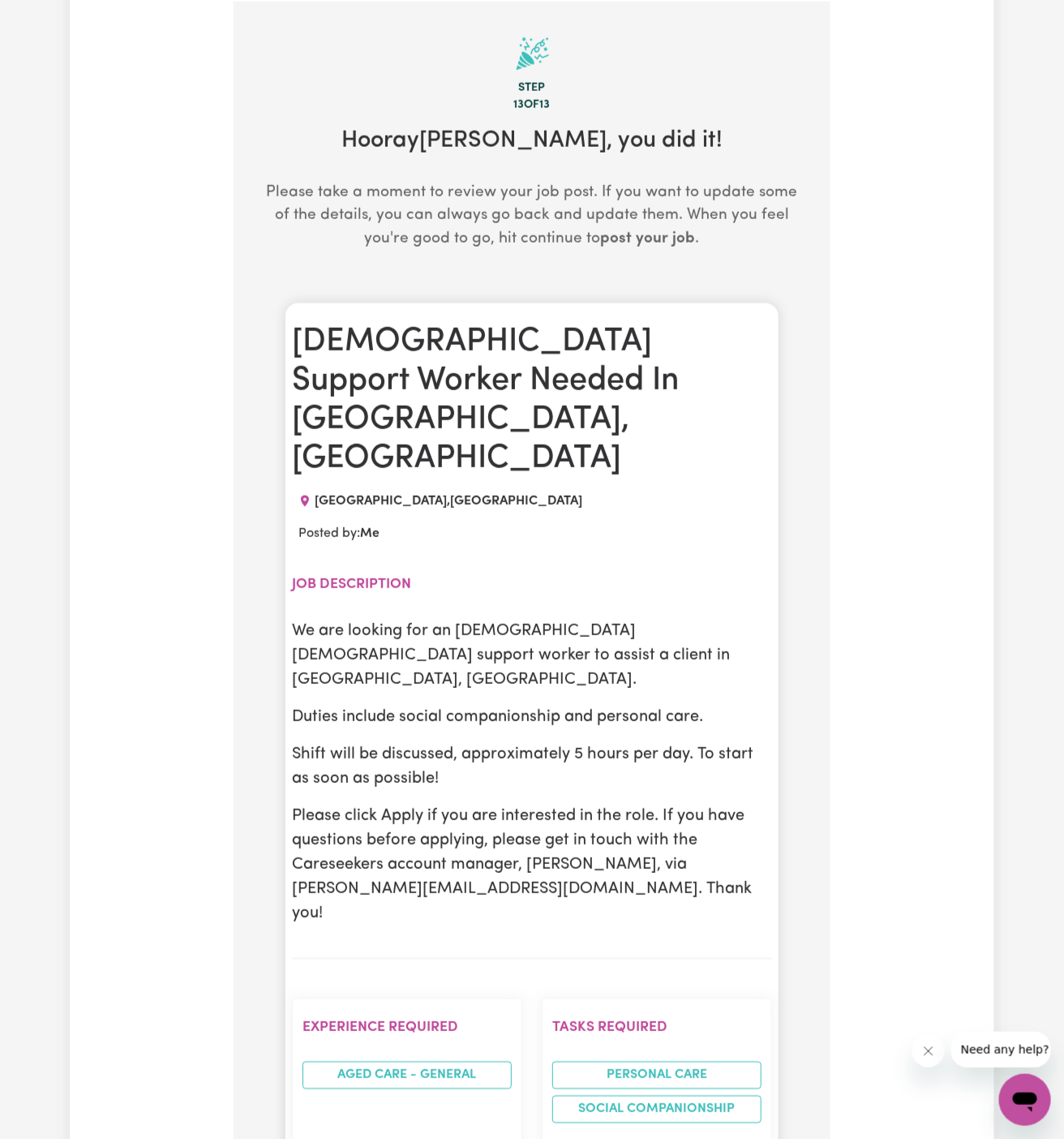
click at [574, 633] on div "We are looking for an Arabic-speaking male support worker to assist a client in…" at bounding box center [532, 772] width 480 height 307
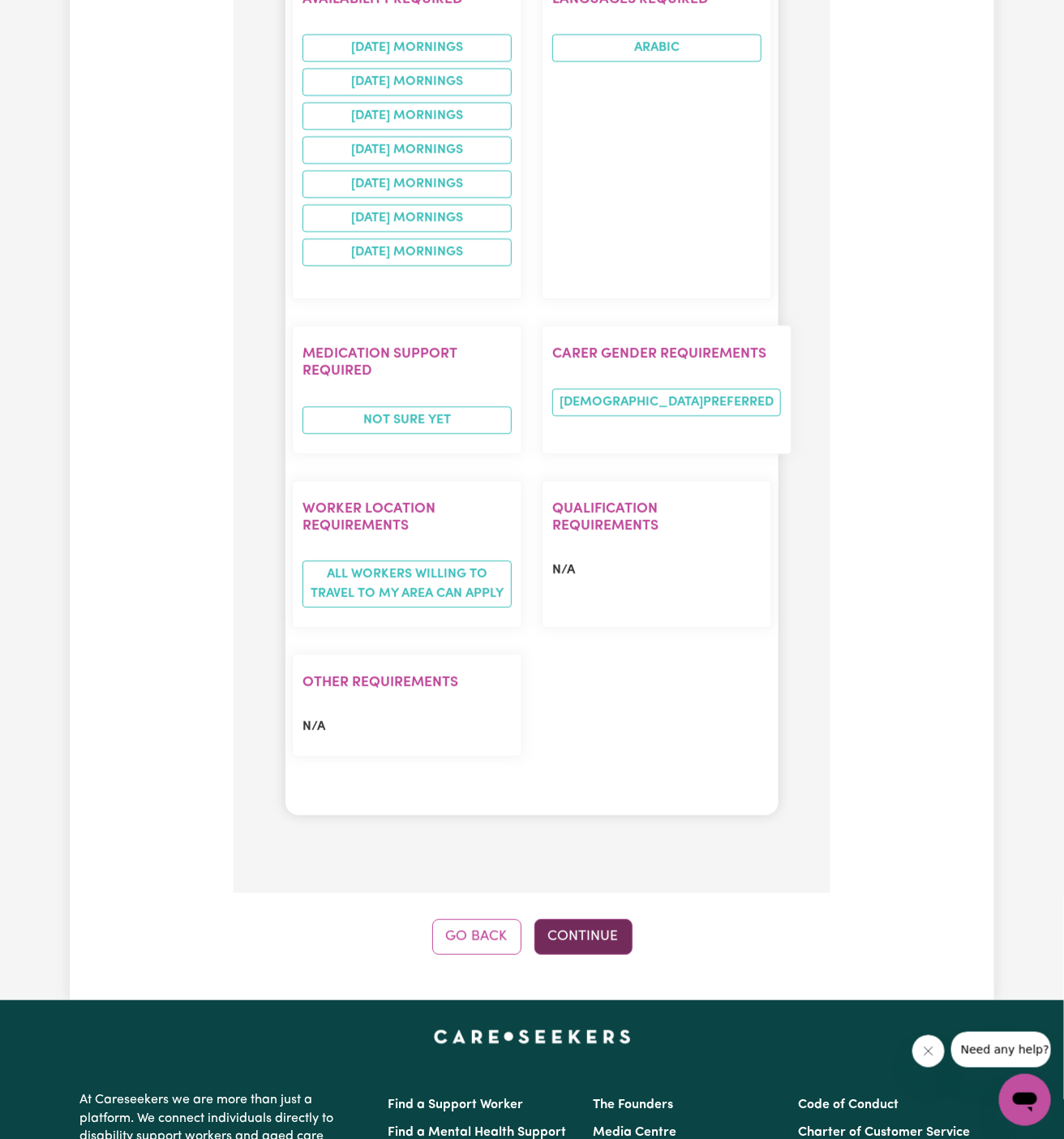
click at [595, 919] on button "Continue" at bounding box center [583, 937] width 98 height 36
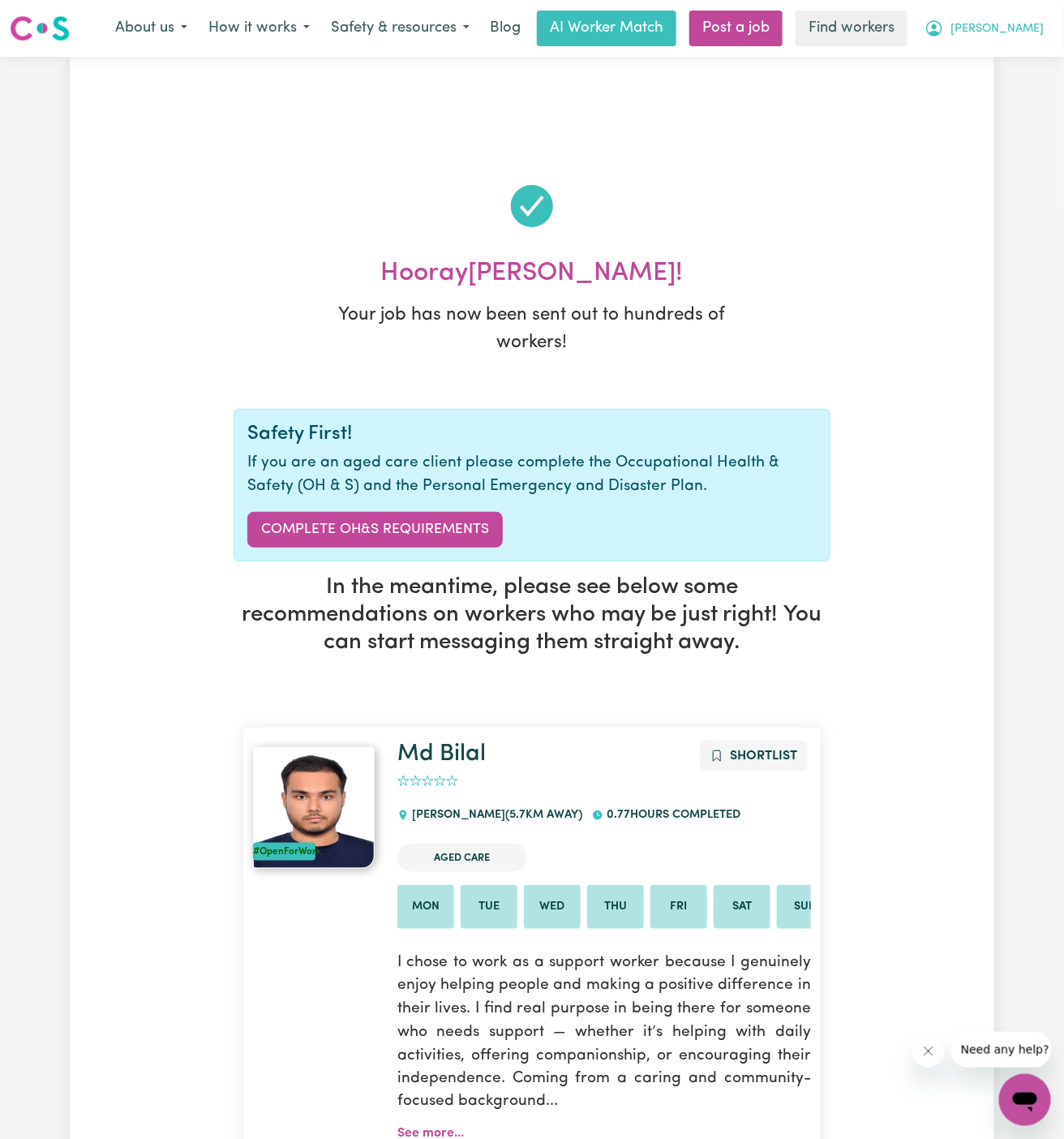
click at [1020, 31] on span "[PERSON_NAME]" at bounding box center [997, 29] width 93 height 18
click at [1006, 59] on link "My Dashboard" at bounding box center [989, 63] width 128 height 31
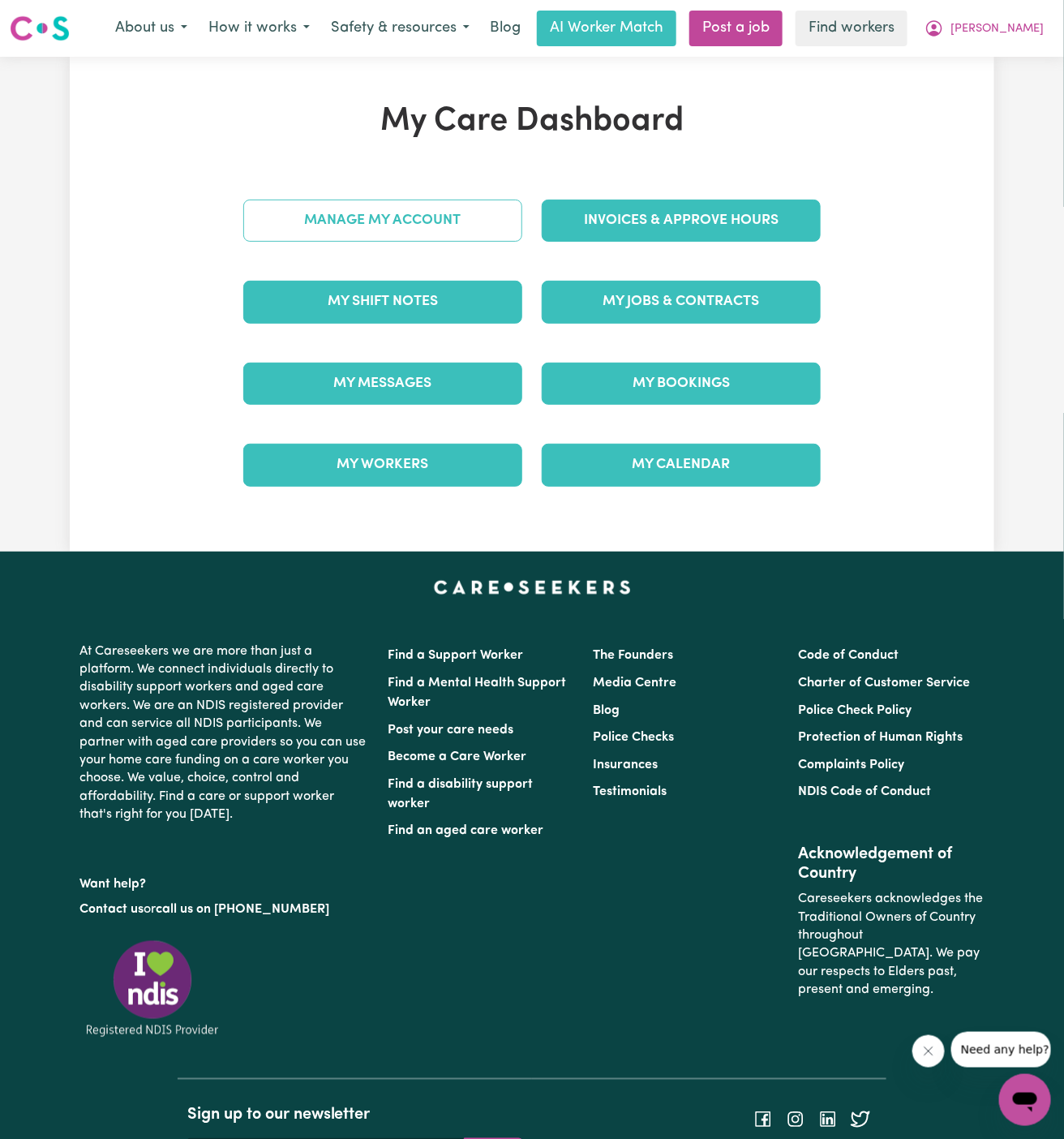
click at [455, 212] on link "Manage My Account" at bounding box center [383, 221] width 279 height 43
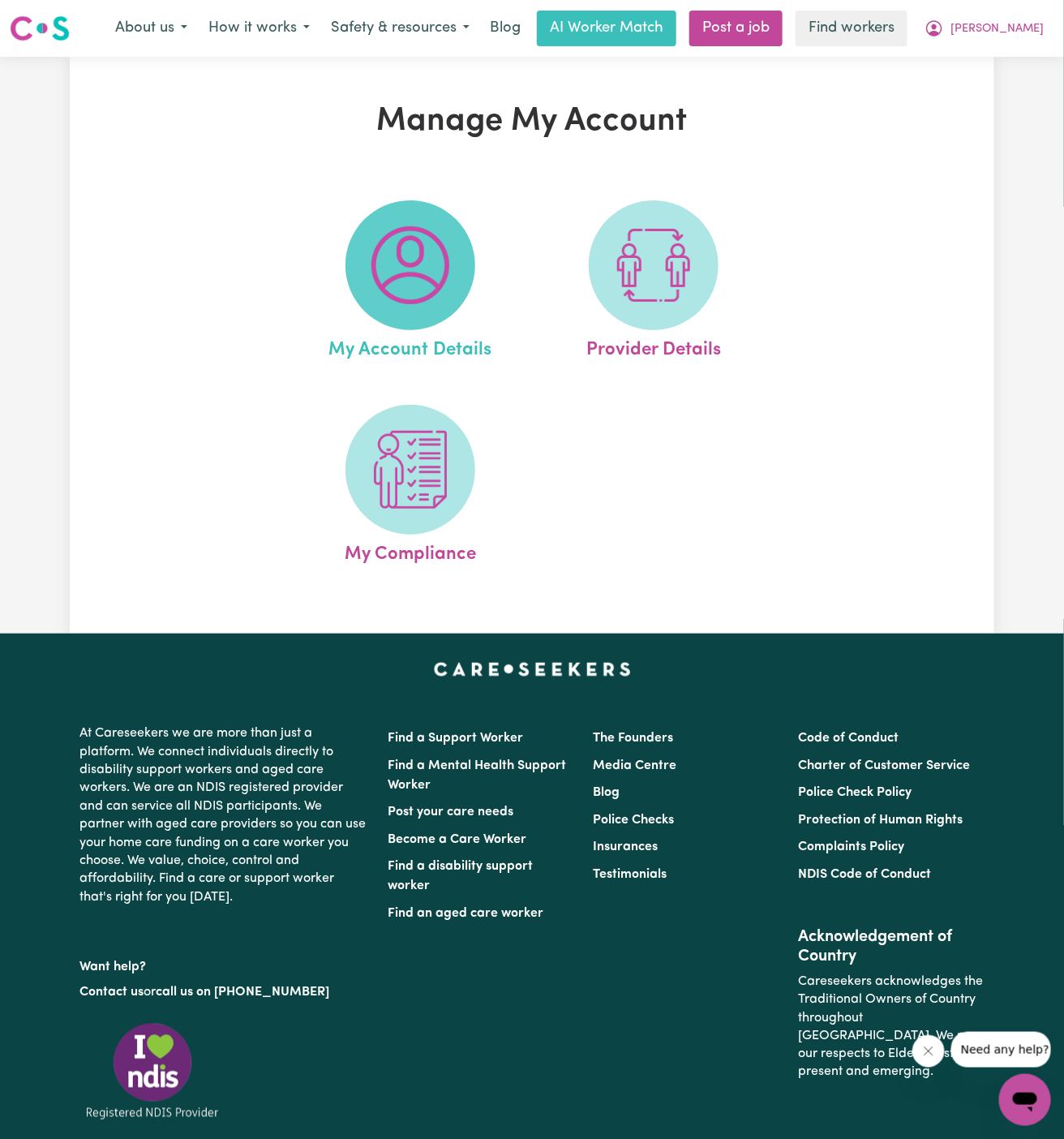
click at [453, 234] on span at bounding box center [410, 265] width 129 height 129
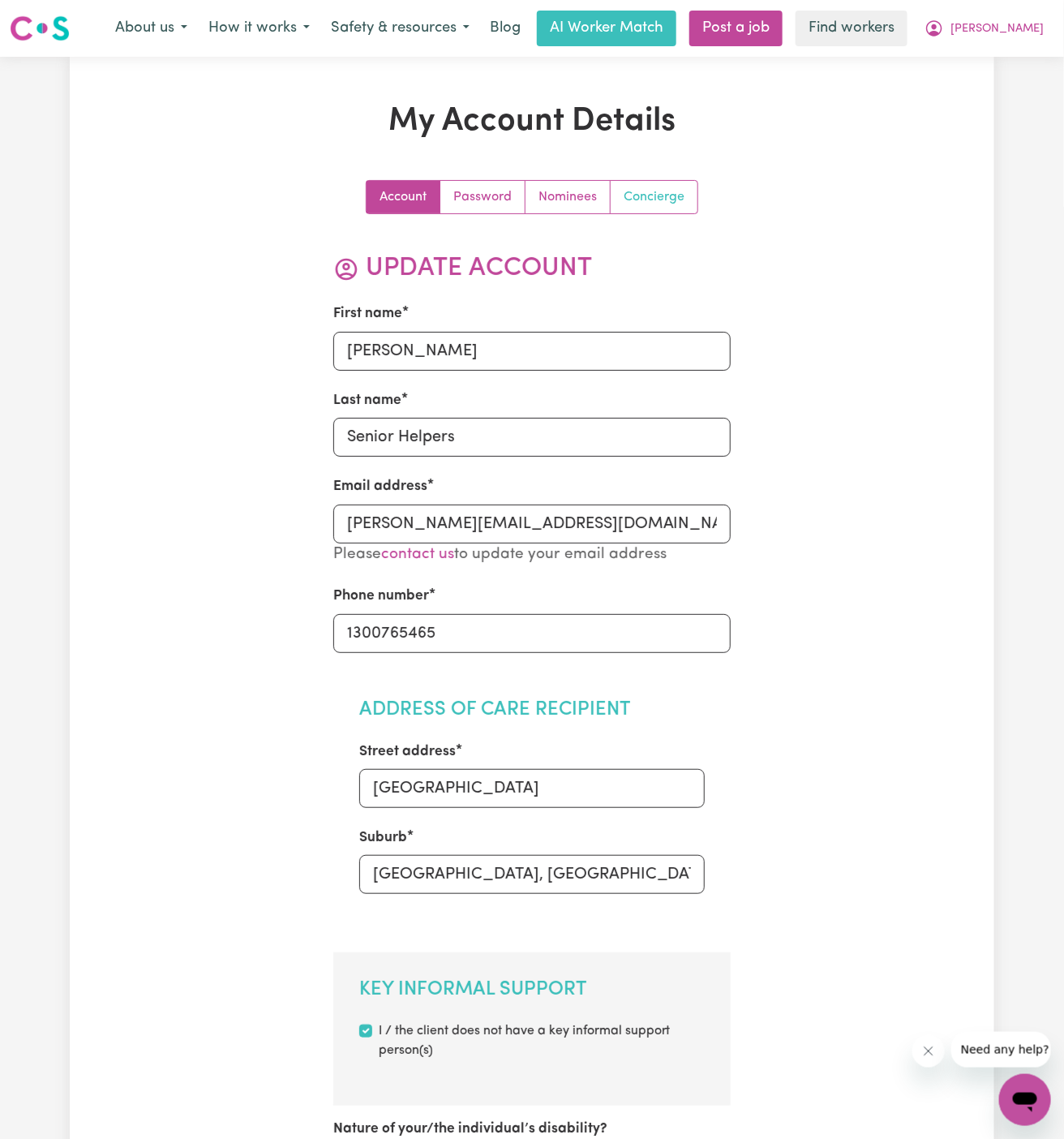
click at [660, 199] on link "Concierge" at bounding box center [654, 197] width 87 height 32
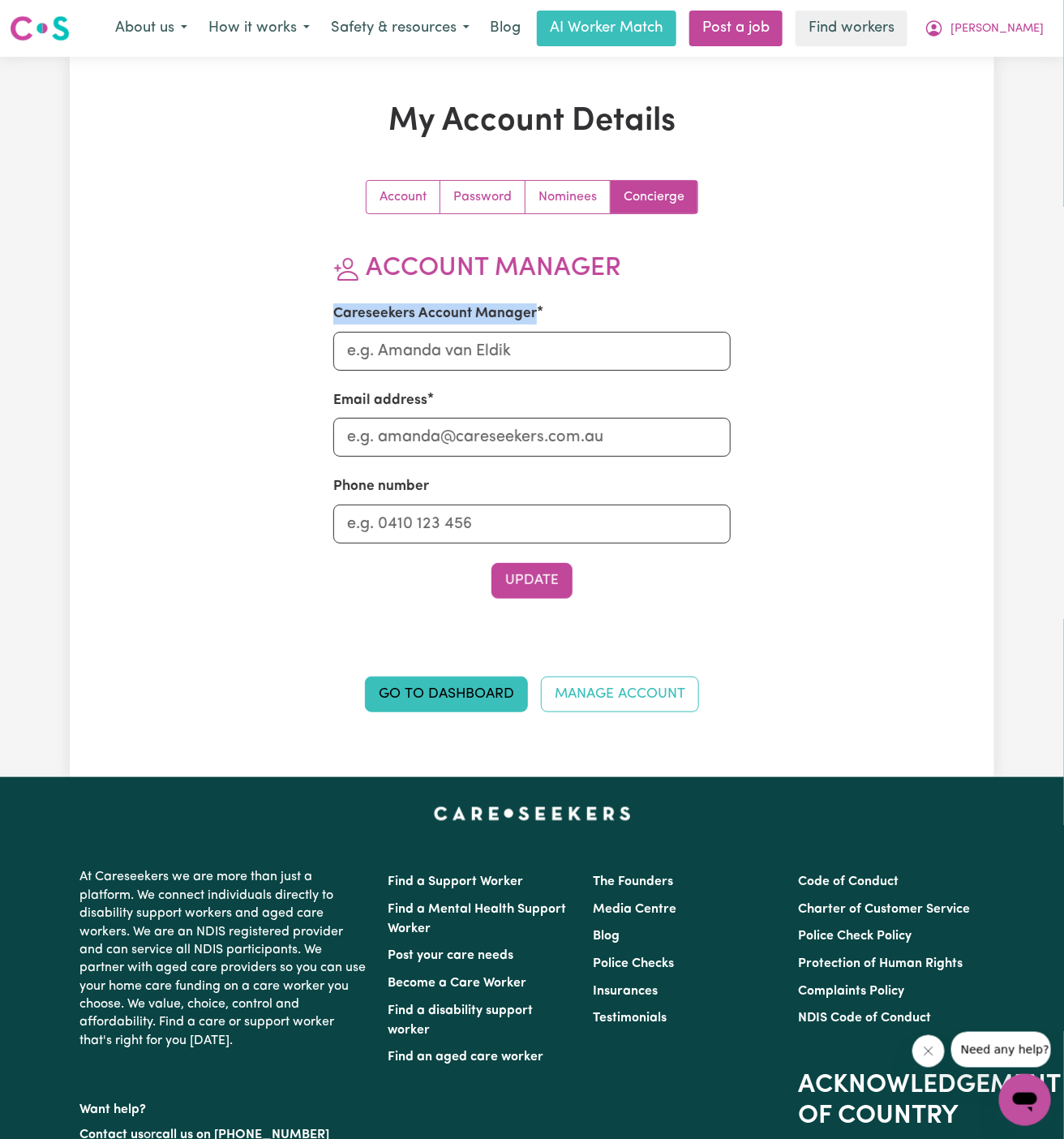
click at [546, 326] on div "Careseekers Account Manager" at bounding box center [532, 337] width 398 height 67
click at [546, 348] on input "Careseekers Account Manager" at bounding box center [532, 351] width 398 height 39
type input "Annie"
click at [564, 434] on input "Email address" at bounding box center [532, 437] width 398 height 39
type input "annie@careseekers.com.au"
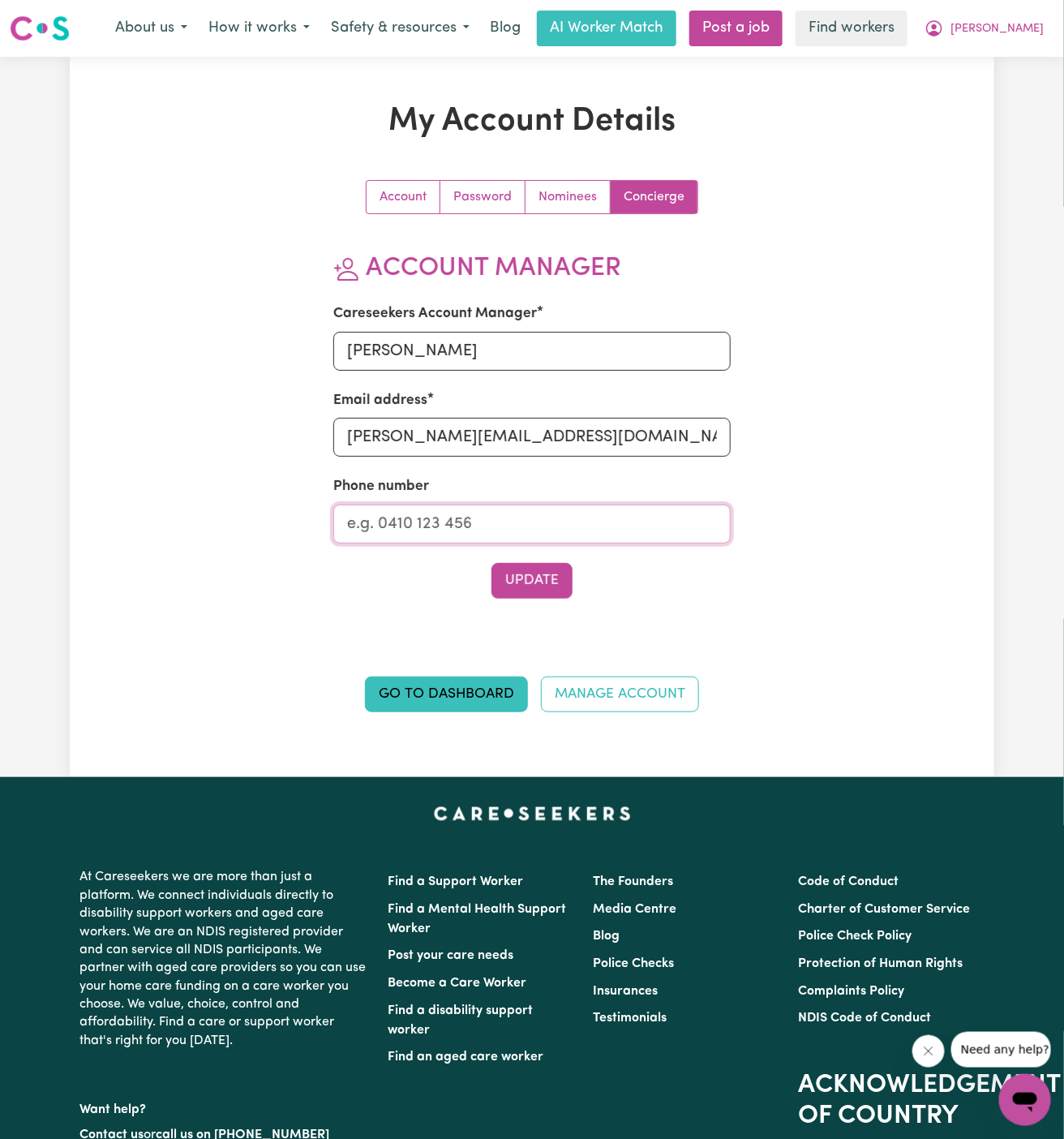
click at [562, 531] on input "Phone number" at bounding box center [532, 524] width 398 height 39
type input "1300765465"
click at [538, 594] on button "Update" at bounding box center [532, 581] width 81 height 36
click at [1022, 30] on span "[PERSON_NAME]" at bounding box center [997, 29] width 93 height 18
click at [1016, 55] on link "My Dashboard" at bounding box center [989, 63] width 128 height 31
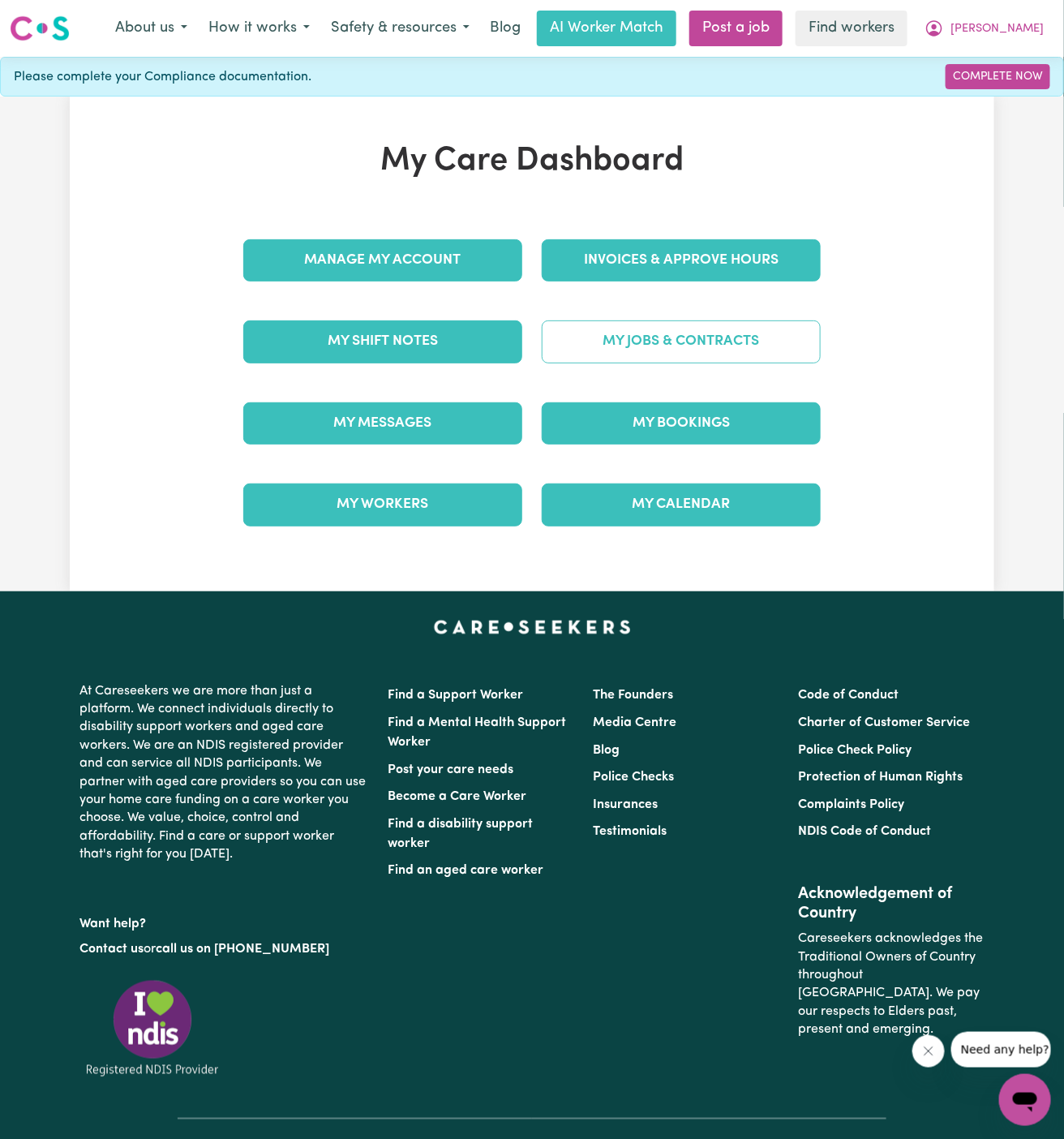
click at [687, 346] on link "My Jobs & Contracts" at bounding box center [681, 342] width 279 height 43
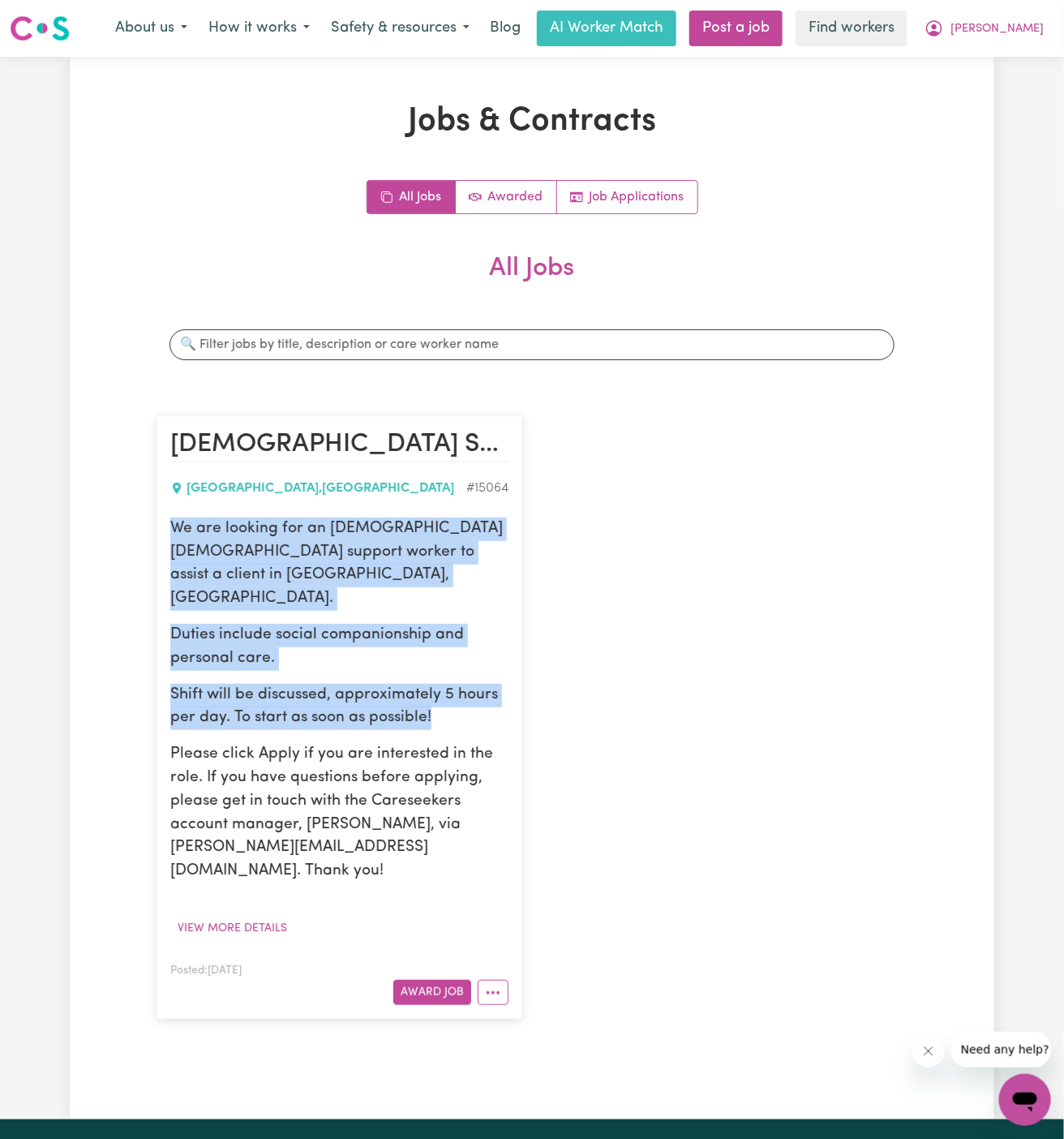
drag, startPoint x: 176, startPoint y: 531, endPoint x: 469, endPoint y: 684, distance: 330.5
click at [469, 684] on div "We are looking for an Arabic-speaking male support worker to assist a client in…" at bounding box center [339, 701] width 338 height 366
copy div "We are looking for an Arabic-speaking male support worker to assist a client in…"
click at [1024, 40] on button "[PERSON_NAME]" at bounding box center [985, 28] width 141 height 34
click at [1025, 58] on link "My Dashboard" at bounding box center [989, 63] width 128 height 31
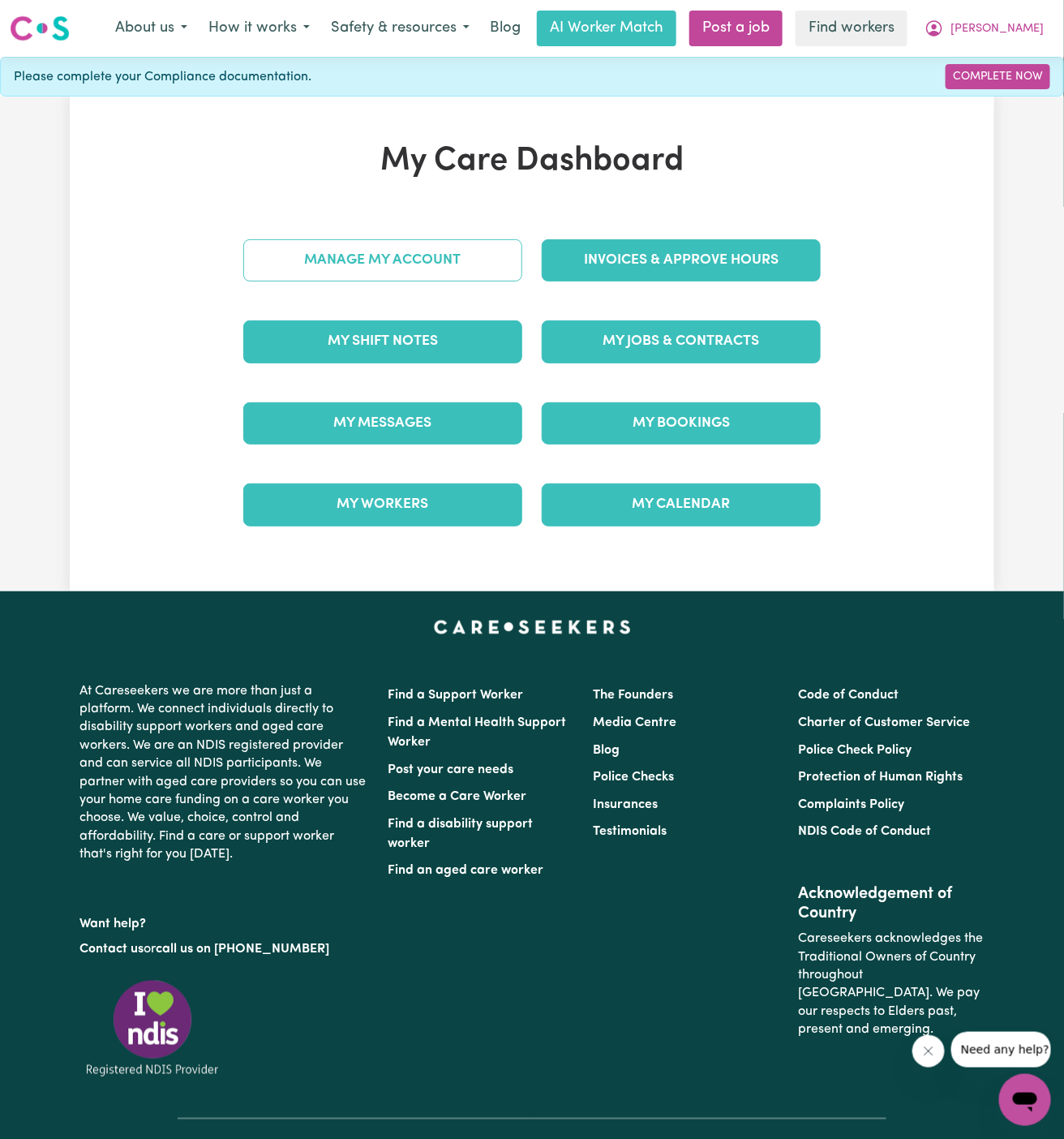
click at [480, 262] on link "Manage My Account" at bounding box center [383, 261] width 279 height 43
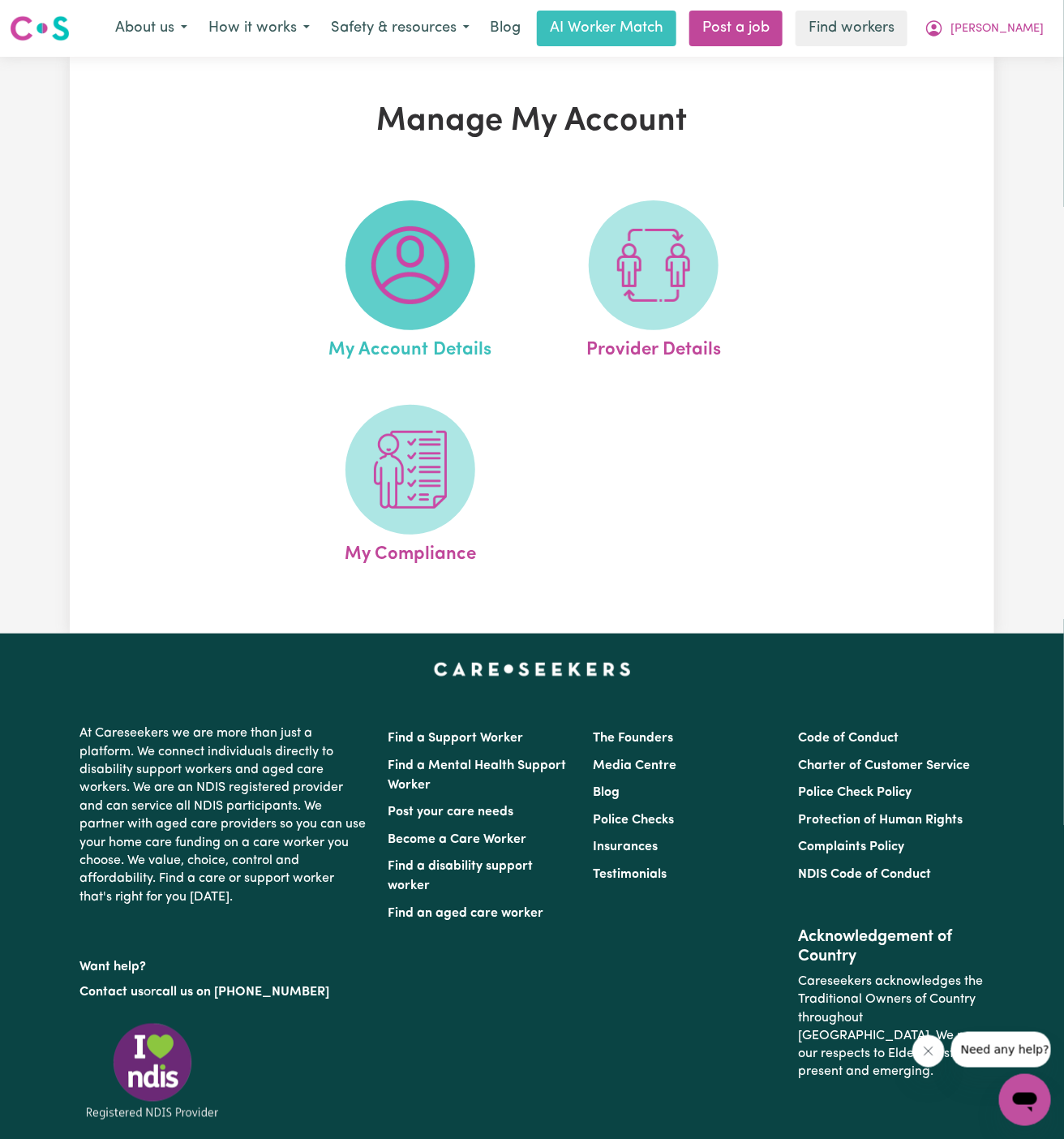
click at [458, 292] on span at bounding box center [410, 265] width 129 height 129
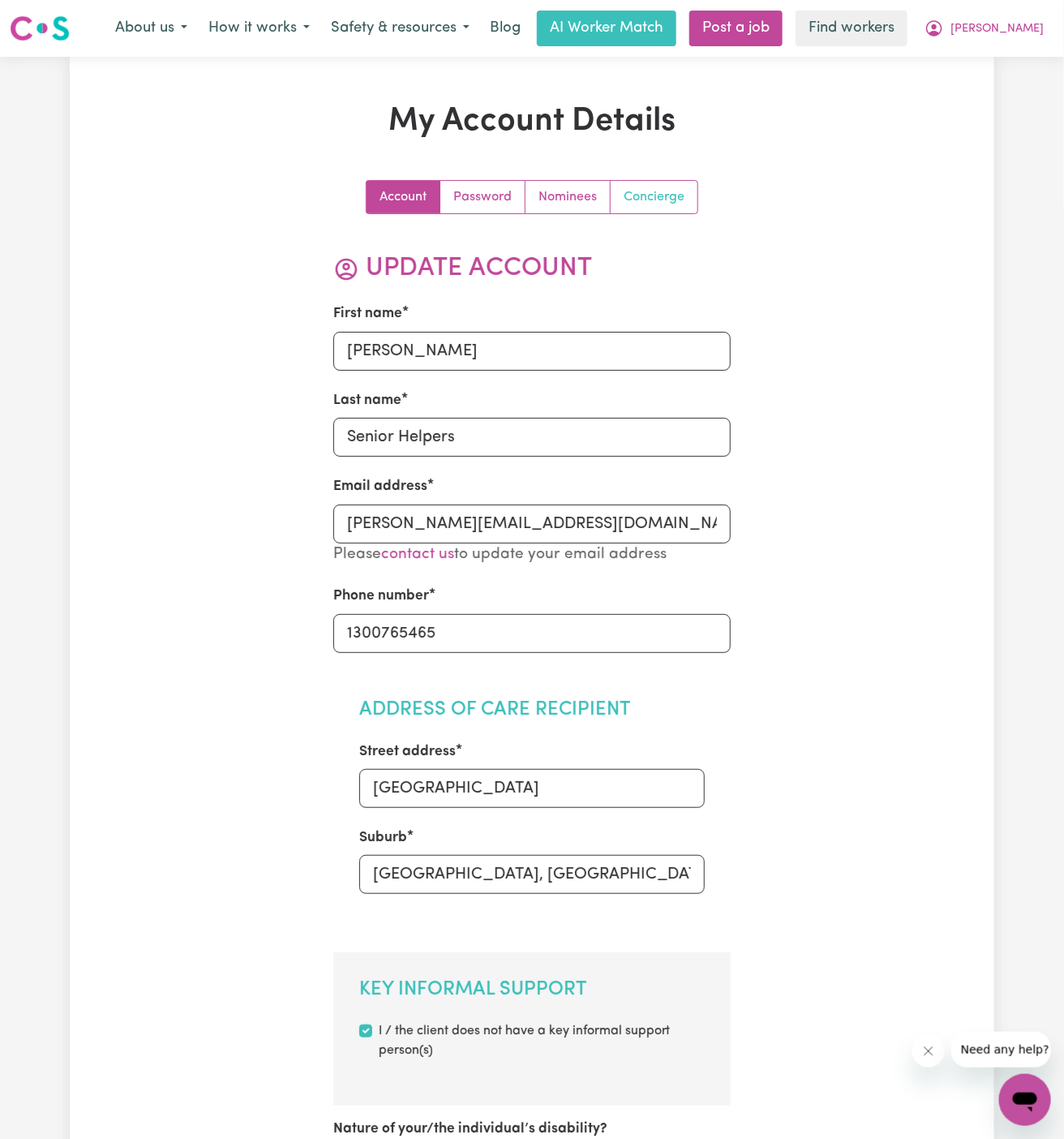
click at [654, 186] on link "Concierge" at bounding box center [654, 197] width 87 height 32
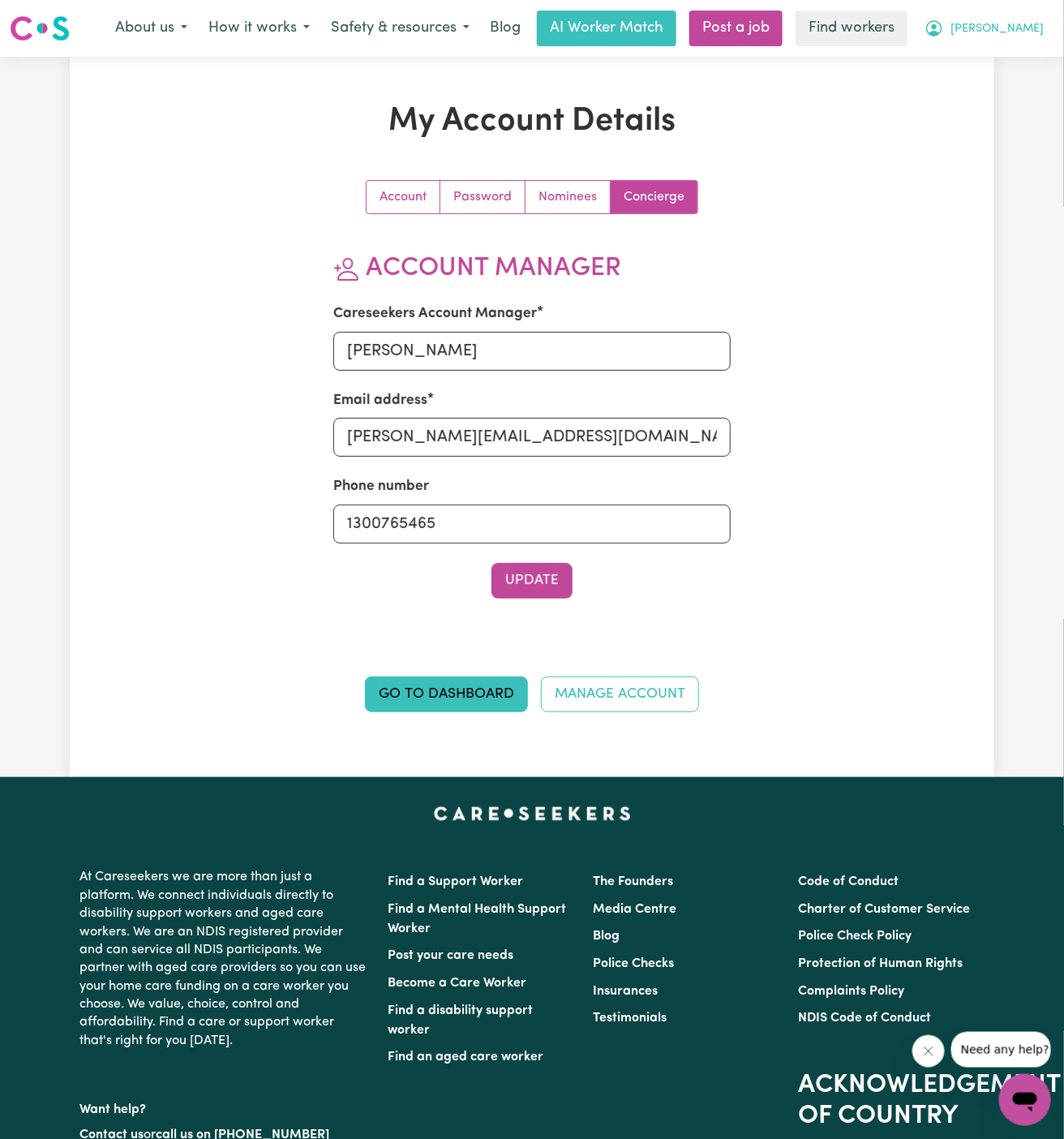
click at [1030, 24] on span "[PERSON_NAME]" at bounding box center [997, 29] width 93 height 18
click at [1025, 57] on link "My Dashboard" at bounding box center [989, 63] width 128 height 31
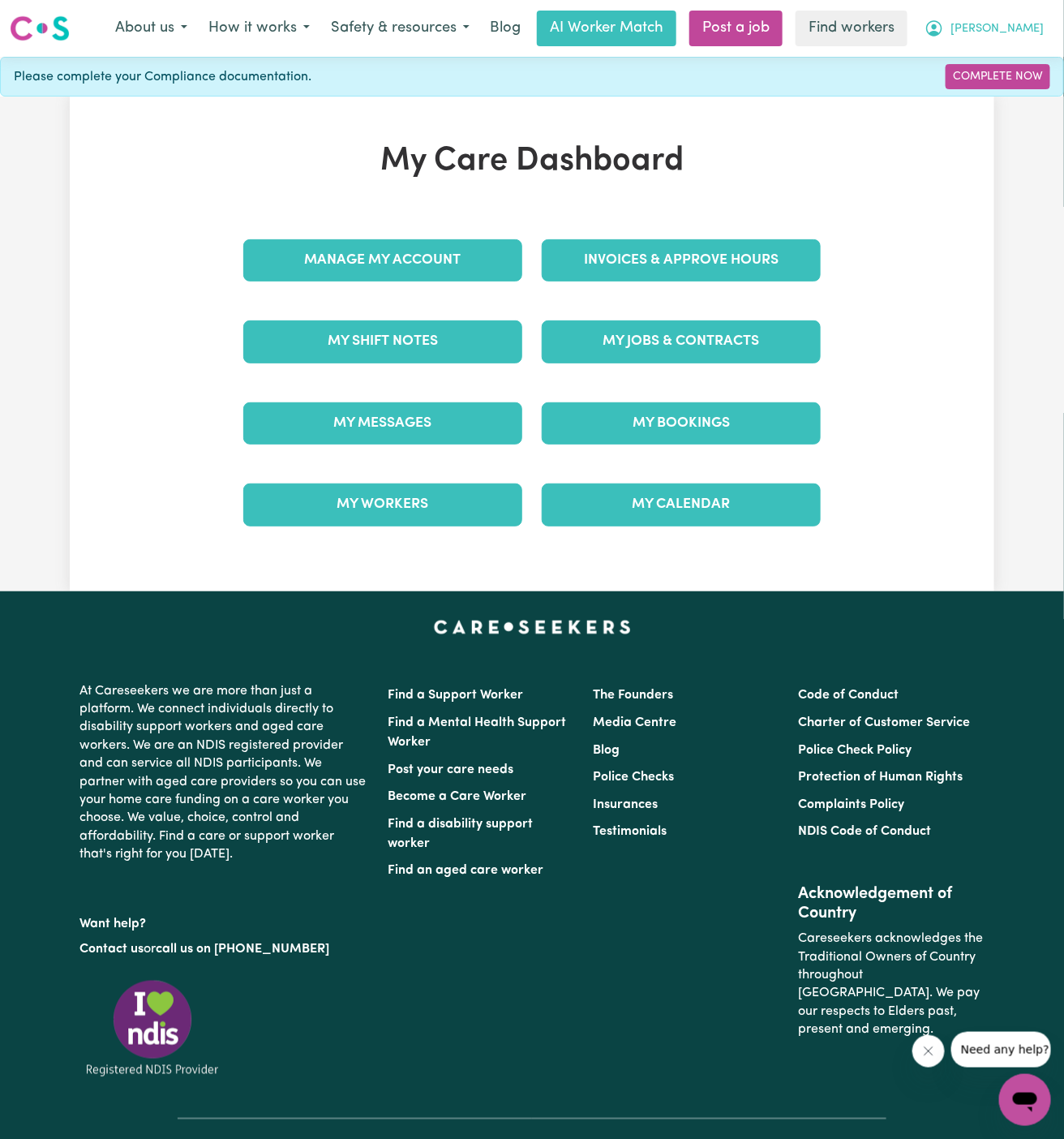
click at [1029, 34] on span "[PERSON_NAME]" at bounding box center [997, 29] width 93 height 18
click at [1027, 93] on link "Logout" at bounding box center [989, 92] width 128 height 31
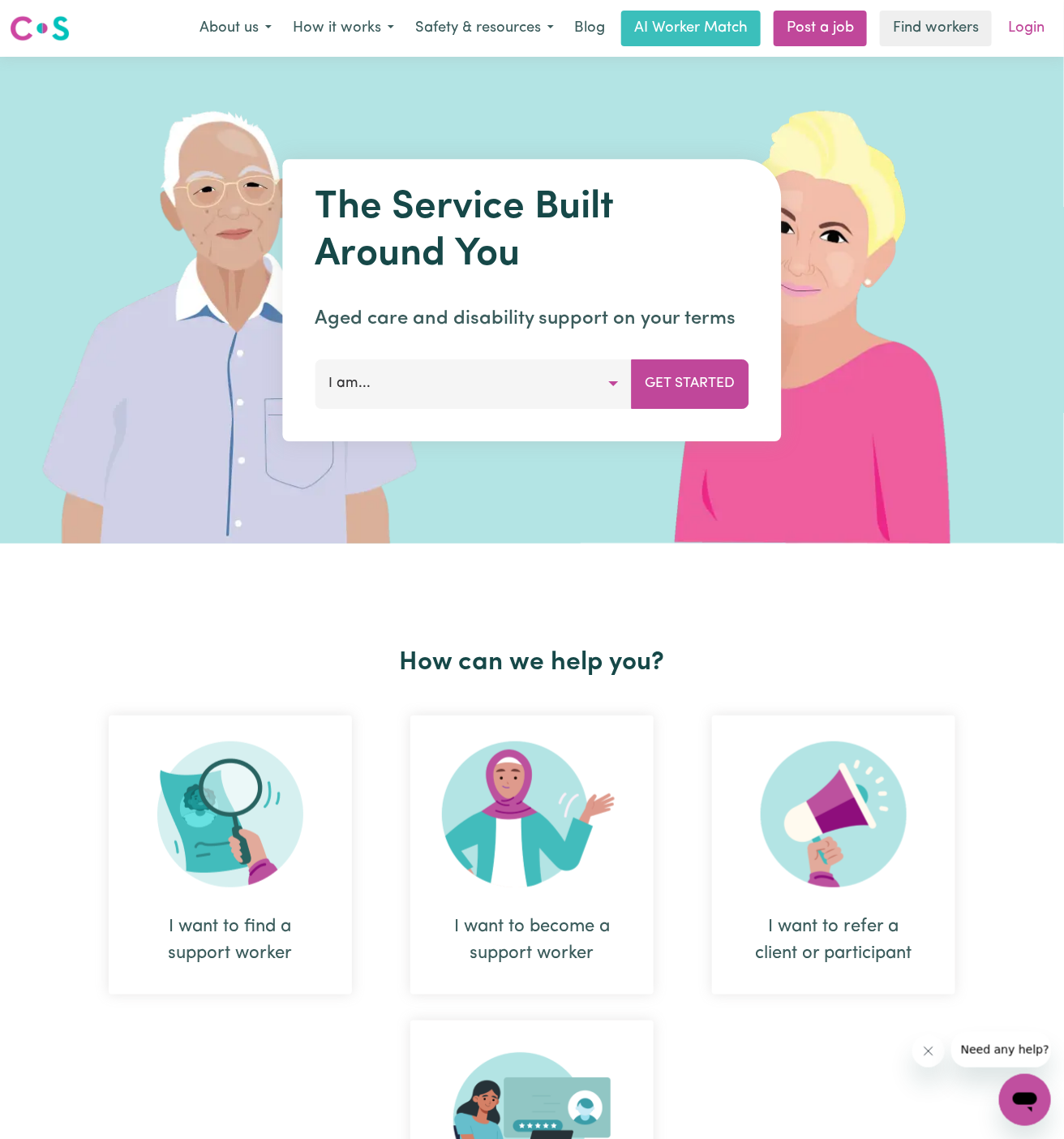
click at [1036, 21] on link "Login" at bounding box center [1026, 28] width 56 height 36
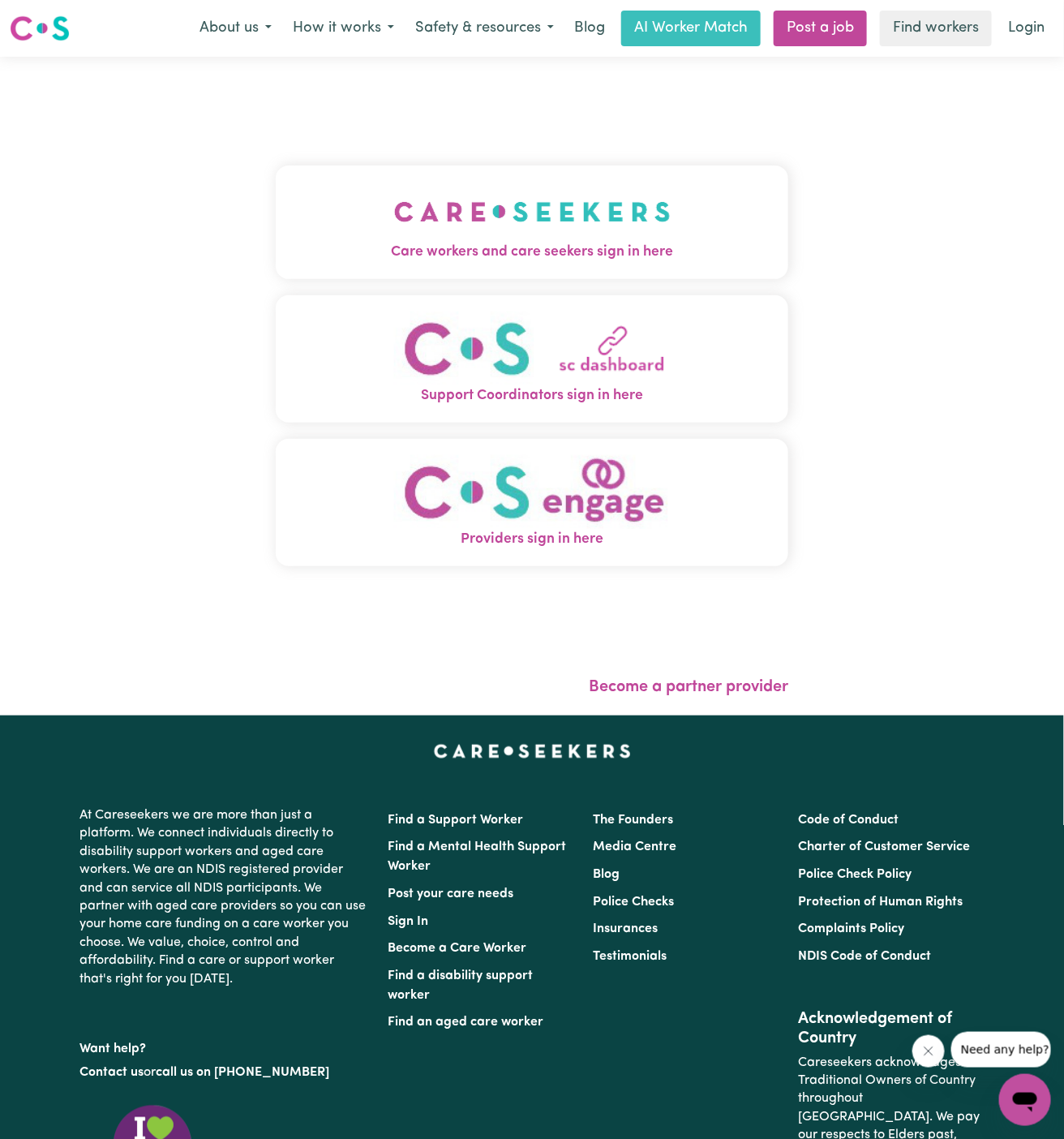
click at [495, 223] on img "Care workers and care seekers sign in here" at bounding box center [532, 212] width 276 height 60
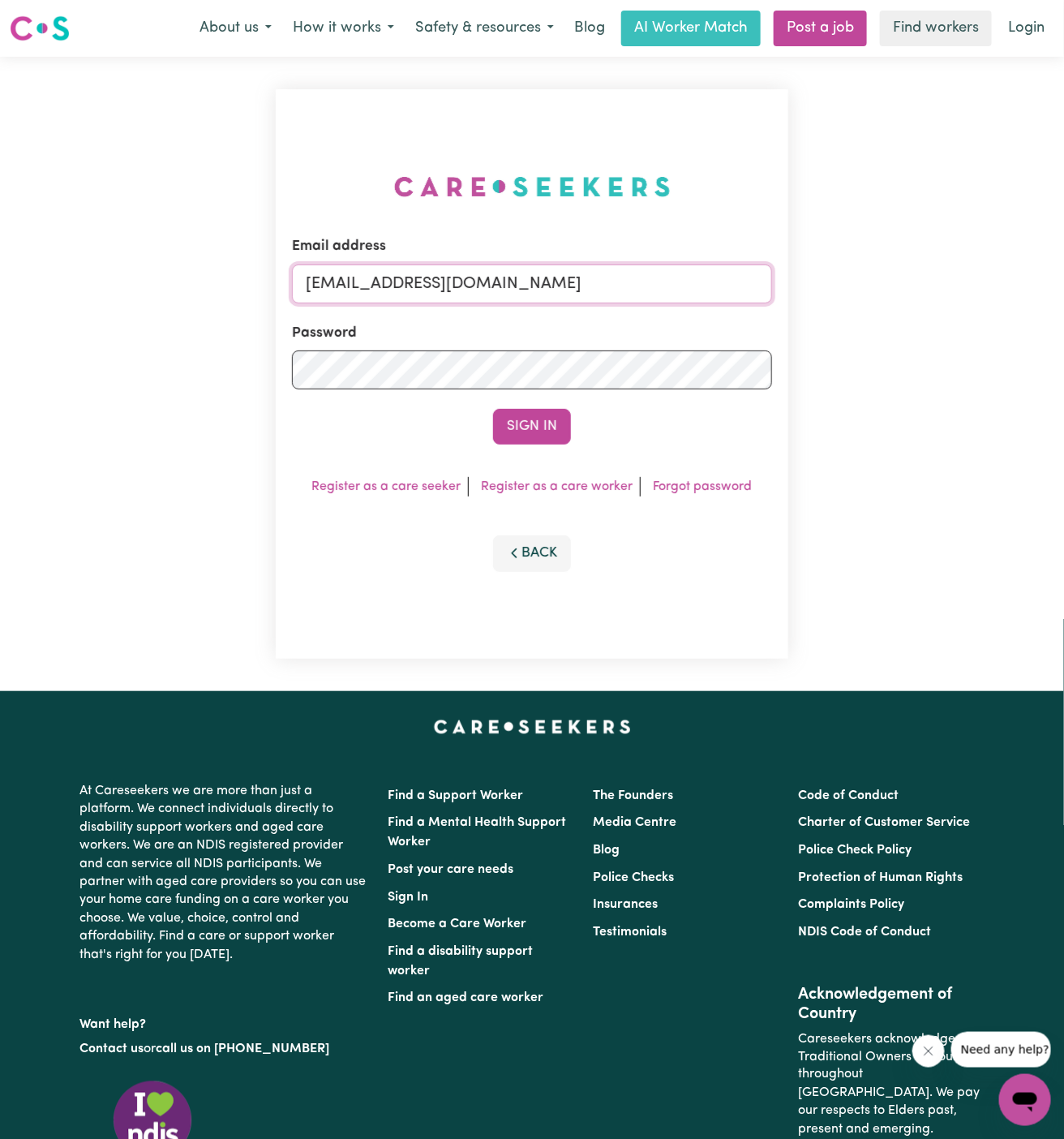
click at [625, 288] on input "superuser~GrahamWhiteKNC@careseekers.com.au" at bounding box center [532, 284] width 480 height 39
drag, startPoint x: 381, startPoint y: 291, endPoint x: 896, endPoint y: 321, distance: 515.9
click at [896, 321] on div "Email address superuser~GrahamWhiteKNC@careseekers.com.au Password Sign In Regi…" at bounding box center [532, 374] width 1064 height 634
click at [513, 295] on input "superuser~GrahamWhiteKNC@careseekers.com.au" at bounding box center [532, 284] width 480 height 39
drag, startPoint x: 413, startPoint y: 282, endPoint x: 782, endPoint y: 279, distance: 369.0
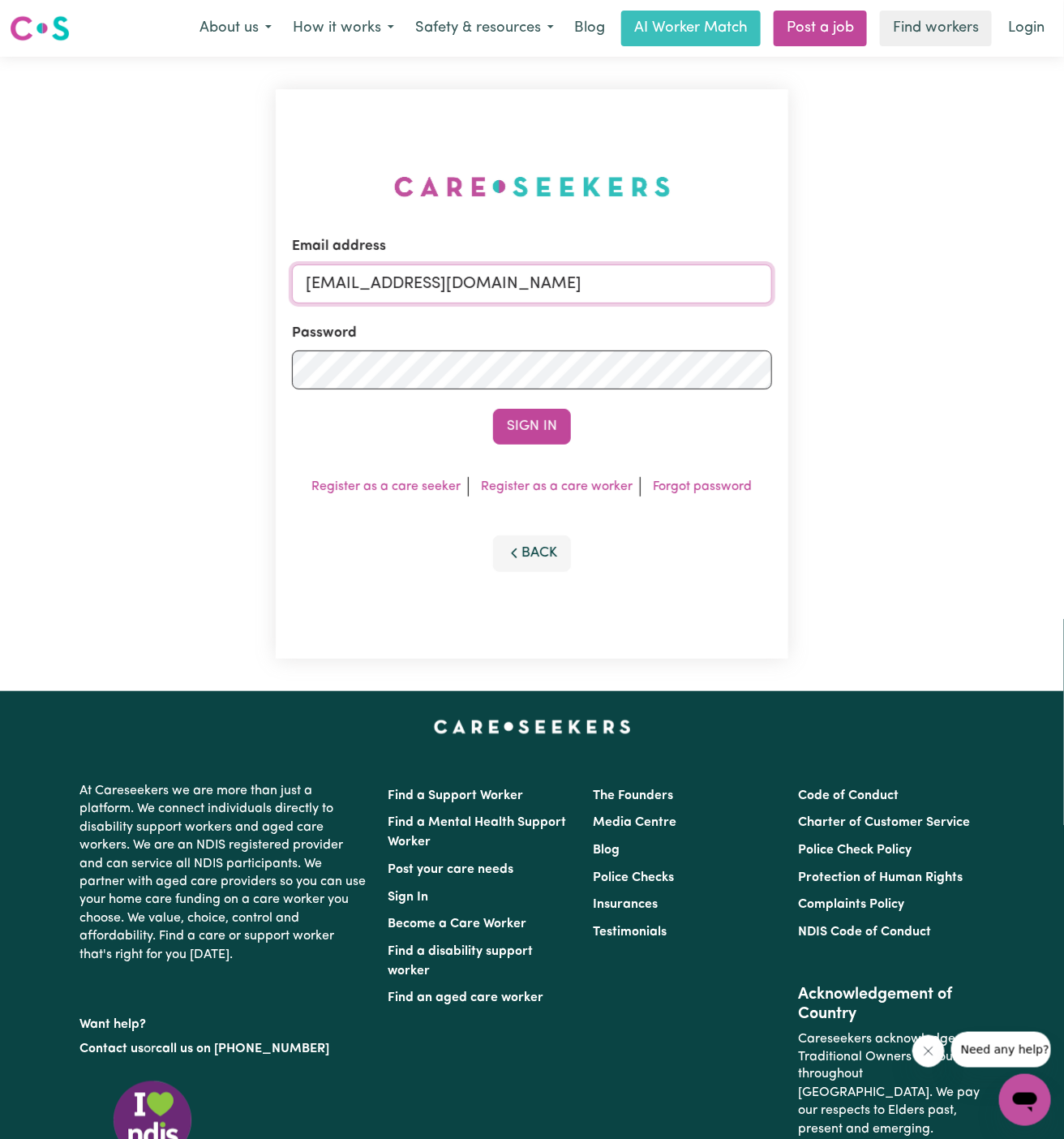
click at [782, 279] on div "Email address superuser~GrahamWhiteKNC@careseekers.com.au Password Sign In Regi…" at bounding box center [532, 374] width 513 height 570
paste input "AthenaMilatosYACH"
type input "superuser~AthenaMilatosYACH@careseekers.com.au"
click at [493, 409] on button "Sign In" at bounding box center [532, 426] width 78 height 36
